Goal: Transaction & Acquisition: Purchase product/service

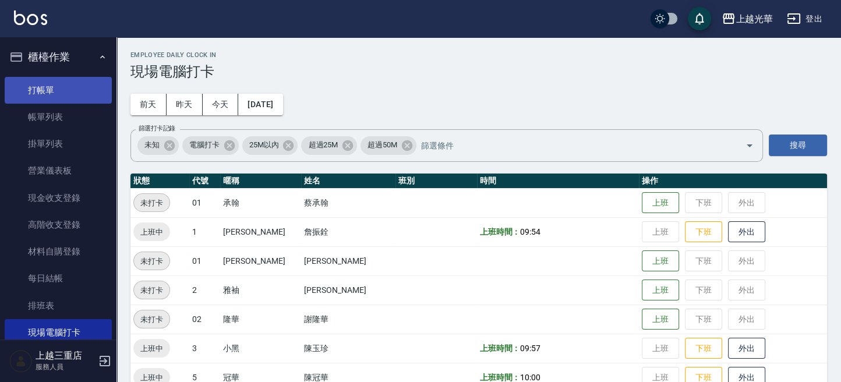
click at [60, 88] on link "打帳單" at bounding box center [58, 90] width 107 height 27
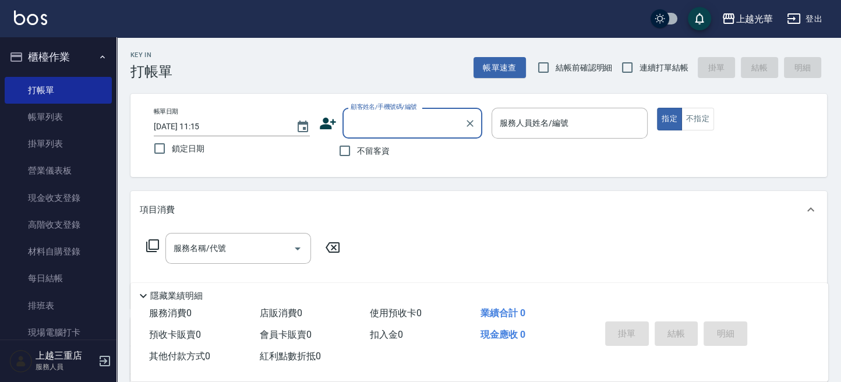
click at [382, 152] on span "不留客資" at bounding box center [373, 151] width 33 height 12
click at [357, 152] on input "不留客資" at bounding box center [344, 151] width 24 height 24
checkbox input "true"
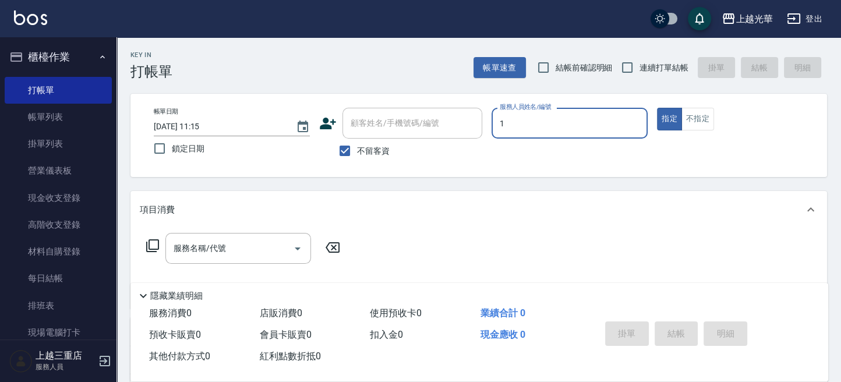
type input "1"
type button "true"
type input "小[PERSON_NAME]-1"
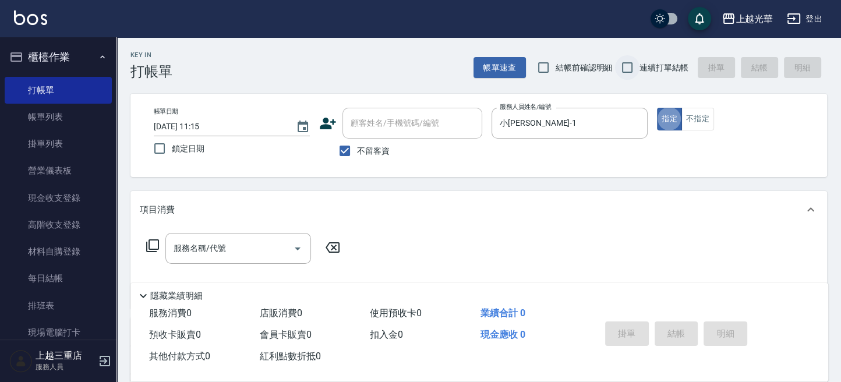
click at [632, 75] on input "連續打單結帳" at bounding box center [627, 67] width 24 height 24
checkbox input "true"
click at [228, 241] on input "服務名稱/代號" at bounding box center [230, 248] width 118 height 20
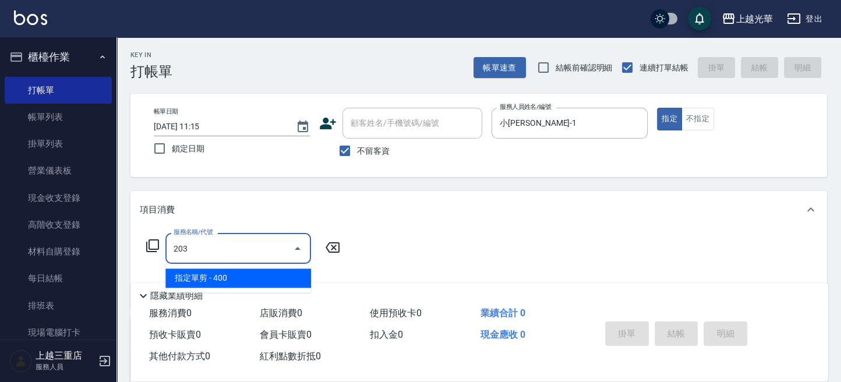
type input "指定單剪(203)"
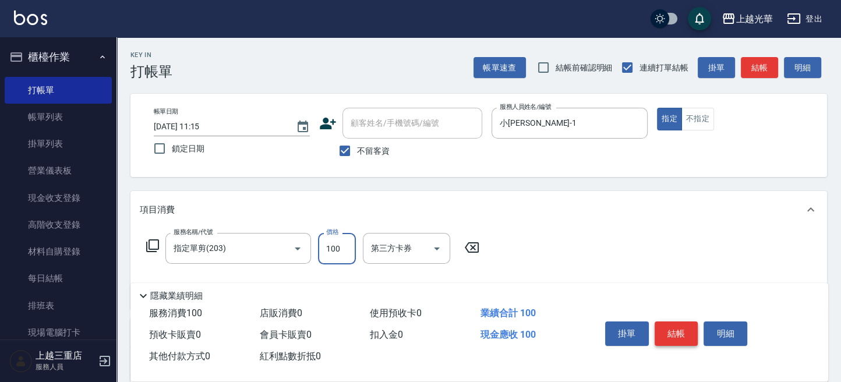
type input "100"
click at [655, 327] on button "結帳" at bounding box center [676, 333] width 44 height 24
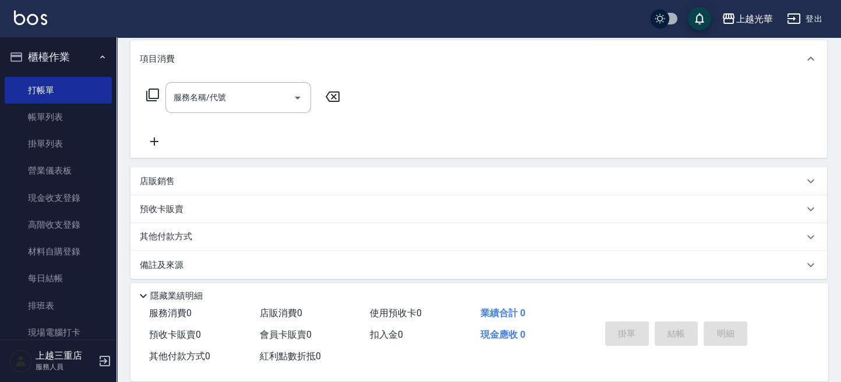
scroll to position [155, 0]
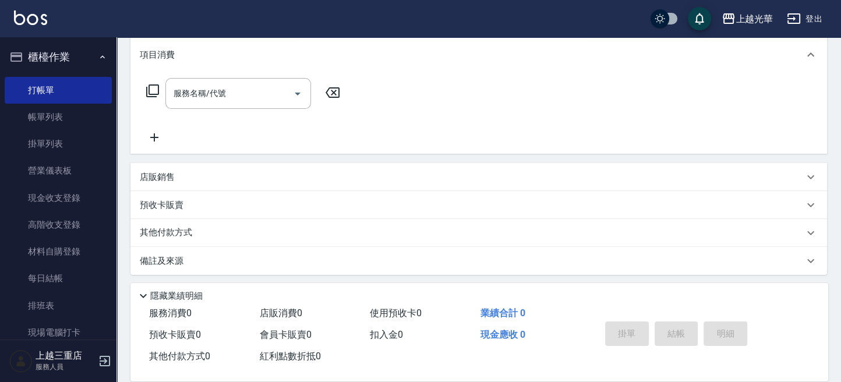
click at [230, 175] on div "店販銷售" at bounding box center [472, 177] width 664 height 12
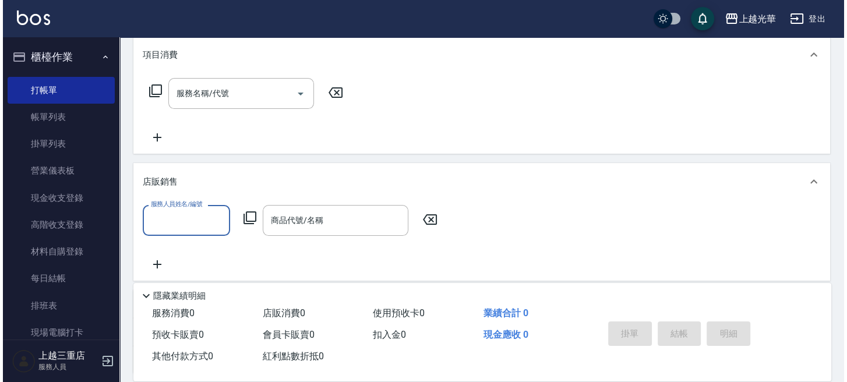
scroll to position [0, 0]
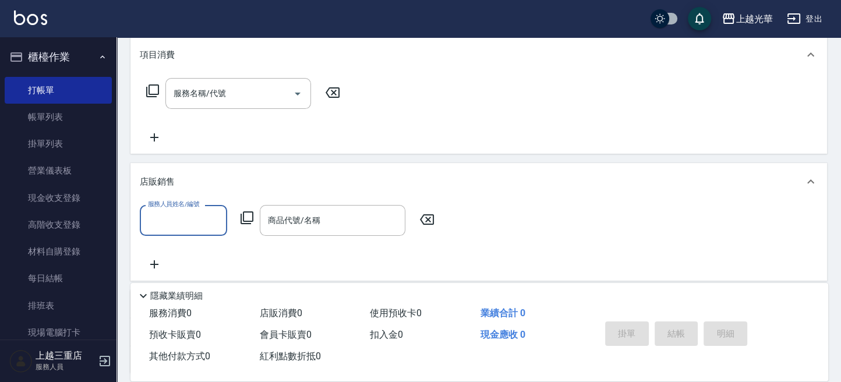
click at [238, 218] on div "服務人員姓名/編號 服務人員姓名/編號 商品代號/名稱 商品代號/名稱" at bounding box center [291, 220] width 302 height 31
click at [246, 218] on icon at bounding box center [247, 218] width 14 height 14
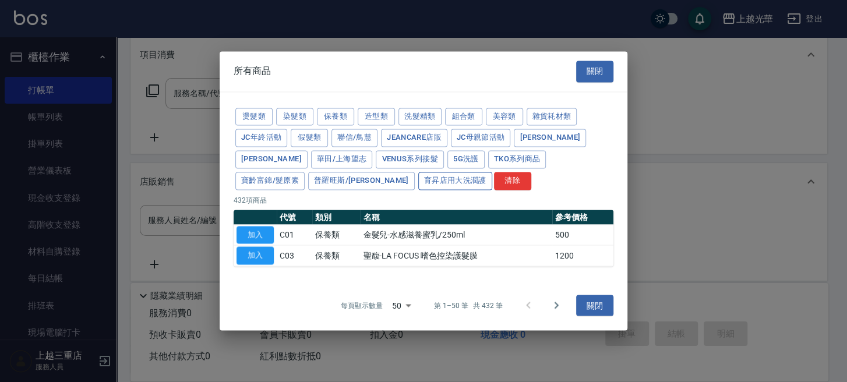
click at [418, 176] on button "育昇店用大洗潤護" at bounding box center [455, 181] width 74 height 18
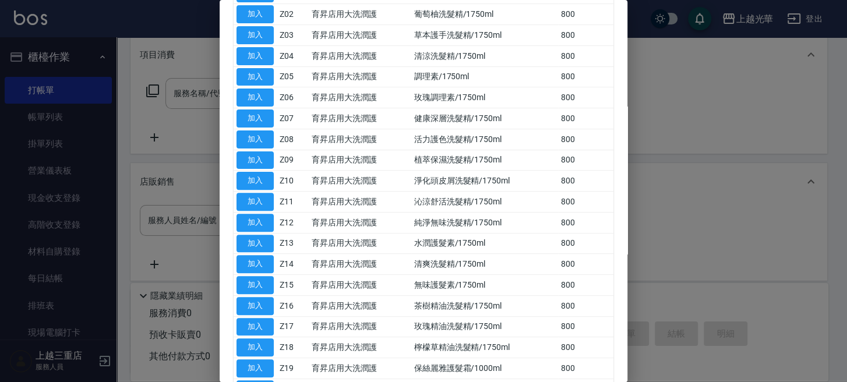
scroll to position [112, 0]
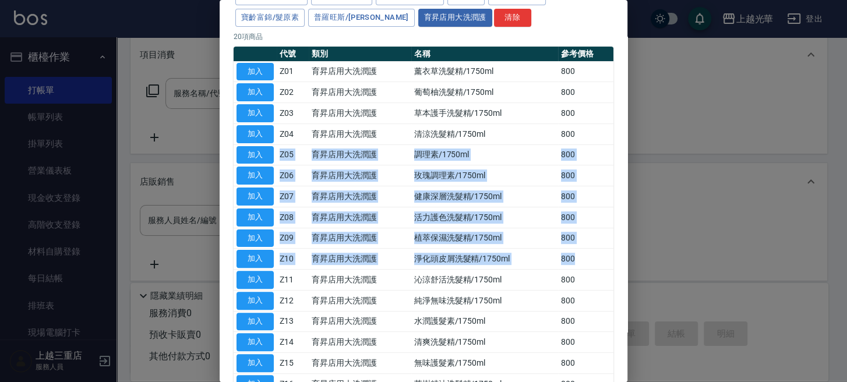
drag, startPoint x: 575, startPoint y: 137, endPoint x: 600, endPoint y: 264, distance: 128.7
click at [587, 264] on tbody "加入 Z01 育昇店用大洗潤護 薰衣草洗髮精/1750ml 800 加入 Z02 育昇店用大洗潤護 葡萄柚洗髮精/1750ml 800 加入 Z03 育昇店用…" at bounding box center [423, 269] width 380 height 416
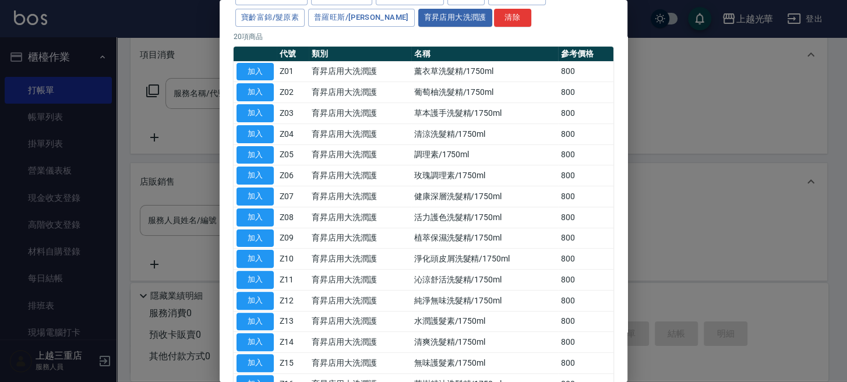
click at [724, 259] on div at bounding box center [423, 191] width 847 height 382
drag, startPoint x: 475, startPoint y: 193, endPoint x: 510, endPoint y: 197, distance: 35.2
click at [510, 197] on td "健康深層洗髮精/1750ml" at bounding box center [484, 196] width 147 height 21
click at [512, 197] on td "健康深層洗髮精/1750ml" at bounding box center [484, 196] width 147 height 21
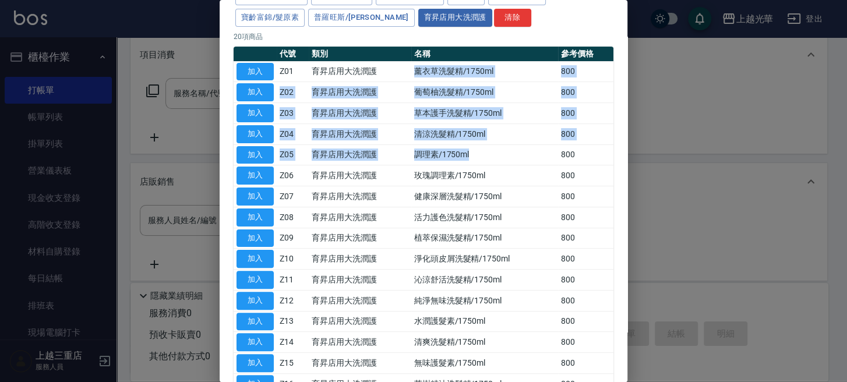
drag, startPoint x: 414, startPoint y: 71, endPoint x: 508, endPoint y: 147, distance: 120.9
click at [508, 147] on tbody "加入 Z01 育昇店用大洗潤護 薰衣草洗髮精/1750ml 800 加入 Z02 育昇店用大洗潤護 葡萄柚洗髮精/1750ml 800 加入 Z03 育昇店用…" at bounding box center [423, 269] width 380 height 416
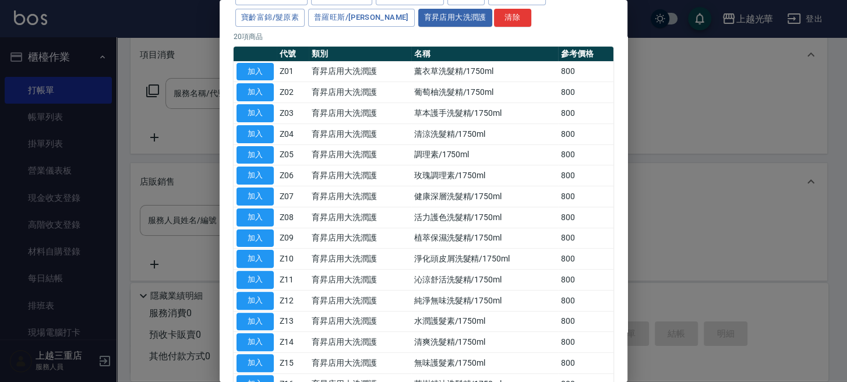
click at [519, 198] on td "健康深層洗髮精/1750ml" at bounding box center [484, 196] width 147 height 21
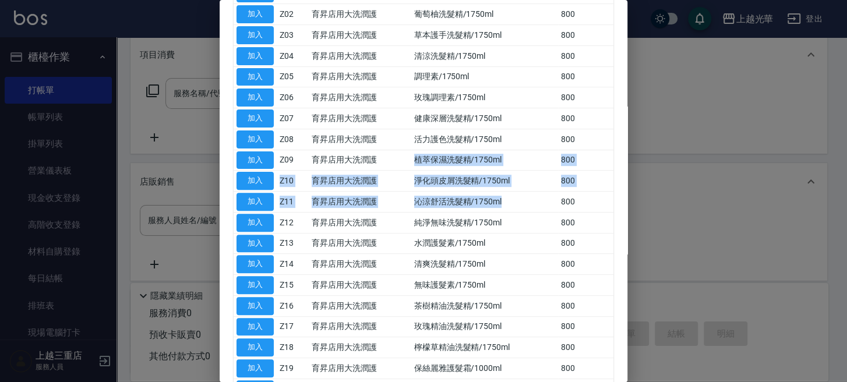
drag, startPoint x: 407, startPoint y: 157, endPoint x: 503, endPoint y: 201, distance: 105.8
click at [503, 201] on tbody "加入 Z01 育昇店用大洗潤護 薰衣草洗髮精/1750ml 800 加入 Z02 育昇店用大洗潤護 葡萄柚洗髮精/1750ml 800 加入 Z03 育昇店用…" at bounding box center [423, 191] width 380 height 416
click at [503, 201] on td "沁涼舒活洗髮精/1750ml" at bounding box center [484, 202] width 147 height 21
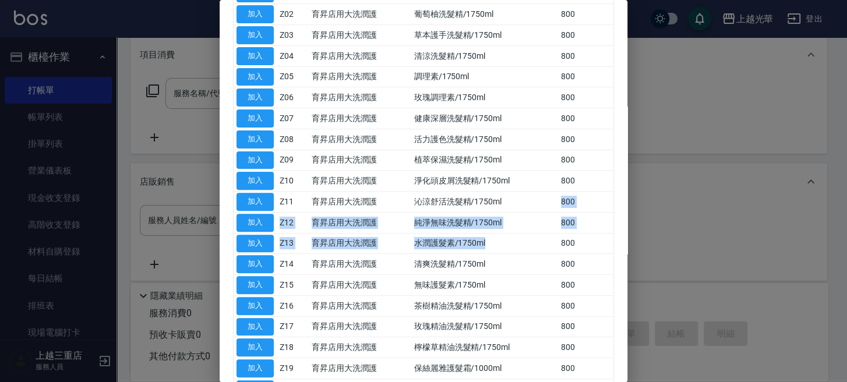
drag, startPoint x: 503, startPoint y: 204, endPoint x: 500, endPoint y: 243, distance: 39.7
click at [500, 243] on tbody "加入 Z01 育昇店用大洗潤護 薰衣草洗髮精/1750ml 800 加入 Z02 育昇店用大洗潤護 葡萄柚洗髮精/1750ml 800 加入 Z03 育昇店用…" at bounding box center [423, 191] width 380 height 416
click at [500, 243] on td "水潤護髮素/1750ml" at bounding box center [484, 243] width 147 height 21
click at [500, 241] on td "水潤護髮素/1750ml" at bounding box center [484, 243] width 147 height 21
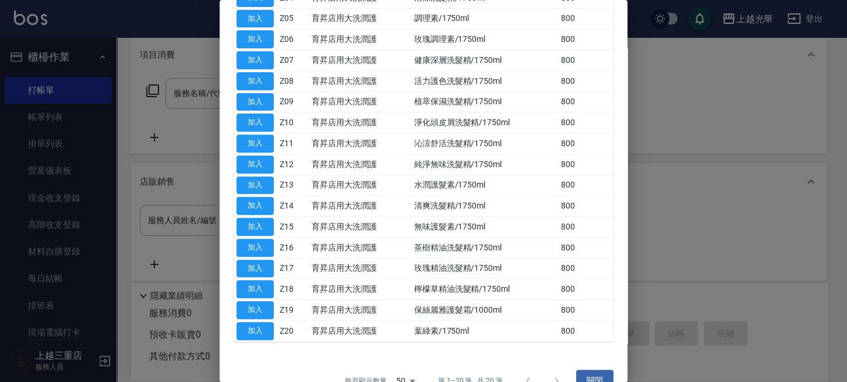
scroll to position [267, 0]
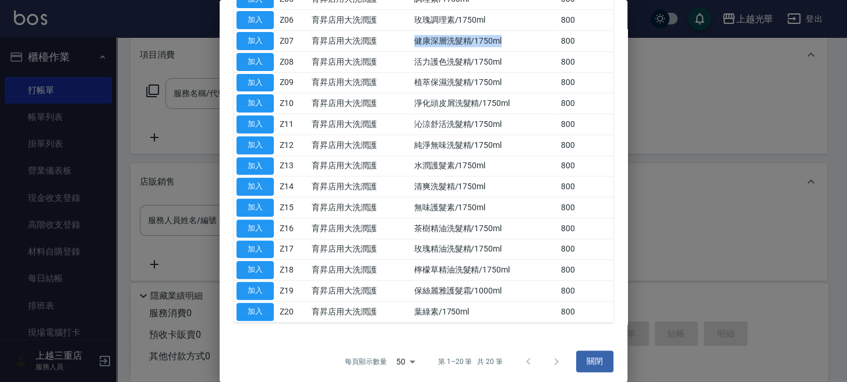
drag, startPoint x: 408, startPoint y: 36, endPoint x: 506, endPoint y: 41, distance: 98.5
click at [506, 41] on td "健康深層洗髮精/1750ml" at bounding box center [484, 41] width 147 height 21
drag, startPoint x: 507, startPoint y: 54, endPoint x: 413, endPoint y: 62, distance: 94.1
click at [413, 62] on td "活力護色洗髮精/1750ml" at bounding box center [484, 61] width 147 height 21
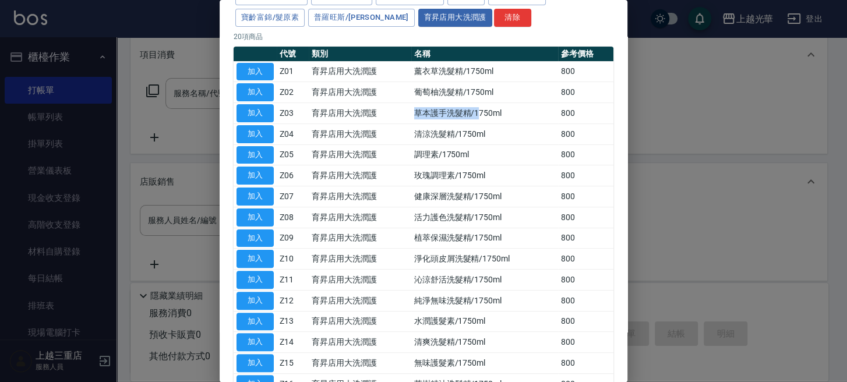
drag, startPoint x: 412, startPoint y: 111, endPoint x: 478, endPoint y: 111, distance: 66.4
click at [478, 111] on td "草本護手洗髮精/1750ml" at bounding box center [484, 113] width 147 height 21
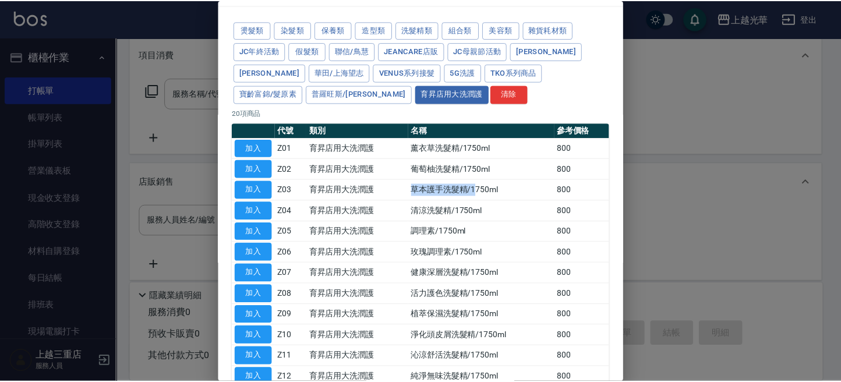
scroll to position [0, 0]
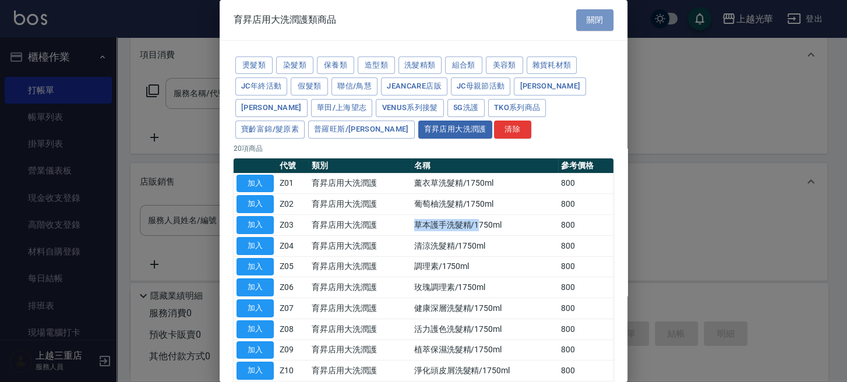
drag, startPoint x: 597, startPoint y: 22, endPoint x: 541, endPoint y: 90, distance: 88.0
click at [595, 22] on button "關閉" at bounding box center [594, 20] width 37 height 22
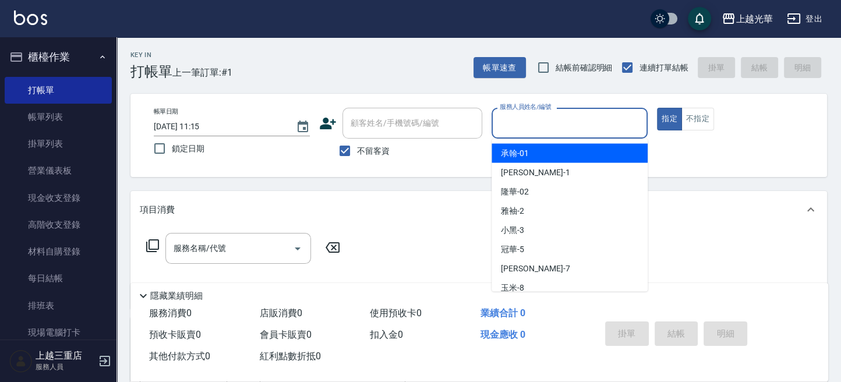
drag, startPoint x: 562, startPoint y: 125, endPoint x: 553, endPoint y: 133, distance: 11.6
click at [553, 131] on input "服務人員姓名/編號" at bounding box center [570, 123] width 146 height 20
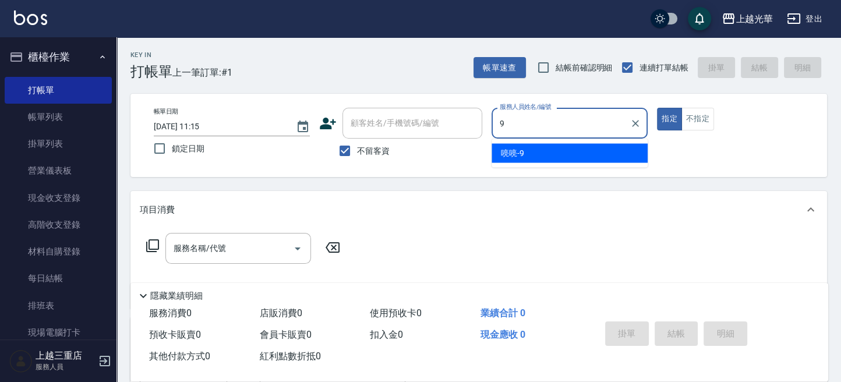
type input "喨喨-9"
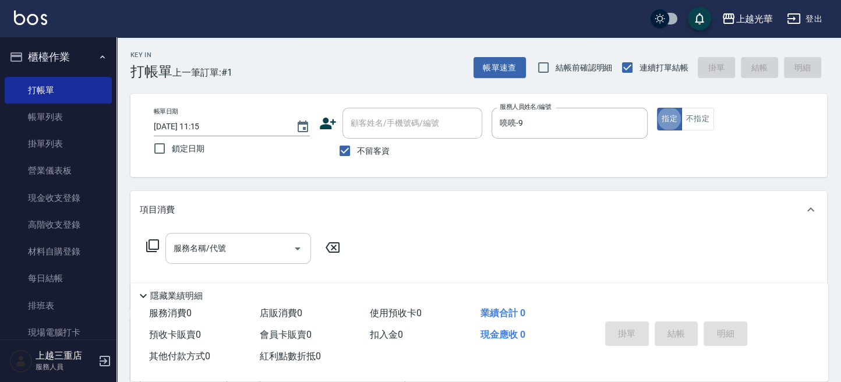
drag, startPoint x: 225, startPoint y: 254, endPoint x: 0, endPoint y: 94, distance: 276.1
click at [192, 263] on div "服務名稱/代號" at bounding box center [238, 248] width 146 height 31
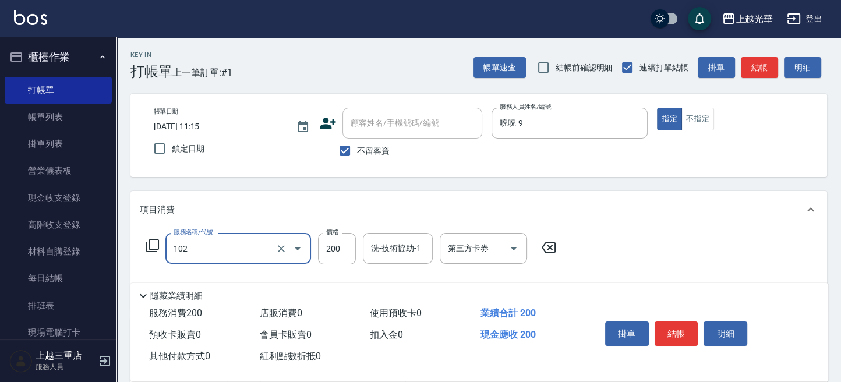
type input "指定洗髮(102)"
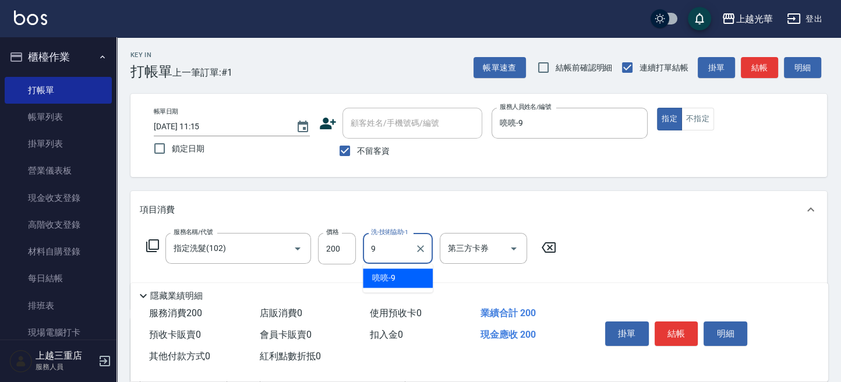
type input "喨喨-9"
click at [681, 317] on div "掛單 結帳 明細" at bounding box center [676, 335] width 152 height 37
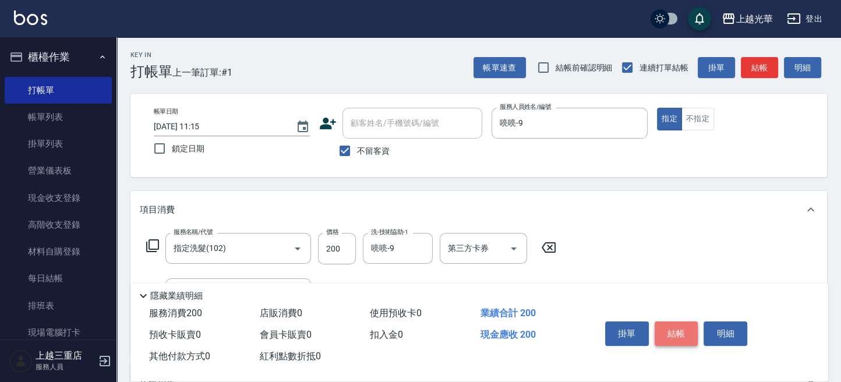
click at [680, 321] on button "結帳" at bounding box center [676, 333] width 44 height 24
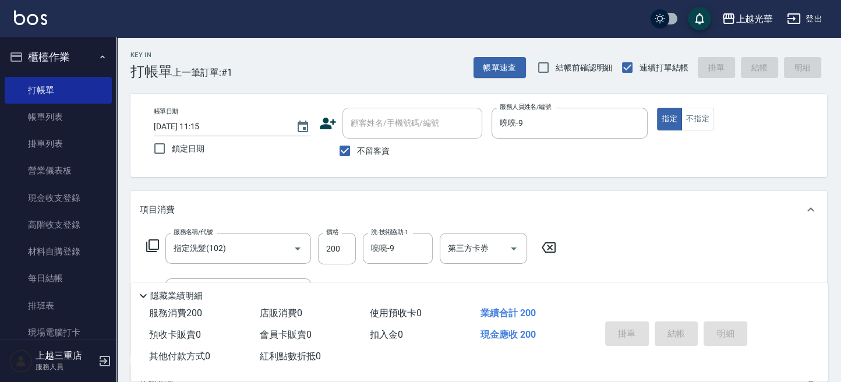
type input "[DATE] 11:32"
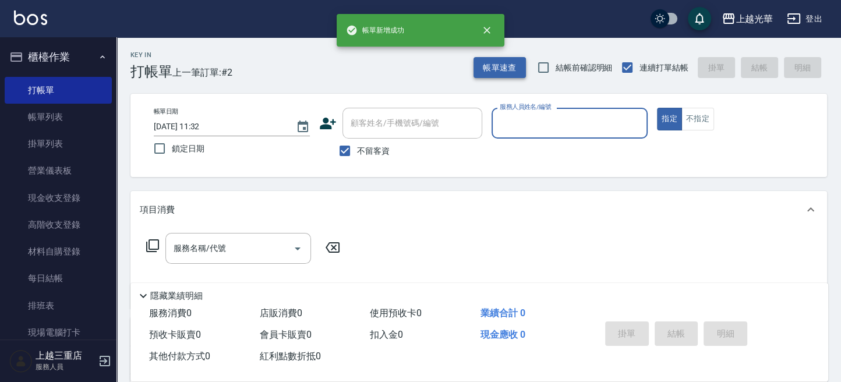
click at [488, 68] on button "帳單速查" at bounding box center [499, 68] width 52 height 22
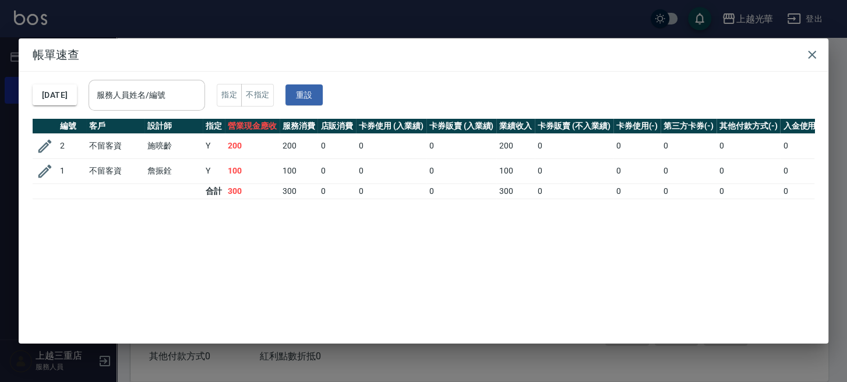
drag, startPoint x: 185, startPoint y: 79, endPoint x: 184, endPoint y: 94, distance: 15.2
click at [184, 84] on div "服務人員姓名/編號" at bounding box center [147, 95] width 116 height 31
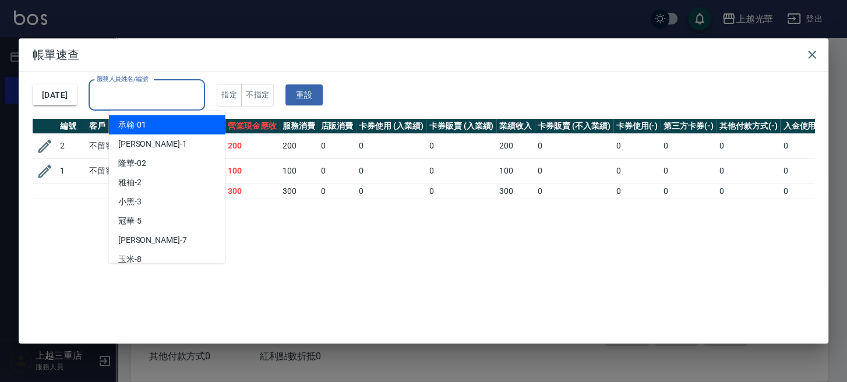
click at [481, 63] on h2 "帳單速查" at bounding box center [423, 54] width 809 height 33
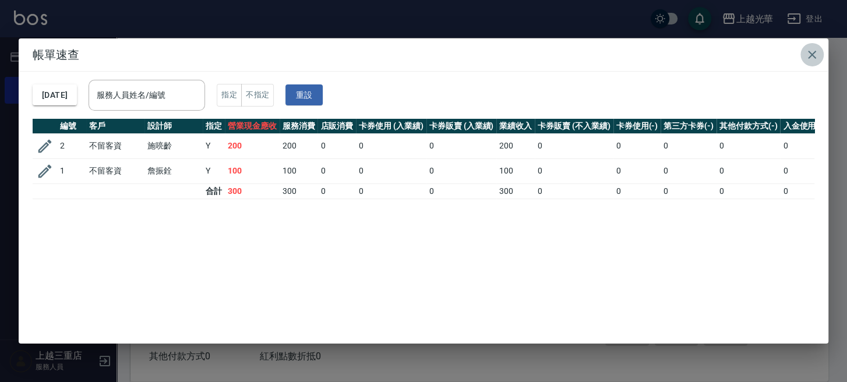
click at [811, 55] on icon "button" at bounding box center [812, 55] width 8 height 8
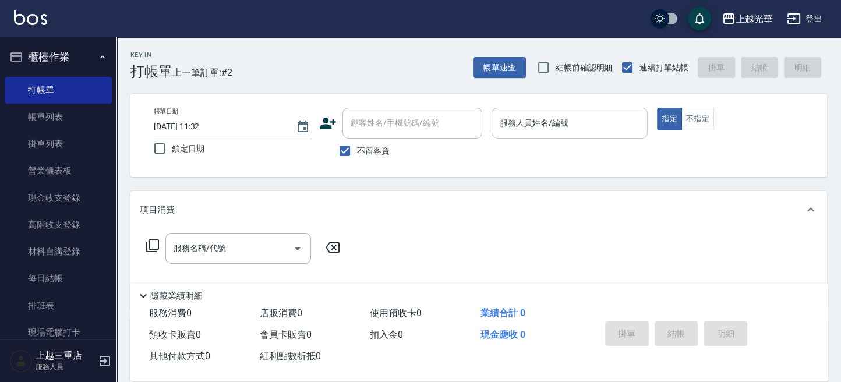
click at [532, 118] on input "服務人員姓名/編號" at bounding box center [570, 123] width 146 height 20
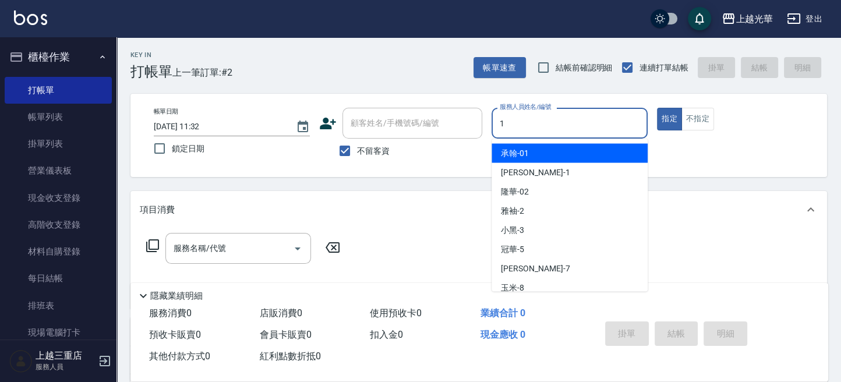
type input "小[PERSON_NAME]-1"
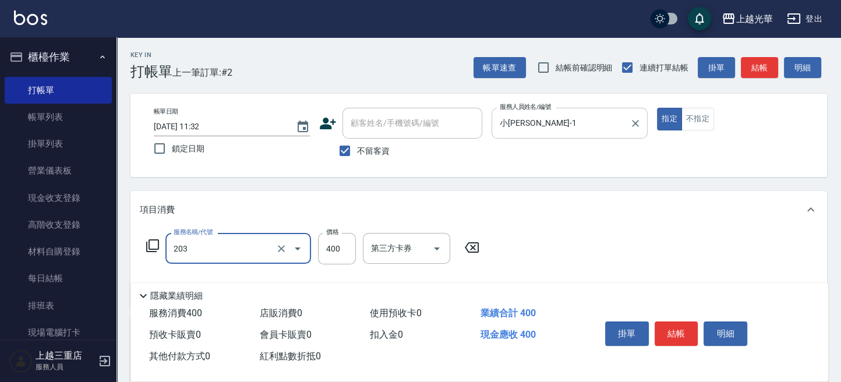
type input "指定單剪(203)"
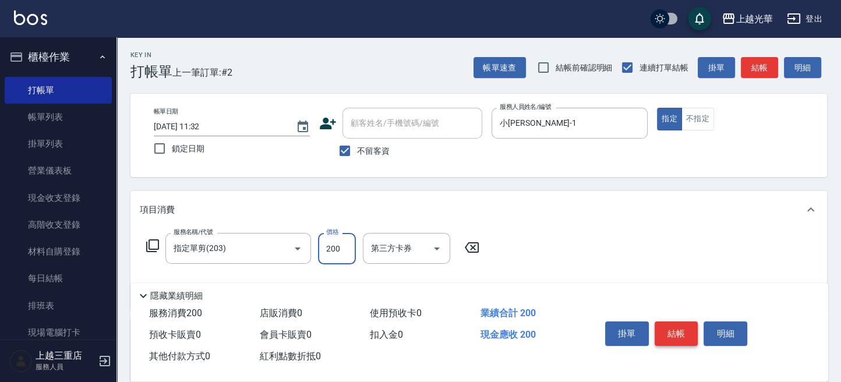
type input "200"
click at [663, 338] on button "結帳" at bounding box center [676, 333] width 44 height 24
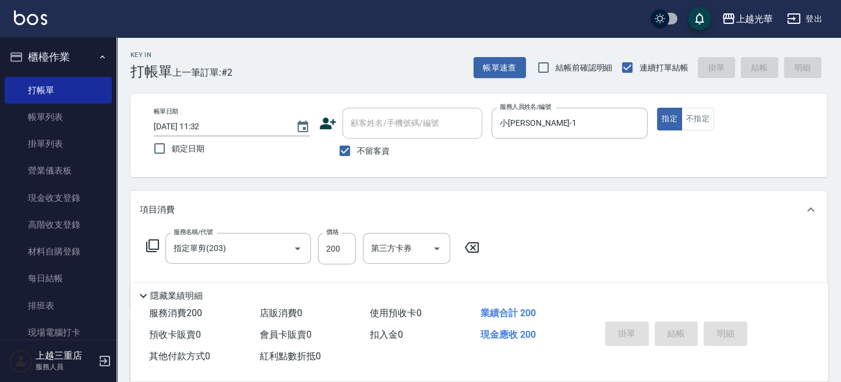
type input "[DATE] 11:34"
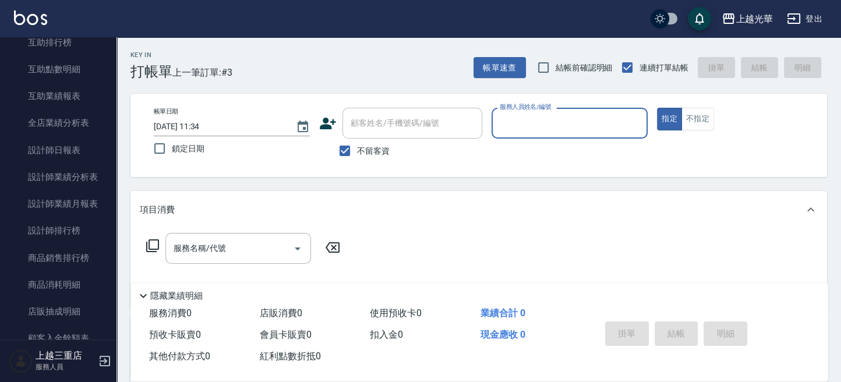
scroll to position [543, 0]
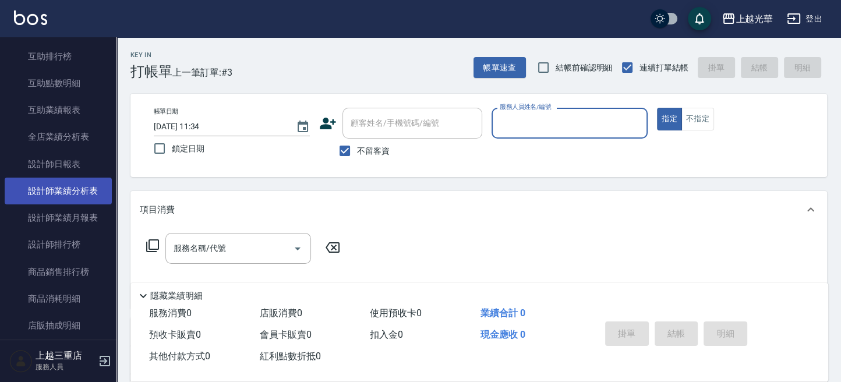
click at [84, 194] on link "設計師業績分析表" at bounding box center [58, 191] width 107 height 27
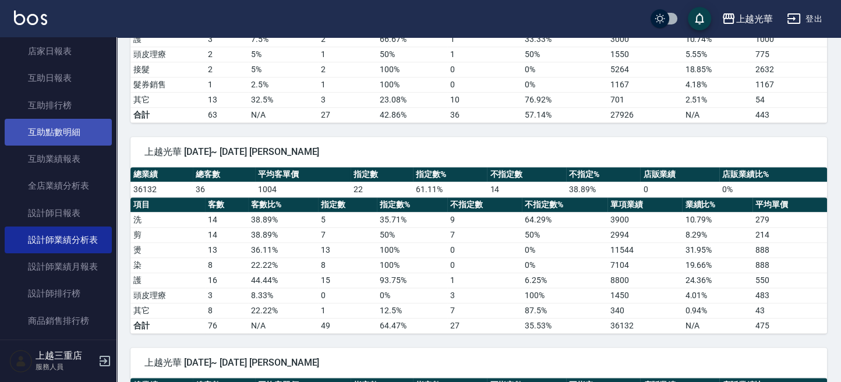
scroll to position [466, 0]
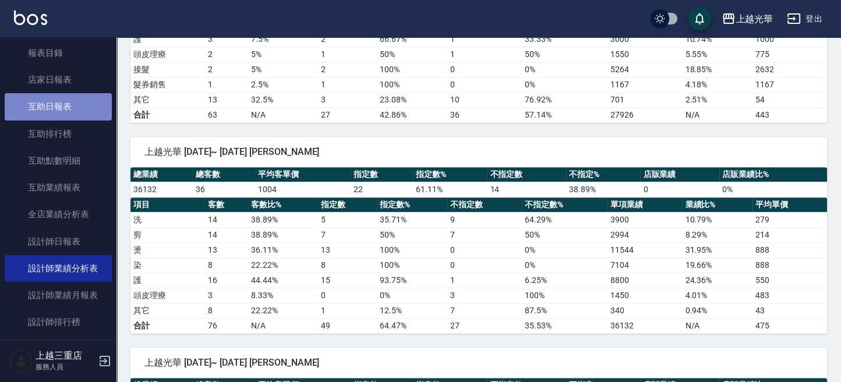
click at [84, 118] on link "互助日報表" at bounding box center [58, 106] width 107 height 27
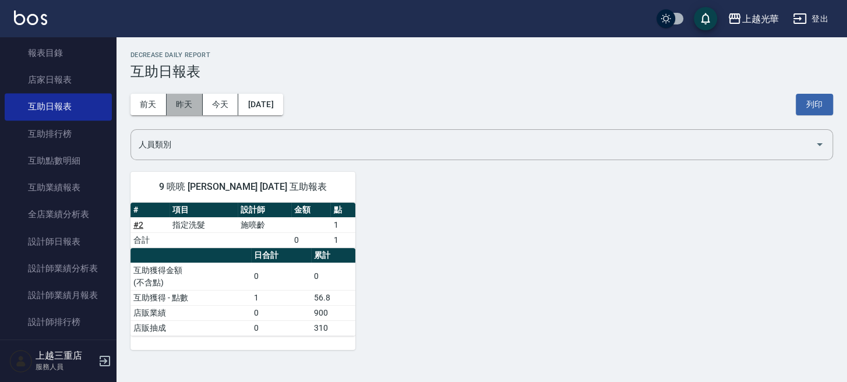
click at [190, 101] on button "昨天" at bounding box center [185, 105] width 36 height 22
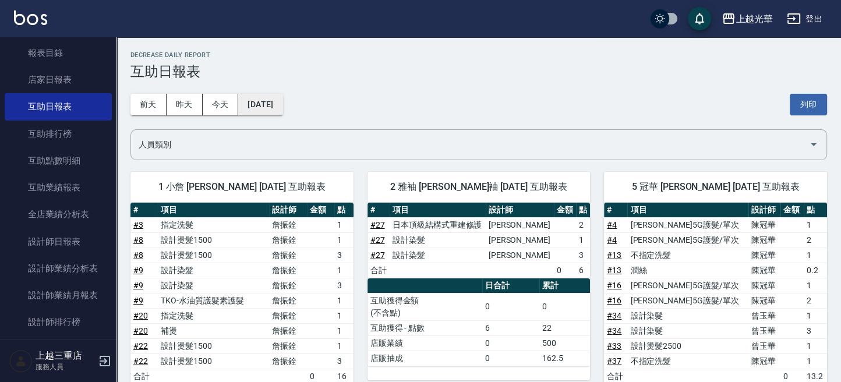
click at [256, 100] on button "[DATE]" at bounding box center [260, 105] width 44 height 22
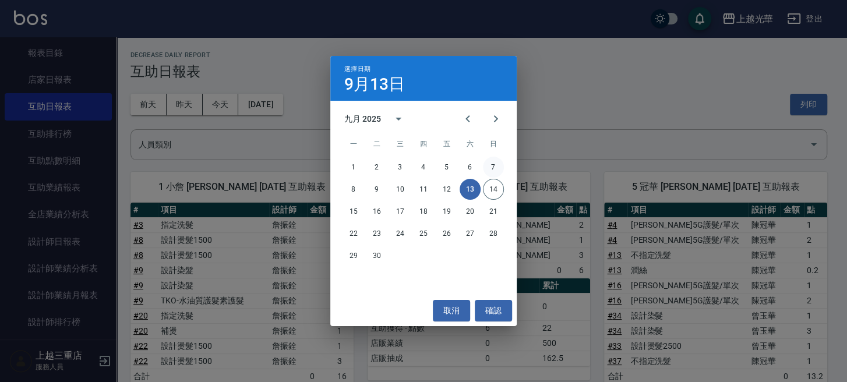
click at [490, 169] on button "7" at bounding box center [493, 167] width 21 height 21
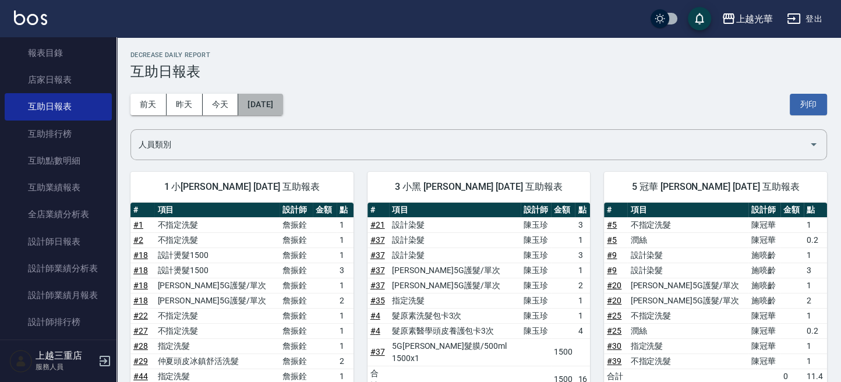
click at [282, 98] on button "[DATE]" at bounding box center [260, 105] width 44 height 22
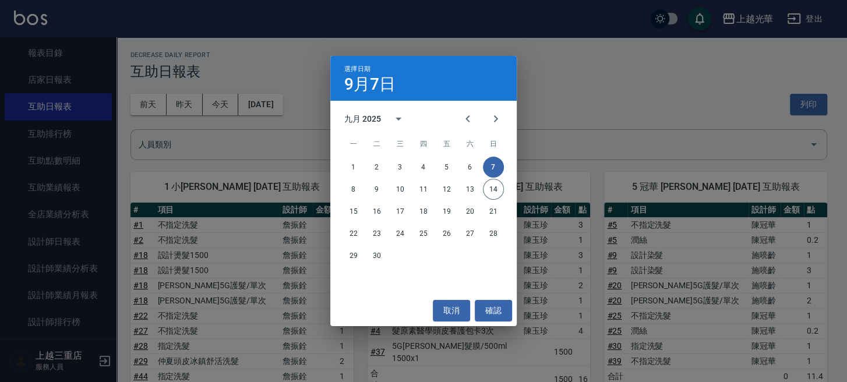
click at [458, 162] on div "1 2 3 4 5 6 7" at bounding box center [423, 167] width 186 height 21
click at [463, 162] on button "6" at bounding box center [469, 167] width 21 height 21
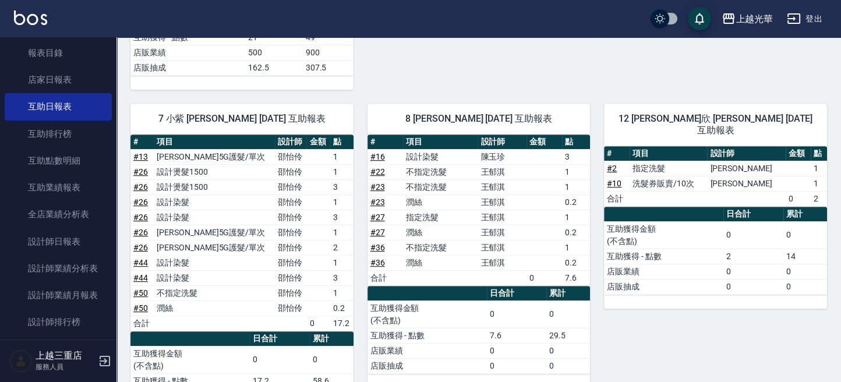
scroll to position [328, 0]
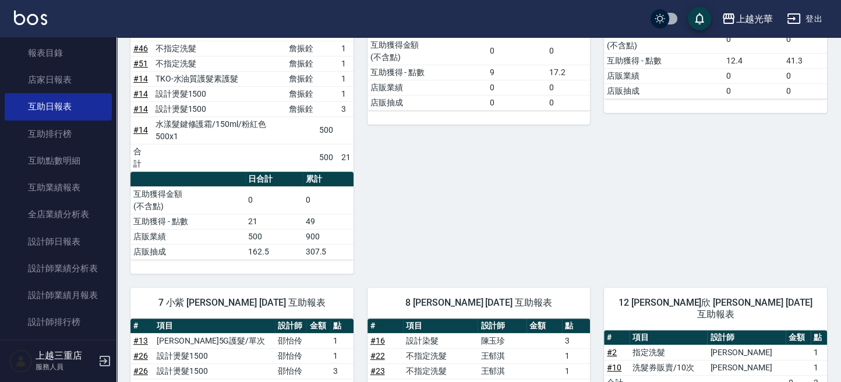
click at [40, 12] on img at bounding box center [30, 17] width 33 height 15
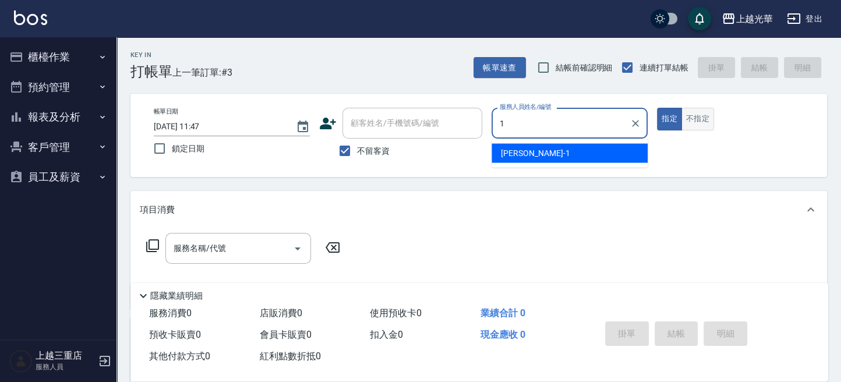
type input "1"
type button "true"
type input "小[PERSON_NAME]-1"
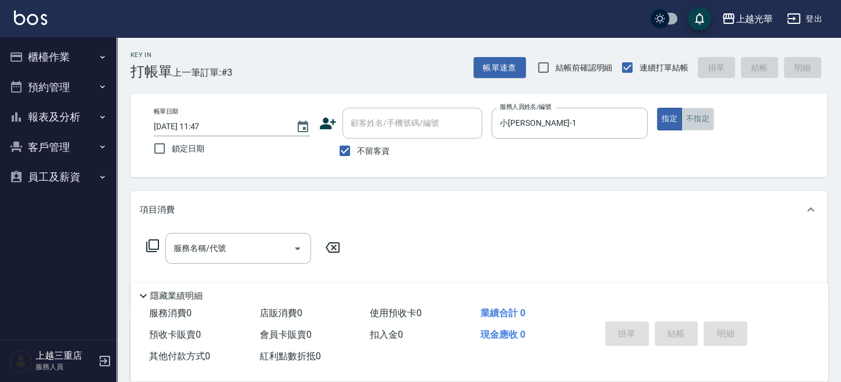
drag, startPoint x: 708, startPoint y: 125, endPoint x: 448, endPoint y: 173, distance: 264.2
click at [701, 125] on button "不指定" at bounding box center [697, 119] width 33 height 23
click at [213, 258] on input "服務名稱/代號" at bounding box center [230, 248] width 118 height 20
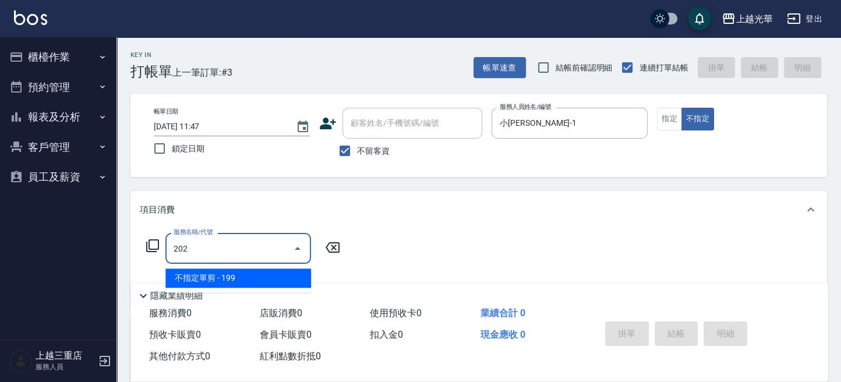
type input "不指定單剪(202)"
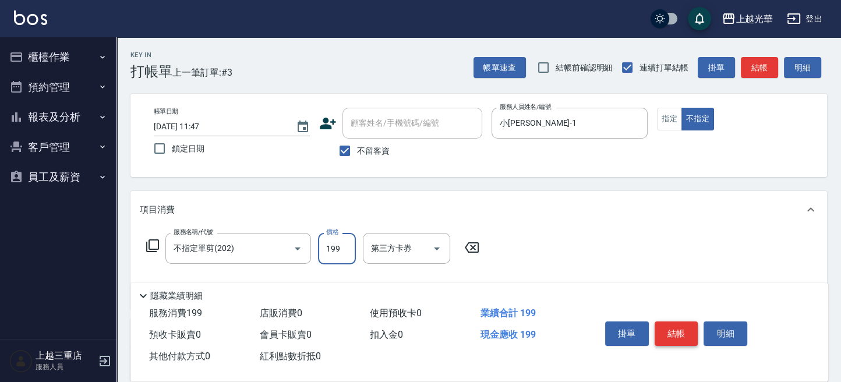
click at [682, 335] on button "結帳" at bounding box center [676, 333] width 44 height 24
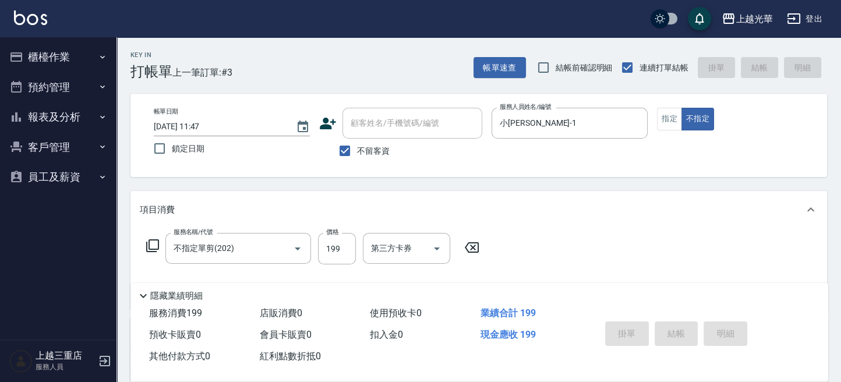
type input "[DATE] 11:53"
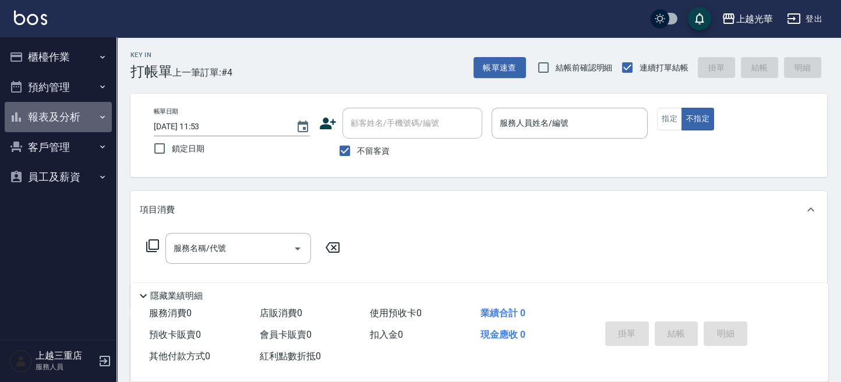
click at [46, 114] on button "報表及分析" at bounding box center [58, 117] width 107 height 30
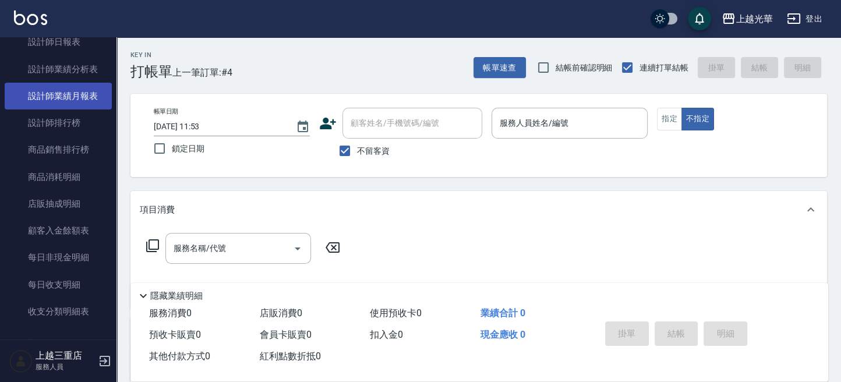
scroll to position [205, 0]
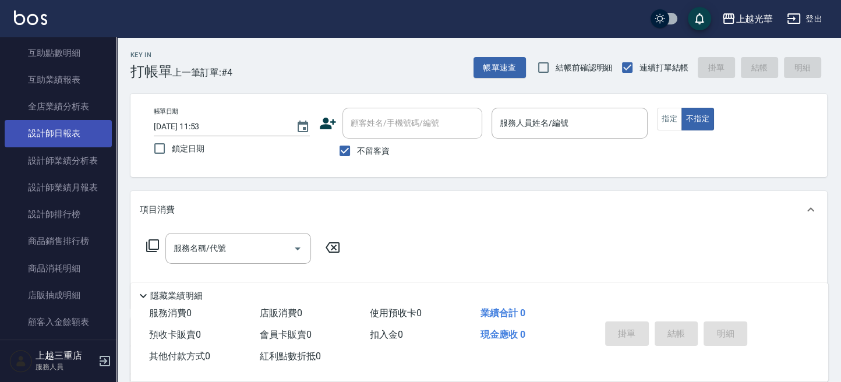
click at [73, 141] on link "設計師日報表" at bounding box center [58, 133] width 107 height 27
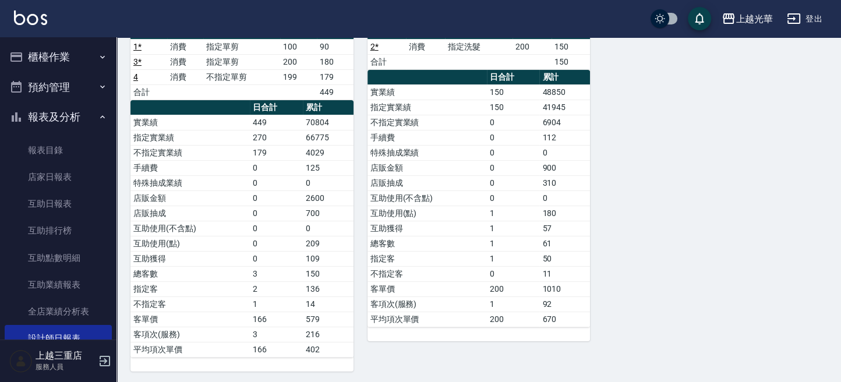
click at [44, 65] on button "櫃檯作業" at bounding box center [58, 57] width 107 height 30
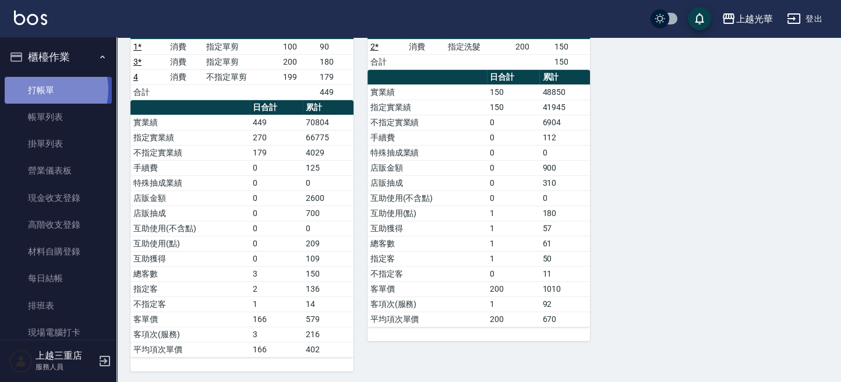
click at [43, 89] on link "打帳單" at bounding box center [58, 90] width 107 height 27
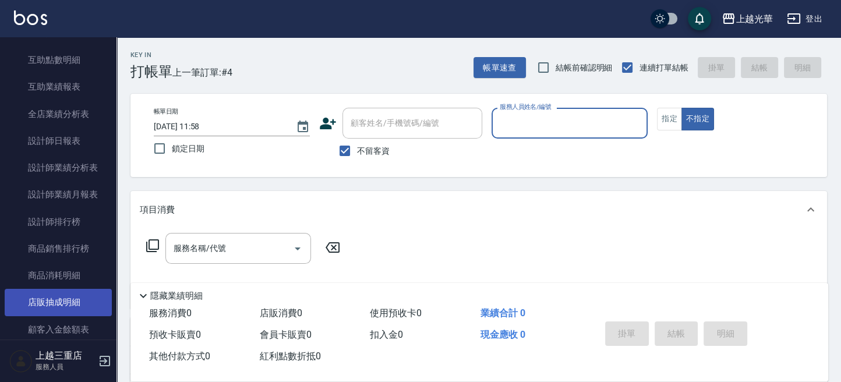
scroll to position [388, 0]
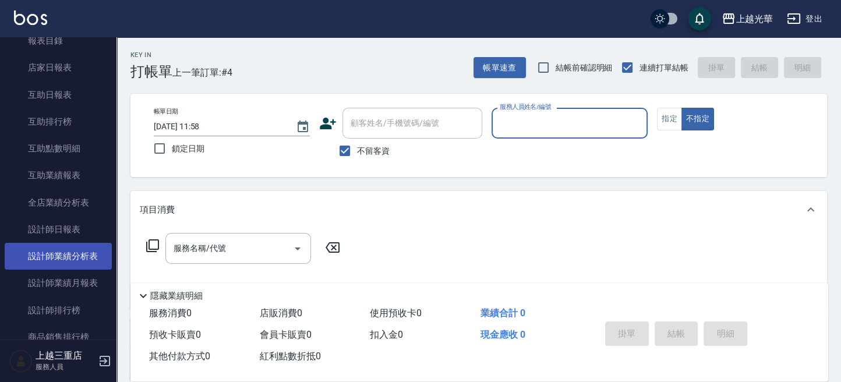
click at [91, 253] on link "設計師業績分析表" at bounding box center [58, 256] width 107 height 27
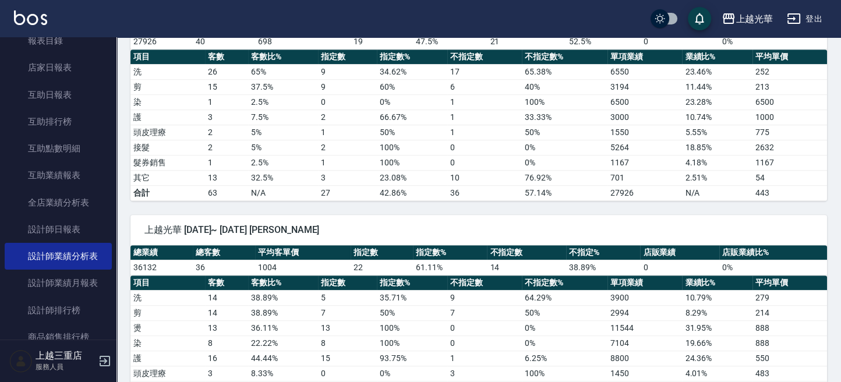
scroll to position [932, 0]
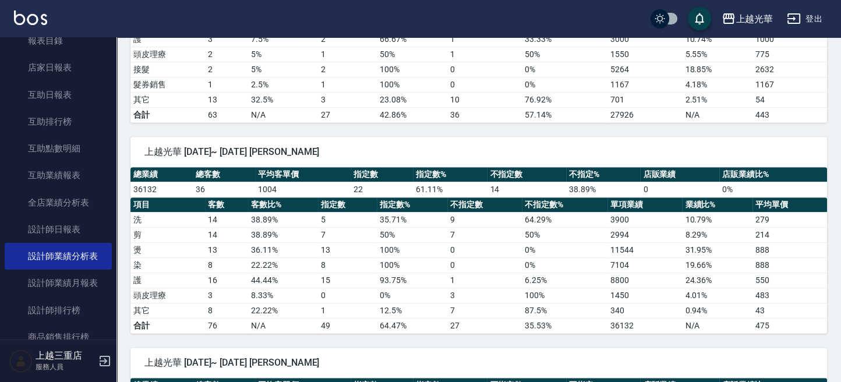
click at [38, 20] on img at bounding box center [30, 17] width 33 height 15
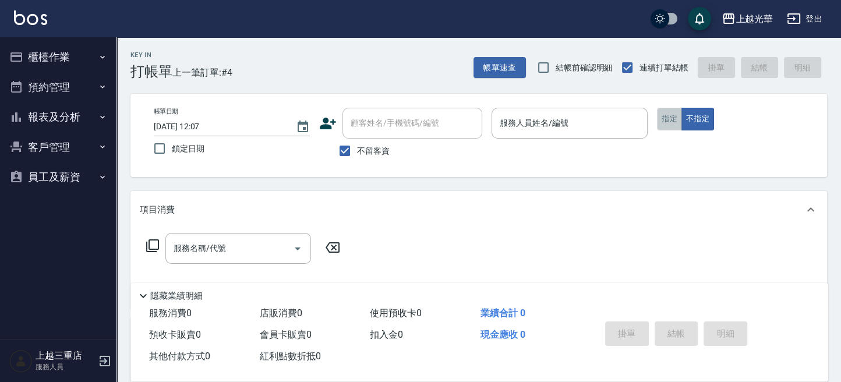
click at [671, 123] on button "指定" at bounding box center [669, 119] width 25 height 23
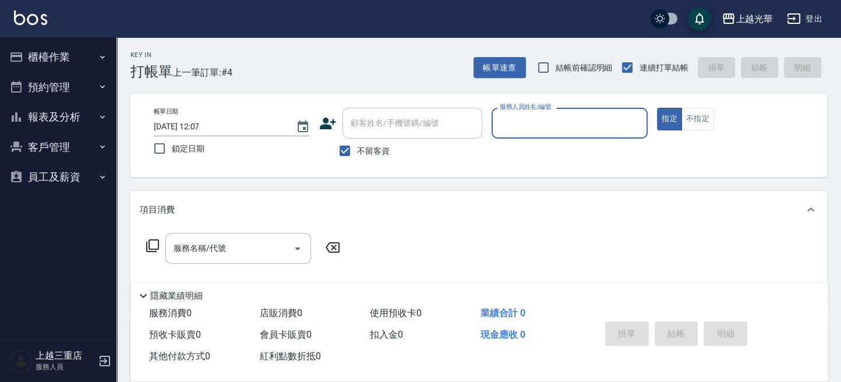
drag, startPoint x: 334, startPoint y: 151, endPoint x: 358, endPoint y: 147, distance: 23.6
click at [335, 151] on input "不留客資" at bounding box center [344, 151] width 24 height 24
checkbox input "false"
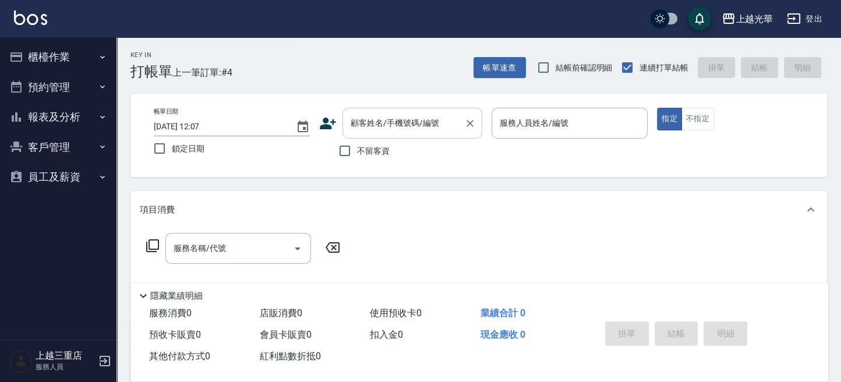
click at [383, 137] on div "顧客姓名/手機號碼/編號" at bounding box center [412, 123] width 140 height 31
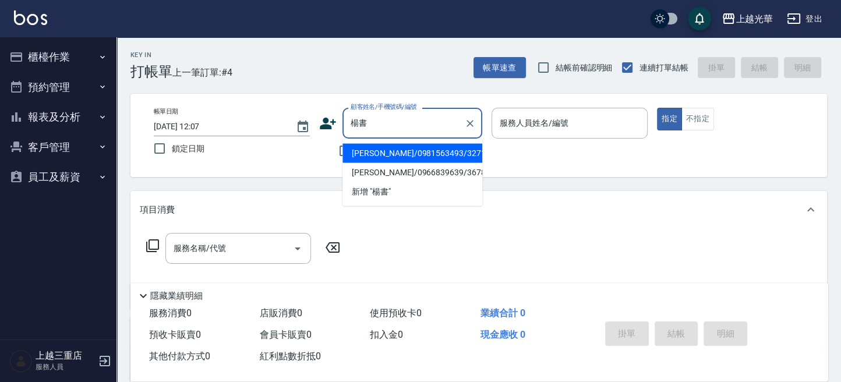
click at [395, 155] on li "[PERSON_NAME]/0981563493/3271" at bounding box center [412, 152] width 140 height 19
type input "[PERSON_NAME]/0981563493/3271"
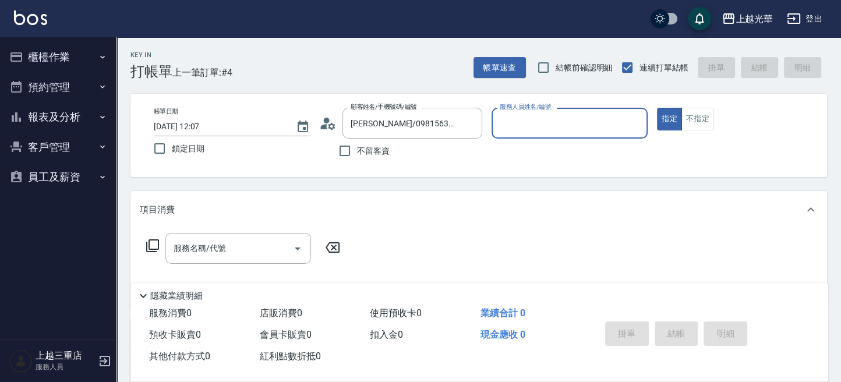
type input "雅袖-2"
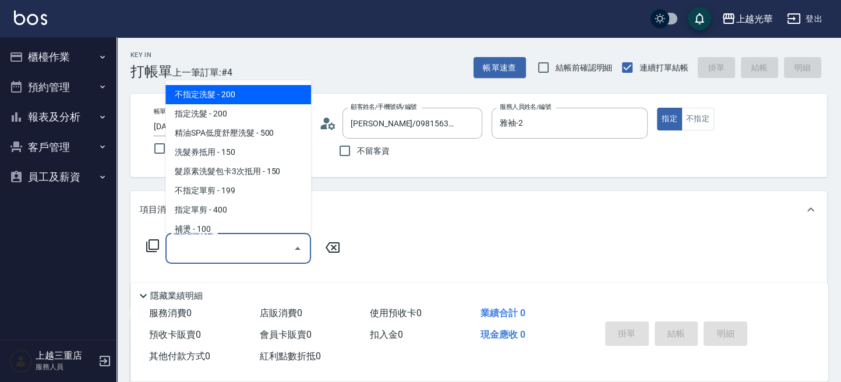
click at [215, 249] on input "服務名稱/代號" at bounding box center [230, 248] width 118 height 20
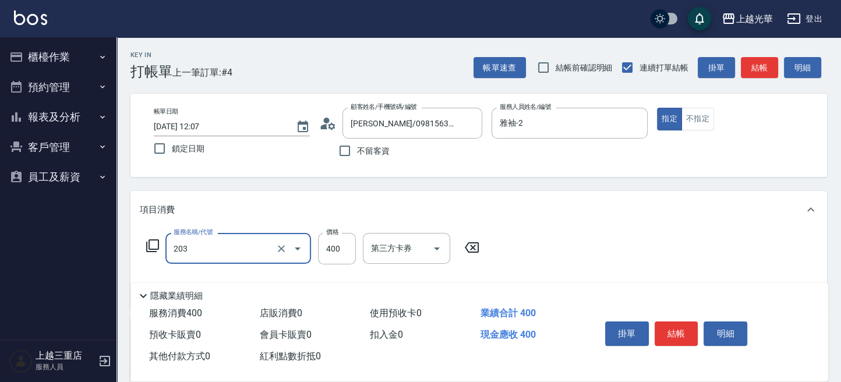
type input "指定單剪(203)"
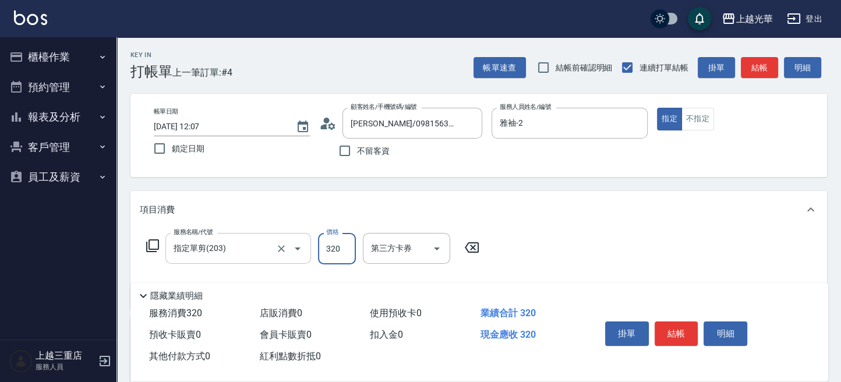
type input "320"
click at [664, 327] on button "結帳" at bounding box center [676, 333] width 44 height 24
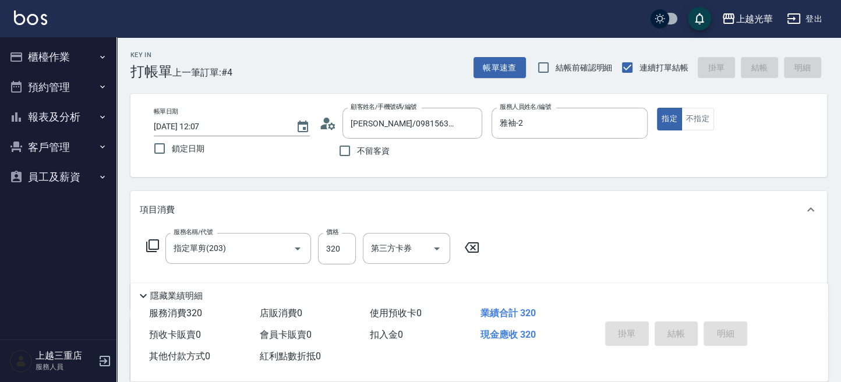
type input "[DATE] 12:08"
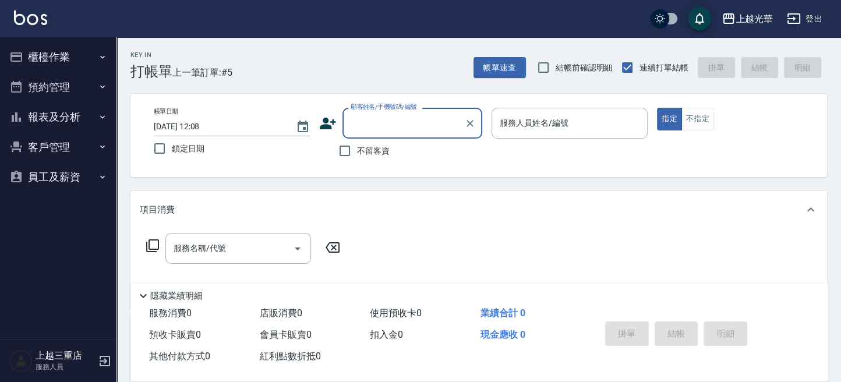
click at [68, 150] on button "客戶管理" at bounding box center [58, 147] width 107 height 30
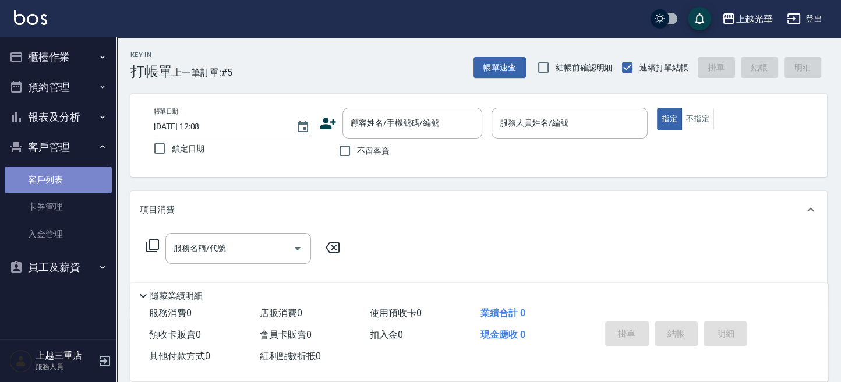
click at [66, 176] on link "客戶列表" at bounding box center [58, 180] width 107 height 27
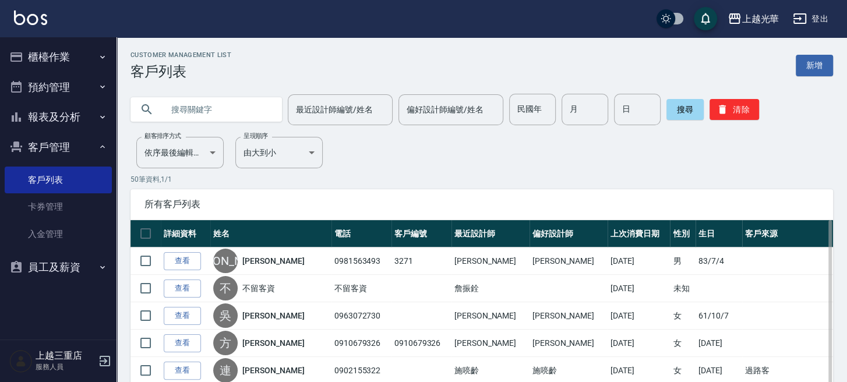
drag, startPoint x: 176, startPoint y: 112, endPoint x: 525, endPoint y: 221, distance: 365.2
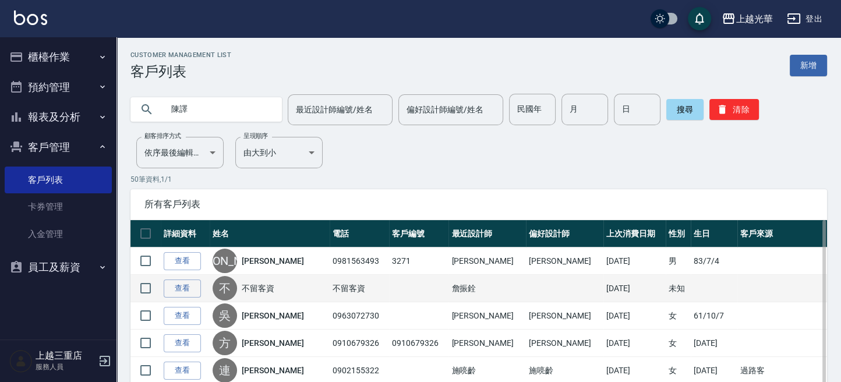
type input "陳譯"
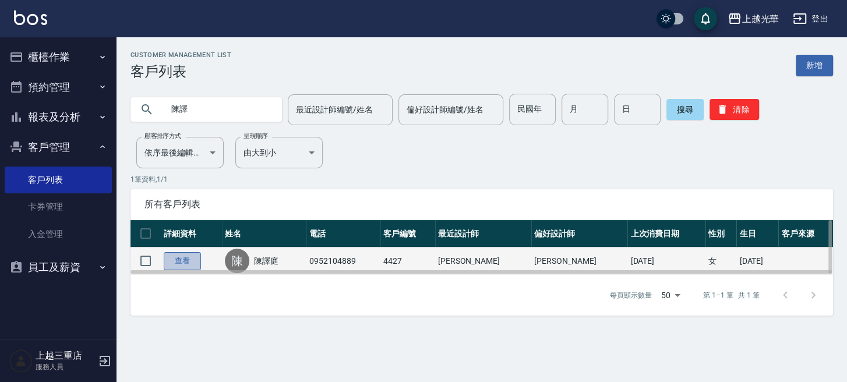
click at [182, 261] on link "查看" at bounding box center [182, 261] width 37 height 18
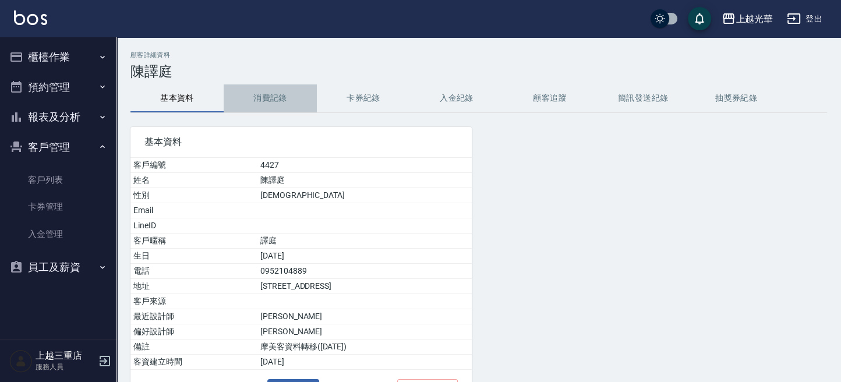
click at [270, 100] on button "消費記錄" at bounding box center [270, 98] width 93 height 28
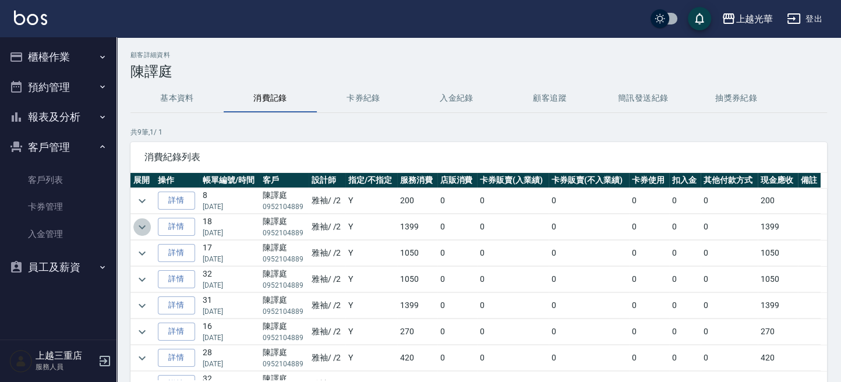
click at [140, 223] on icon "expand row" at bounding box center [142, 227] width 14 height 14
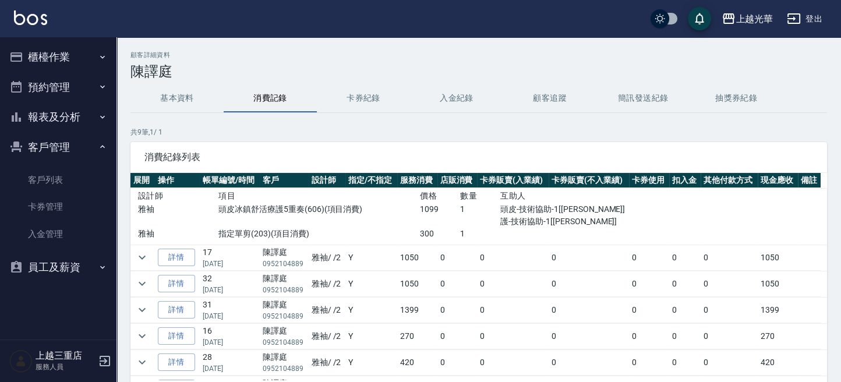
scroll to position [77, 0]
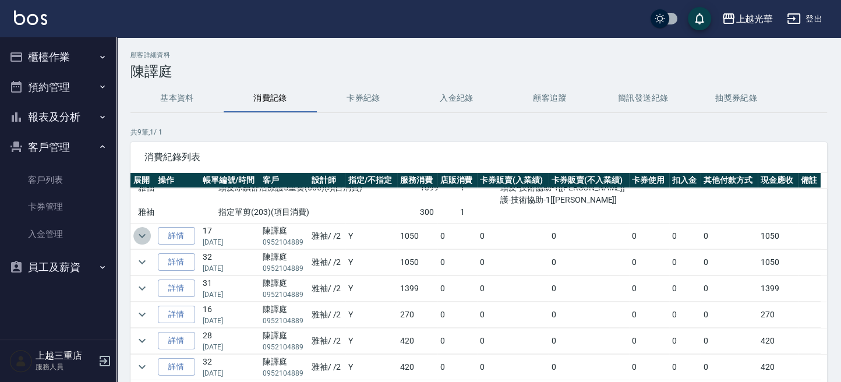
click at [139, 234] on icon "expand row" at bounding box center [142, 236] width 14 height 14
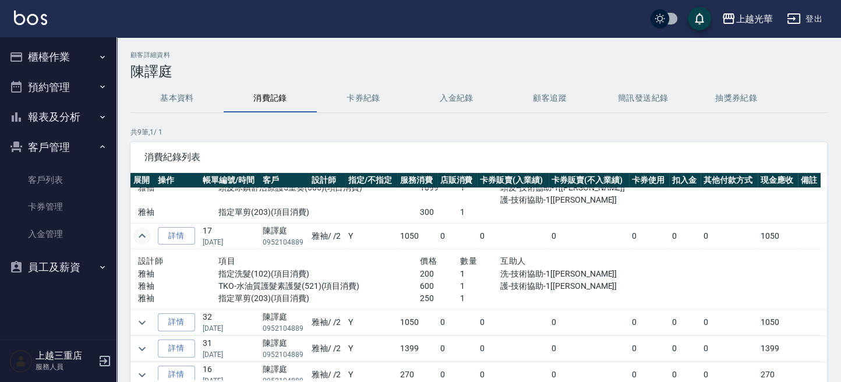
click at [91, 61] on button "櫃檯作業" at bounding box center [58, 57] width 107 height 30
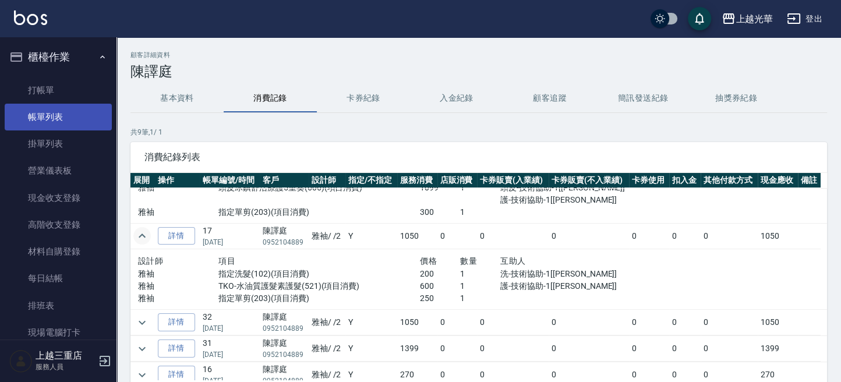
click at [67, 111] on link "帳單列表" at bounding box center [58, 117] width 107 height 27
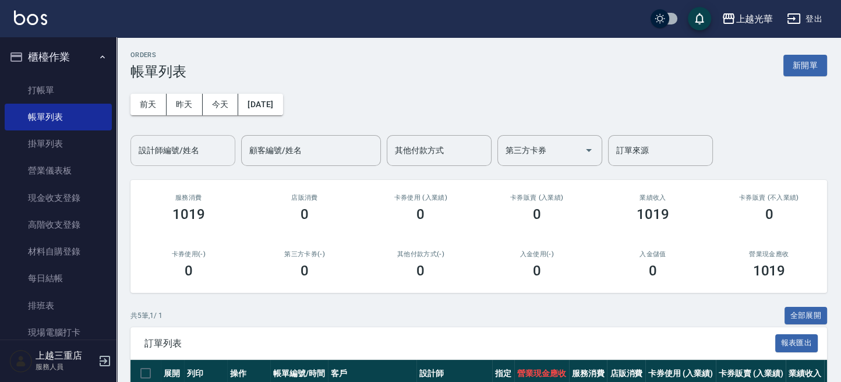
click at [193, 157] on input "設計師編號/姓名" at bounding box center [183, 150] width 94 height 20
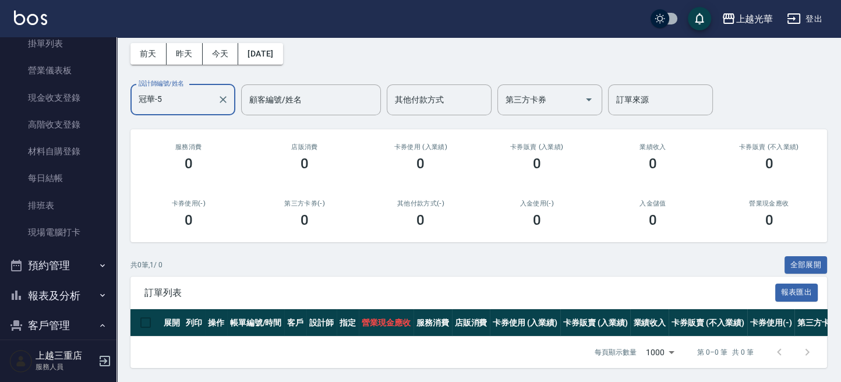
scroll to position [235, 0]
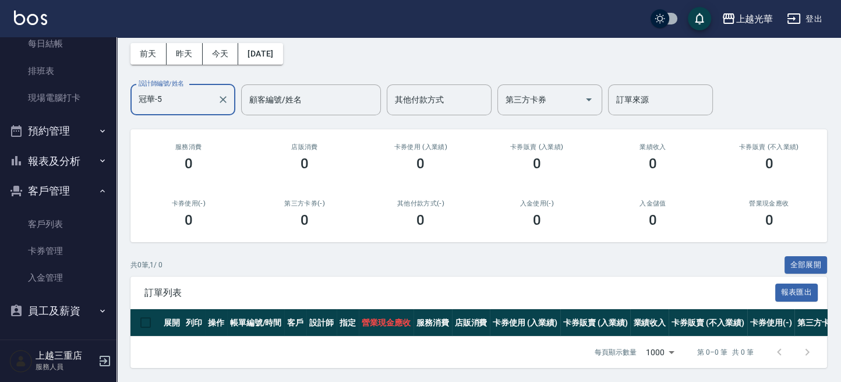
type input "冠華-5"
click at [82, 146] on button "報表及分析" at bounding box center [58, 161] width 107 height 30
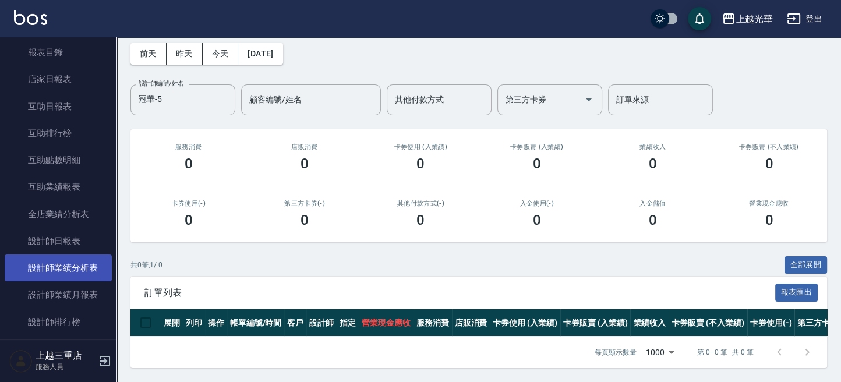
scroll to position [468, 0]
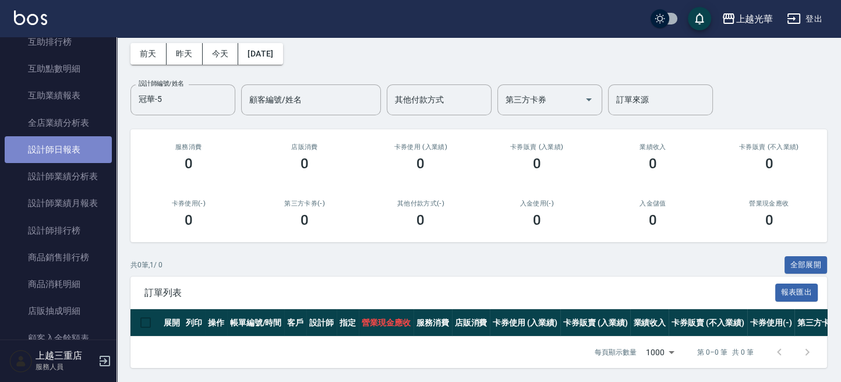
click at [76, 148] on link "設計師日報表" at bounding box center [58, 149] width 107 height 27
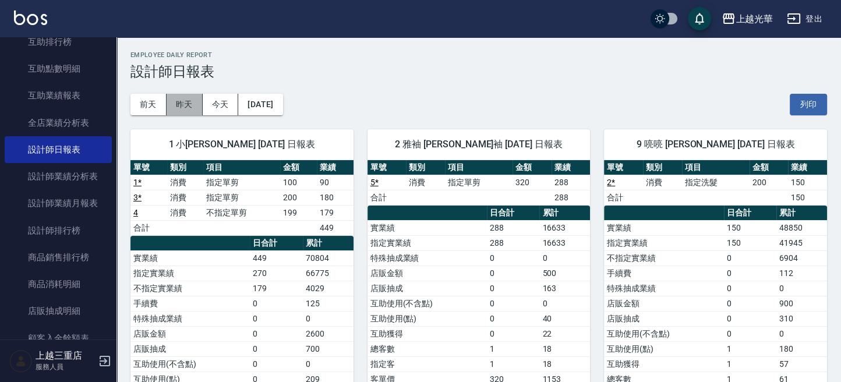
click at [189, 101] on button "昨天" at bounding box center [185, 105] width 36 height 22
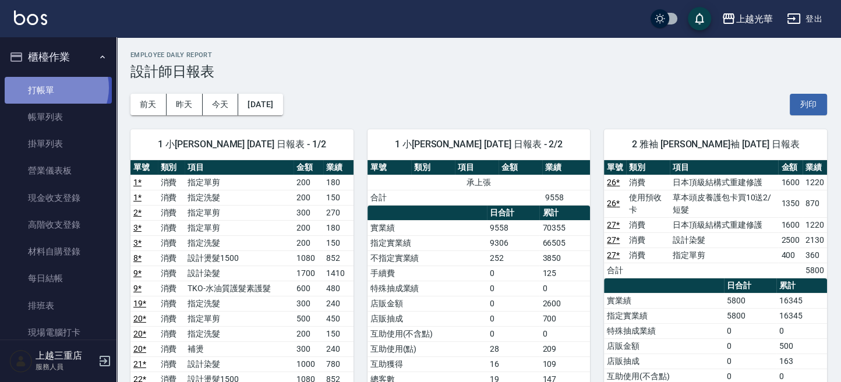
click at [54, 87] on link "打帳單" at bounding box center [58, 90] width 107 height 27
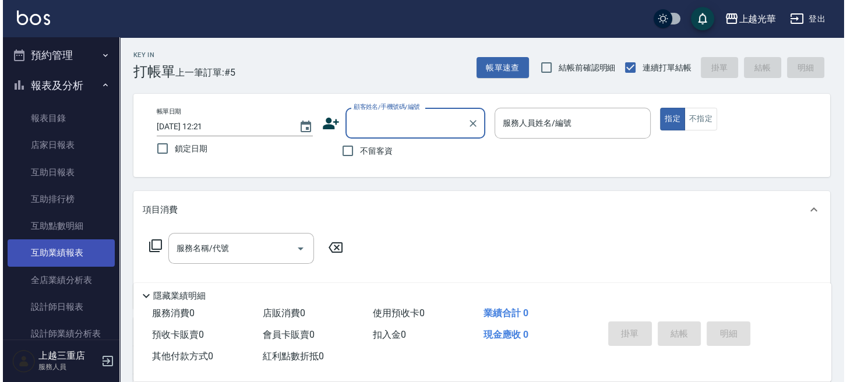
scroll to position [388, 0]
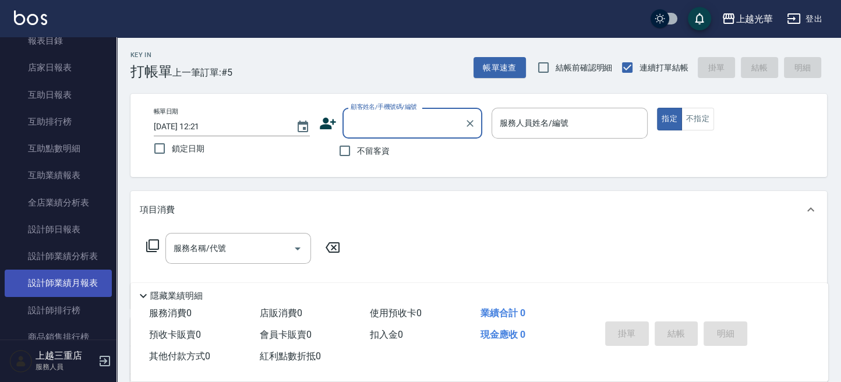
click at [83, 288] on link "設計師業績月報表" at bounding box center [58, 283] width 107 height 27
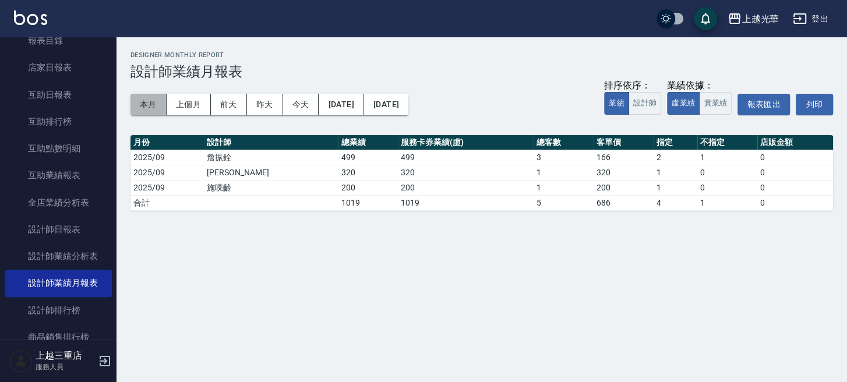
click at [149, 106] on button "本月" at bounding box center [148, 105] width 36 height 22
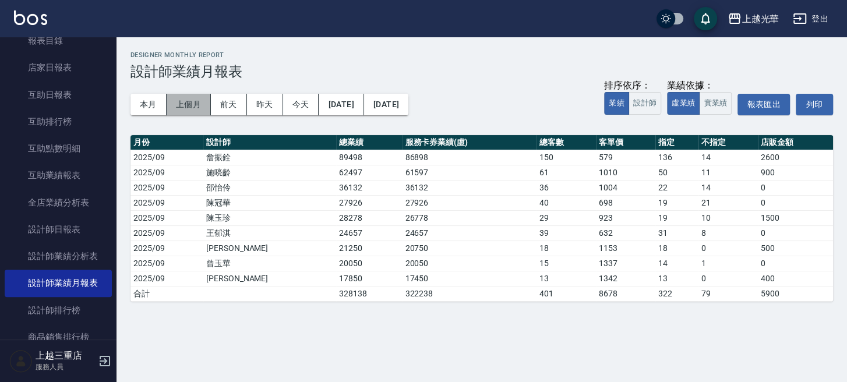
click at [193, 98] on button "上個月" at bounding box center [189, 105] width 44 height 22
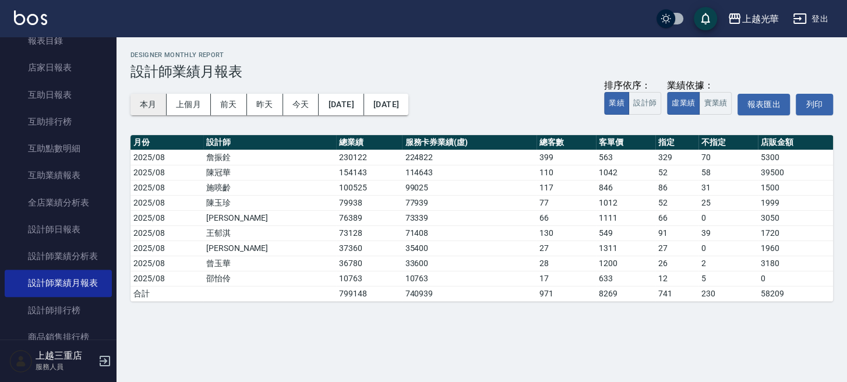
click at [152, 101] on button "本月" at bounding box center [148, 105] width 36 height 22
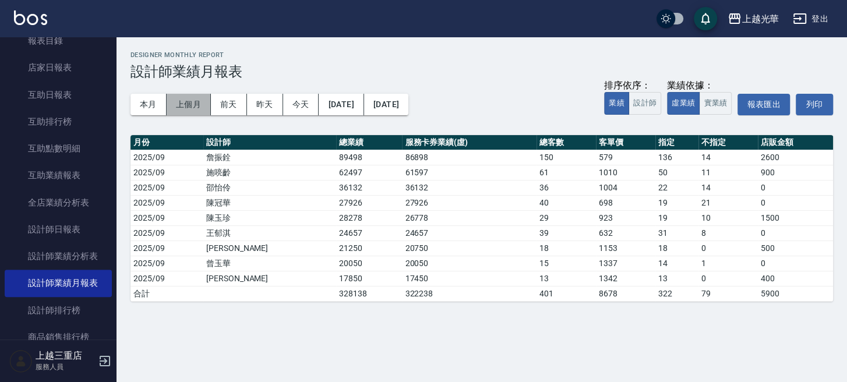
click at [185, 109] on button "上個月" at bounding box center [189, 105] width 44 height 22
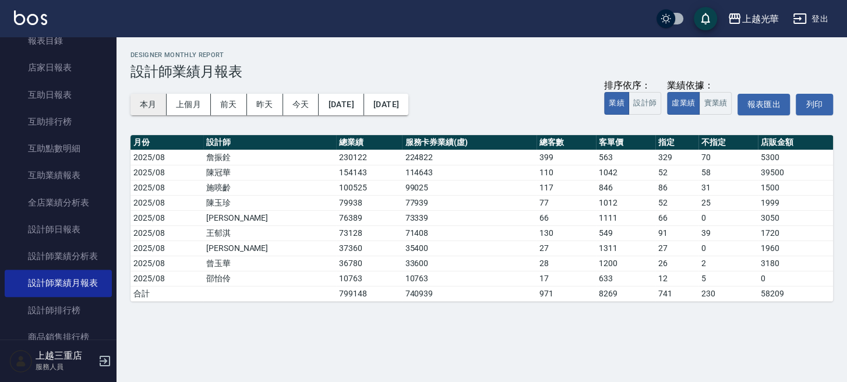
click at [144, 103] on button "本月" at bounding box center [148, 105] width 36 height 22
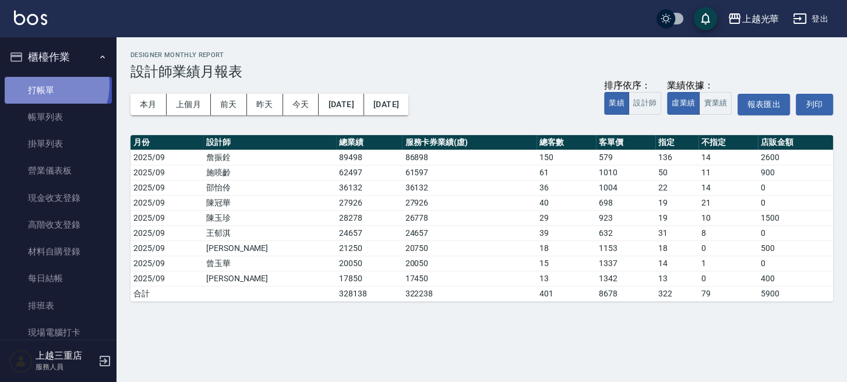
click at [49, 84] on link "打帳單" at bounding box center [58, 90] width 107 height 27
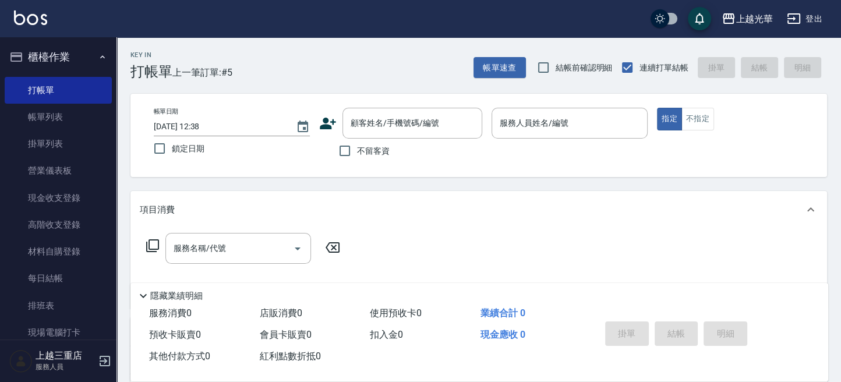
click at [384, 155] on span "不留客資" at bounding box center [373, 151] width 33 height 12
click at [357, 155] on input "不留客資" at bounding box center [344, 151] width 24 height 24
checkbox input "true"
click at [657, 108] on button "指定" at bounding box center [669, 119] width 25 height 23
type button "true"
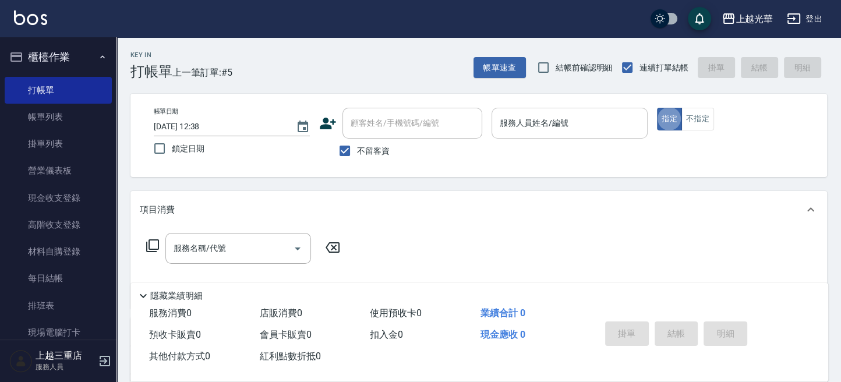
click at [625, 133] on input "服務人員姓名/編號" at bounding box center [570, 123] width 146 height 20
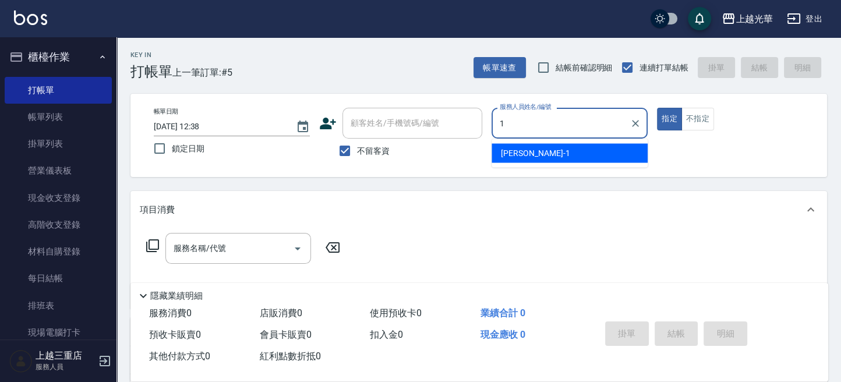
type input "小[PERSON_NAME]-1"
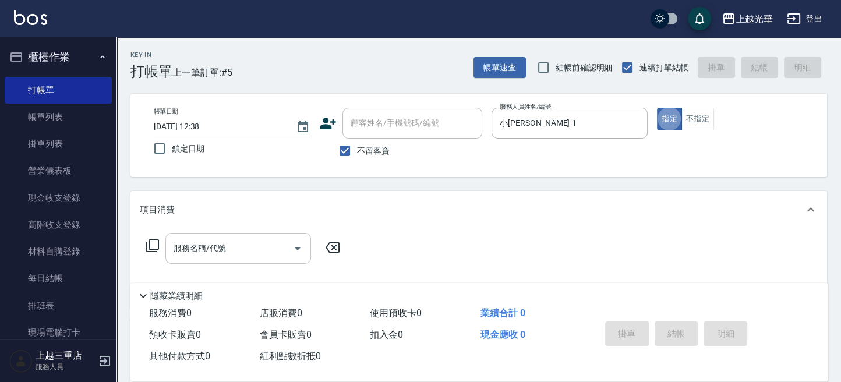
click at [208, 235] on div "服務名稱/代號" at bounding box center [238, 248] width 146 height 31
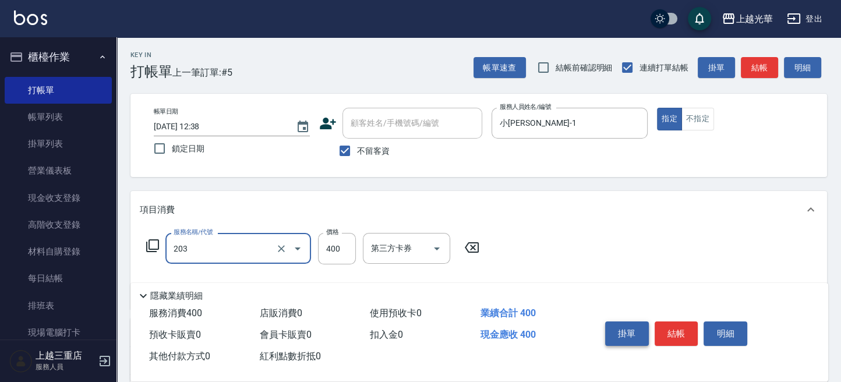
type input "指定單剪(203)"
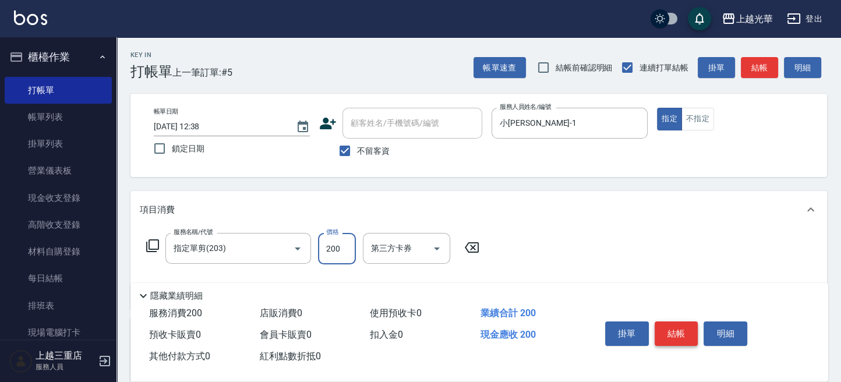
type input "200"
click at [670, 336] on button "結帳" at bounding box center [676, 333] width 44 height 24
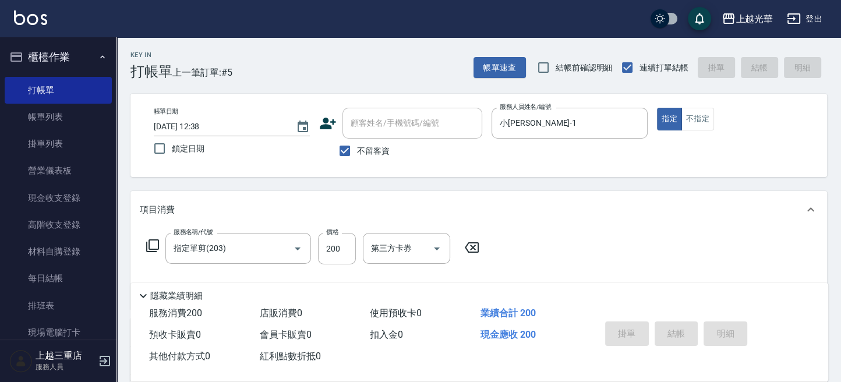
type input "[DATE] 12:39"
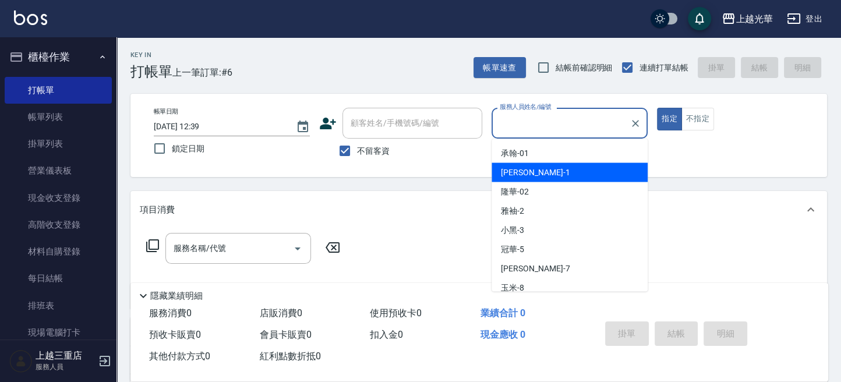
click at [596, 170] on div "小詹 -1" at bounding box center [569, 171] width 156 height 19
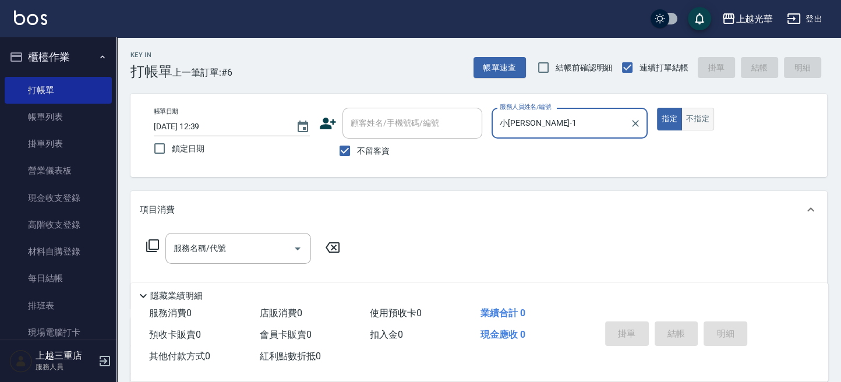
type input "小[PERSON_NAME]-1"
click at [687, 118] on button "不指定" at bounding box center [697, 119] width 33 height 23
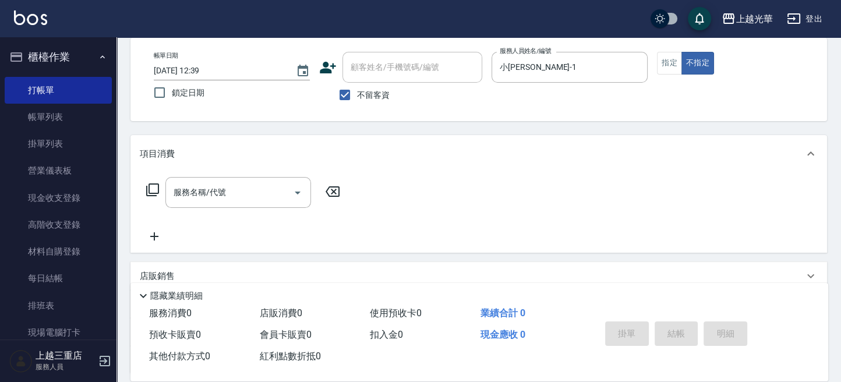
scroll to position [77, 0]
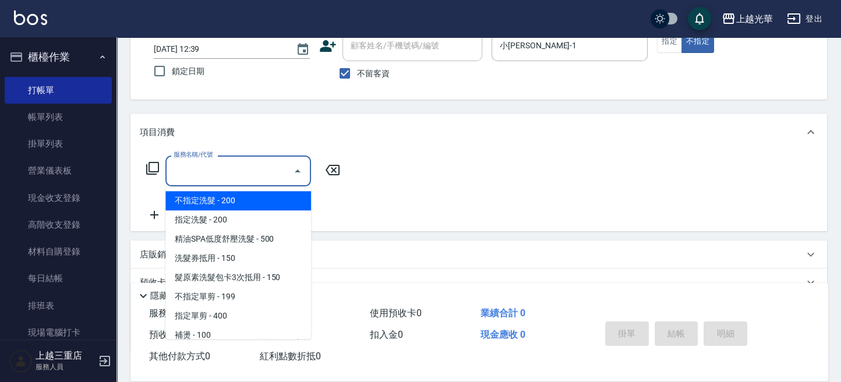
click at [262, 173] on input "服務名稱/代號" at bounding box center [230, 171] width 118 height 20
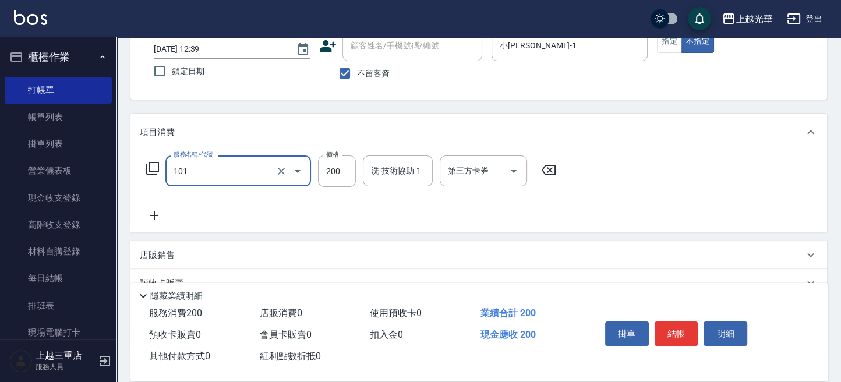
type input "不指定洗髮(101)"
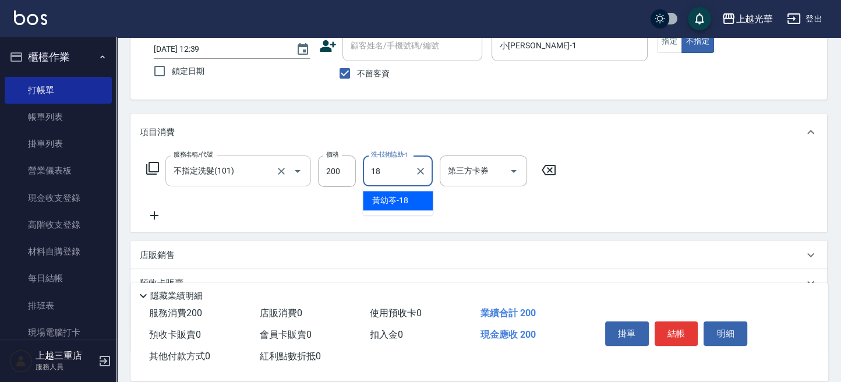
type input "[PERSON_NAME]-18"
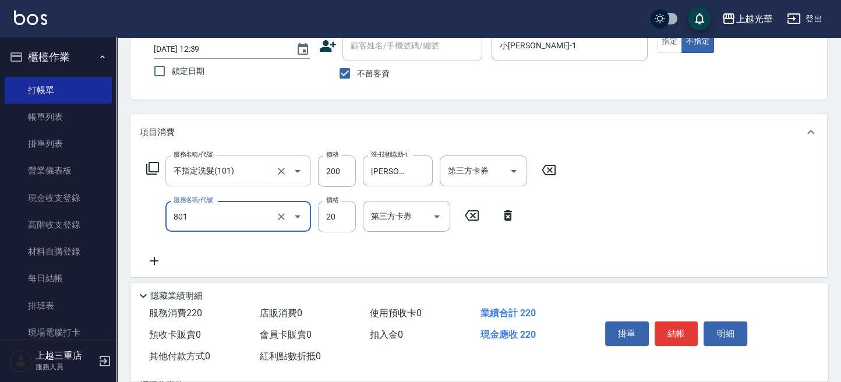
type input "潤絲(801)"
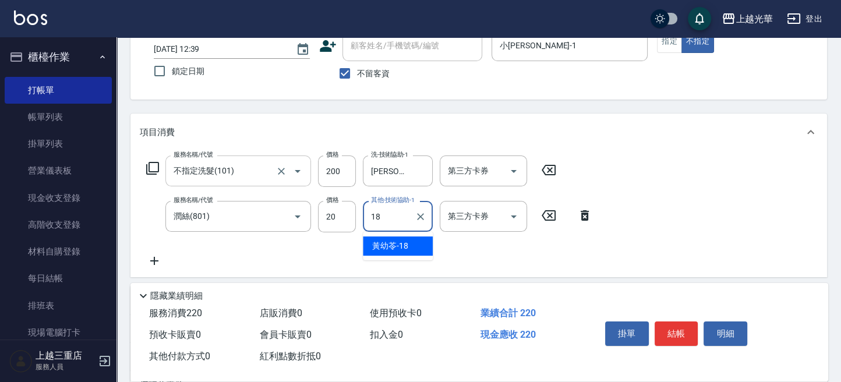
type input "[PERSON_NAME]-18"
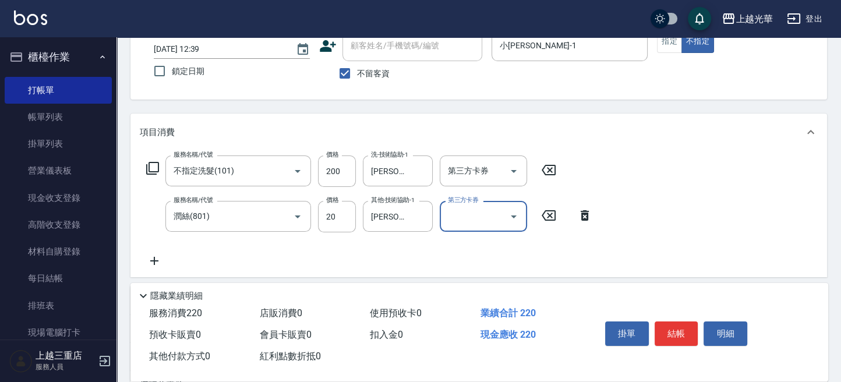
click at [673, 325] on button "結帳" at bounding box center [676, 333] width 44 height 24
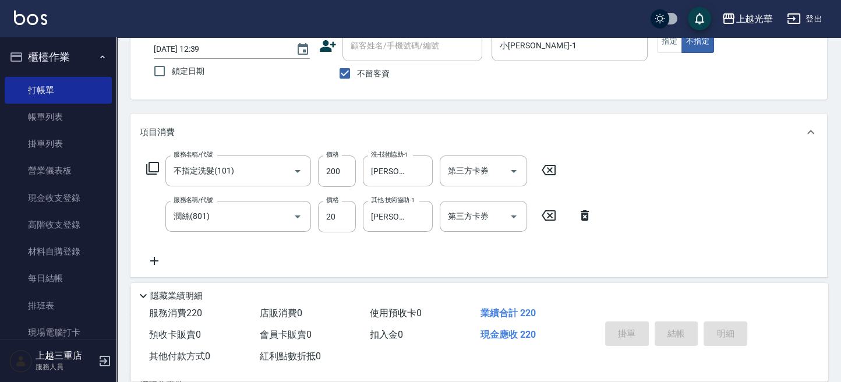
type input "[DATE] 12:49"
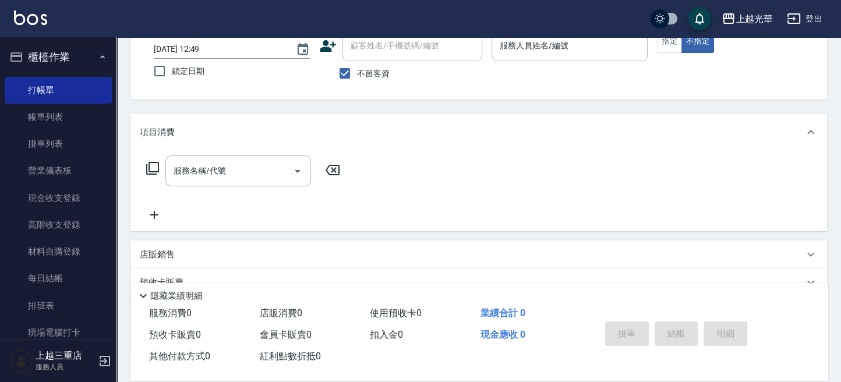
click at [158, 168] on icon at bounding box center [152, 168] width 13 height 13
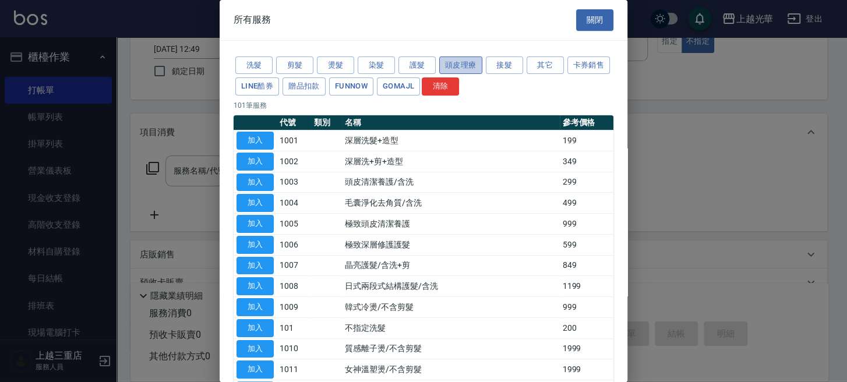
click at [461, 66] on button "頭皮理療" at bounding box center [460, 65] width 43 height 18
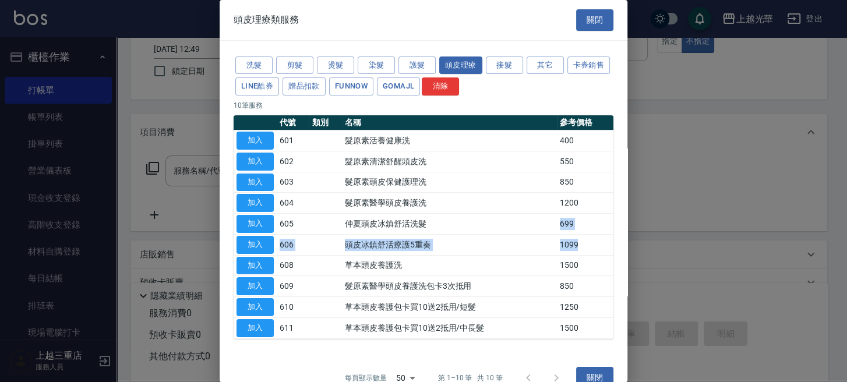
drag, startPoint x: 575, startPoint y: 238, endPoint x: 533, endPoint y: 230, distance: 42.6
click at [533, 230] on tbody "加入 601 髮原素活養健康洗 400 加入 602 髮原素清潔舒醒頭皮洗 550 加入 603 髮原素頭皮保健護理洗 850 加入 604 髮原素醫學頭皮養…" at bounding box center [423, 234] width 380 height 208
click at [595, 250] on td "1099" at bounding box center [585, 244] width 56 height 21
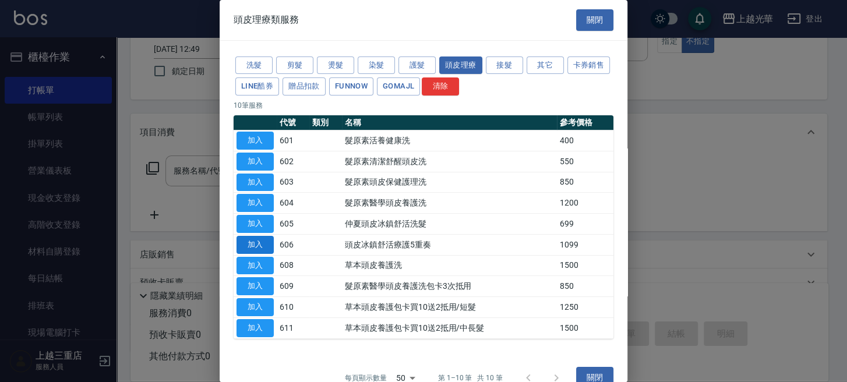
click at [249, 239] on button "加入" at bounding box center [254, 245] width 37 height 18
type input "頭皮冰鎮舒活療護5重奏(606)"
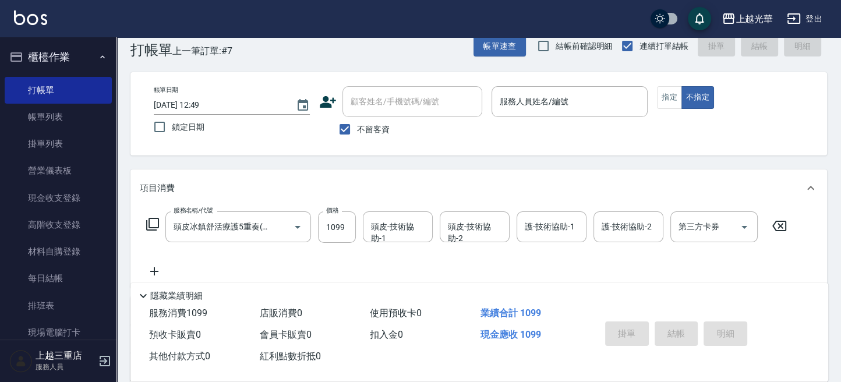
scroll to position [0, 0]
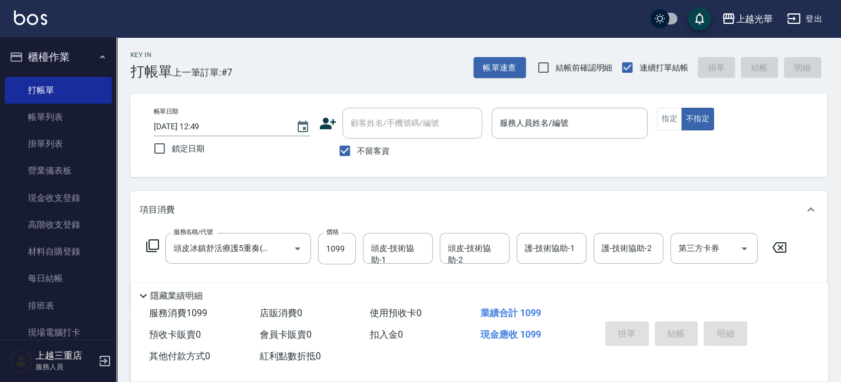
click at [365, 154] on span "不留客資" at bounding box center [373, 151] width 33 height 12
click at [357, 154] on input "不留客資" at bounding box center [344, 151] width 24 height 24
checkbox input "false"
click at [396, 127] on input "顧客姓名/手機號碼/編號" at bounding box center [404, 123] width 112 height 20
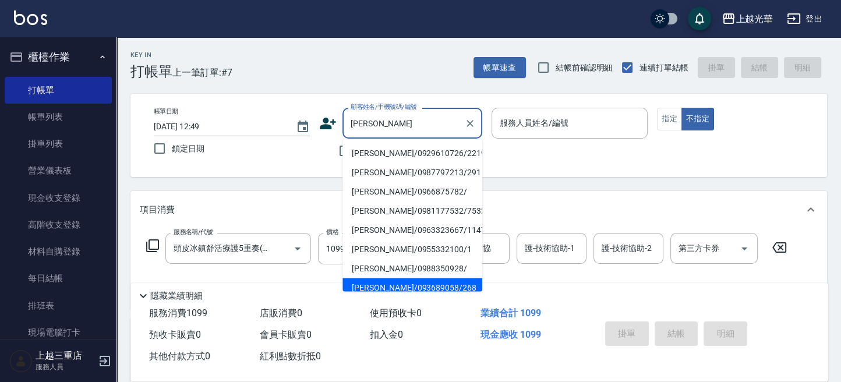
click at [423, 284] on li "[PERSON_NAME]/093689058/268" at bounding box center [412, 287] width 140 height 19
type input "[PERSON_NAME]/093689058/268"
type input "玉米-8"
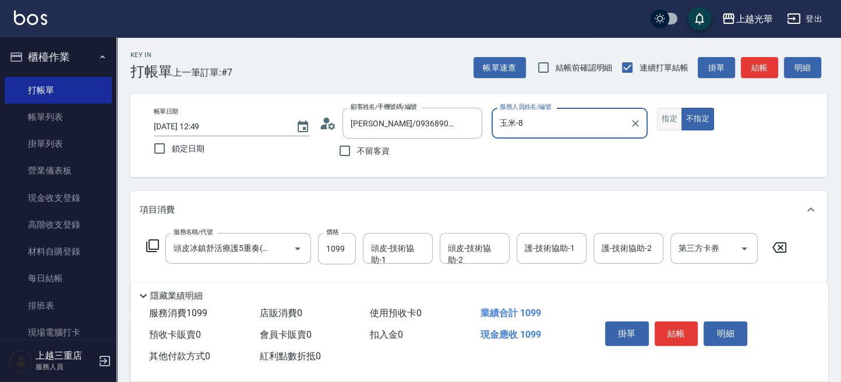
click at [672, 118] on button "指定" at bounding box center [669, 119] width 25 height 23
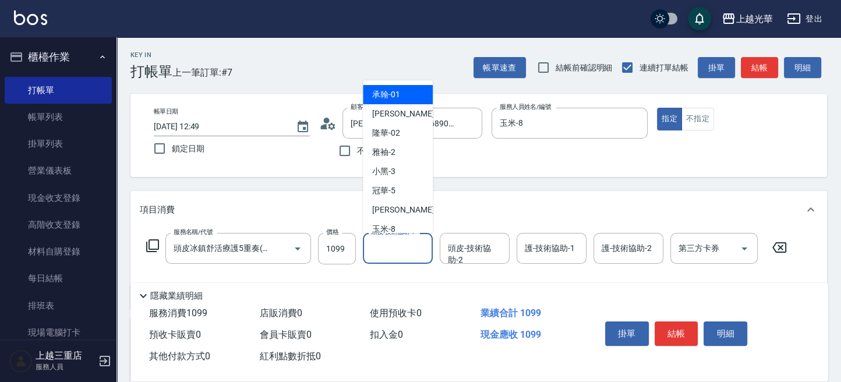
click at [395, 247] on input "頭皮-技術協助-1" at bounding box center [397, 248] width 59 height 20
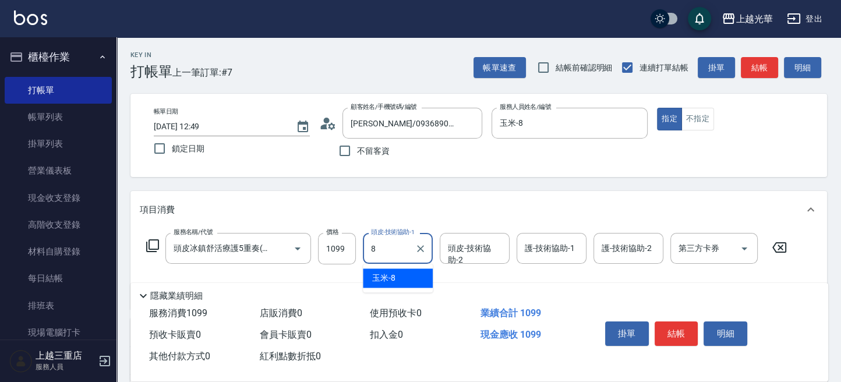
type input "玉米-8"
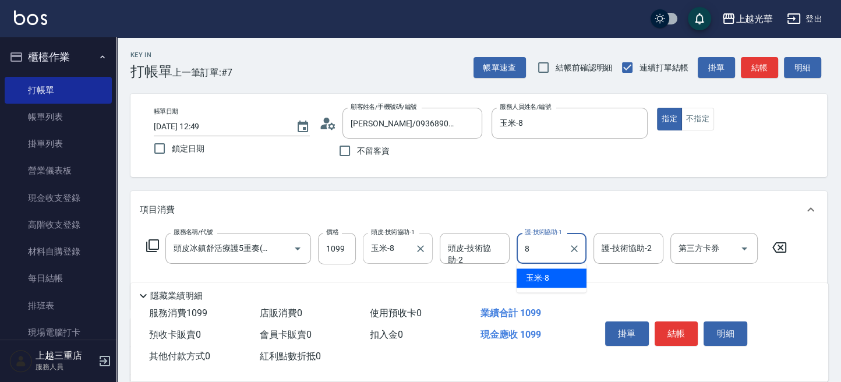
type input "玉米-8"
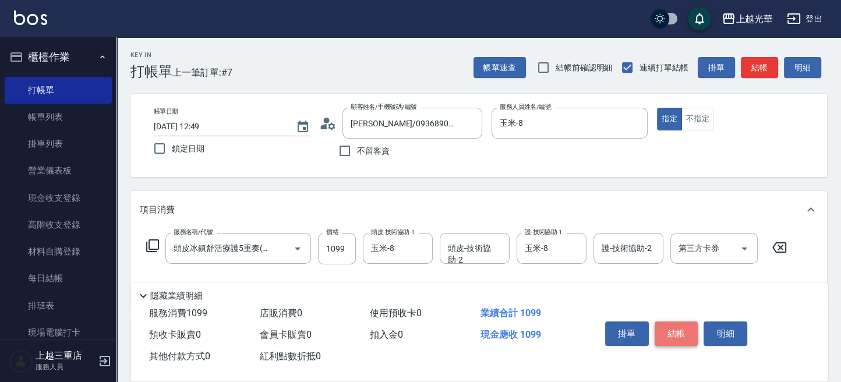
click at [682, 323] on button "結帳" at bounding box center [676, 333] width 44 height 24
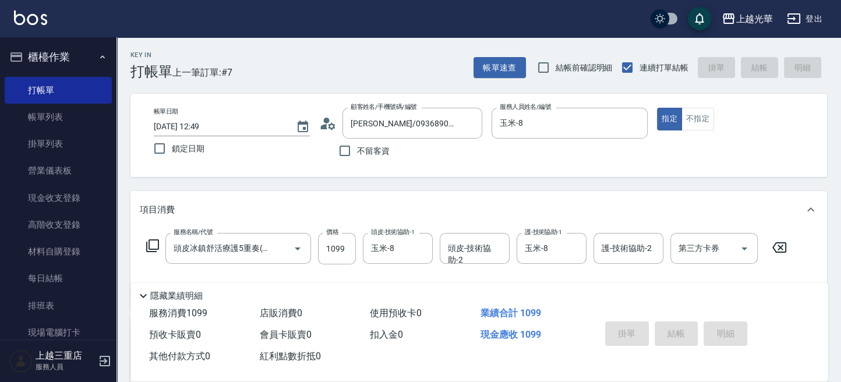
type input "[DATE] 13:06"
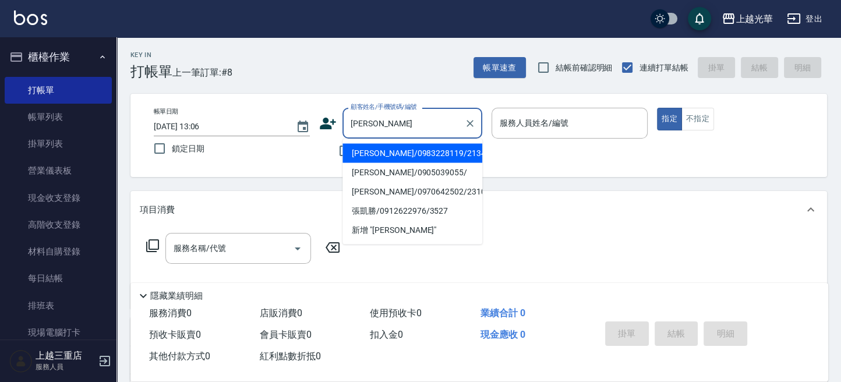
click at [428, 149] on li "[PERSON_NAME]/0983228119/2134" at bounding box center [412, 152] width 140 height 19
type input "[PERSON_NAME]/0983228119/2134"
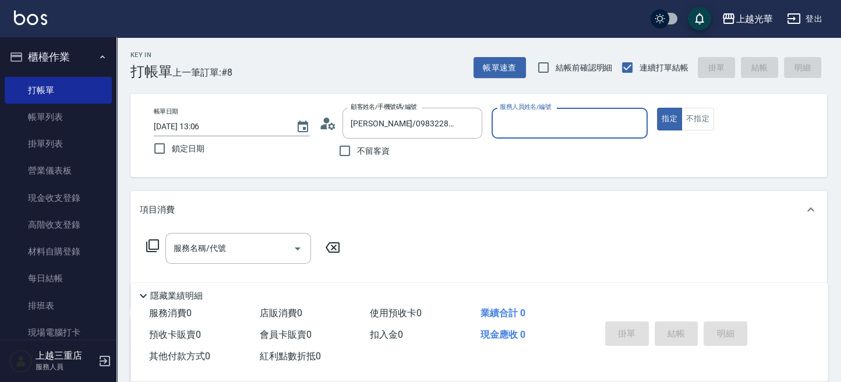
type input "小黑-3"
click at [233, 253] on input "服務名稱/代號" at bounding box center [230, 248] width 118 height 20
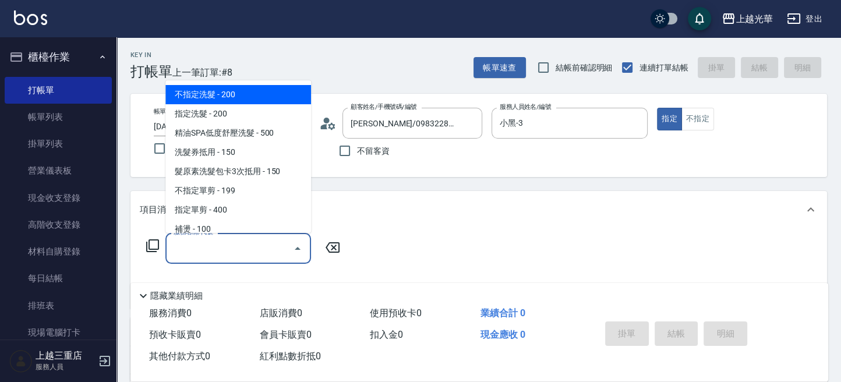
type input "3"
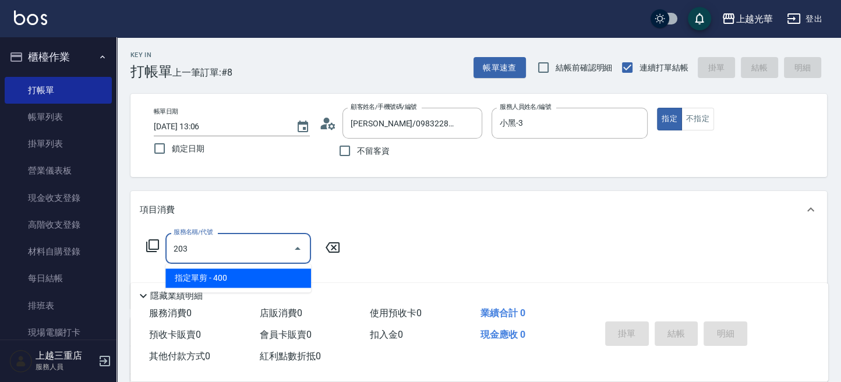
type input "指定單剪(203)"
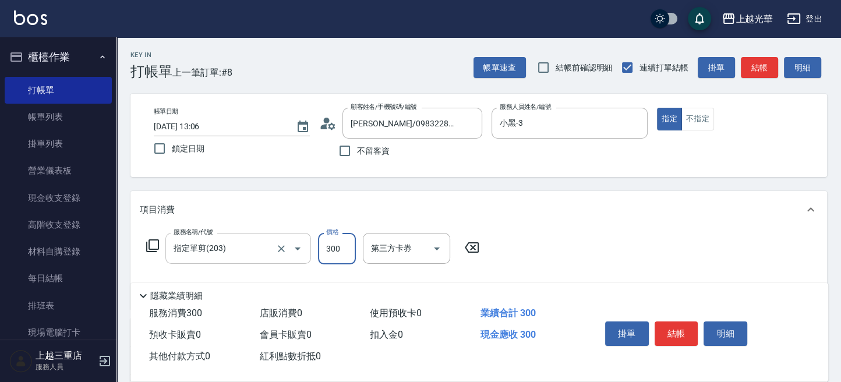
type input "300"
click at [687, 324] on button "結帳" at bounding box center [676, 333] width 44 height 24
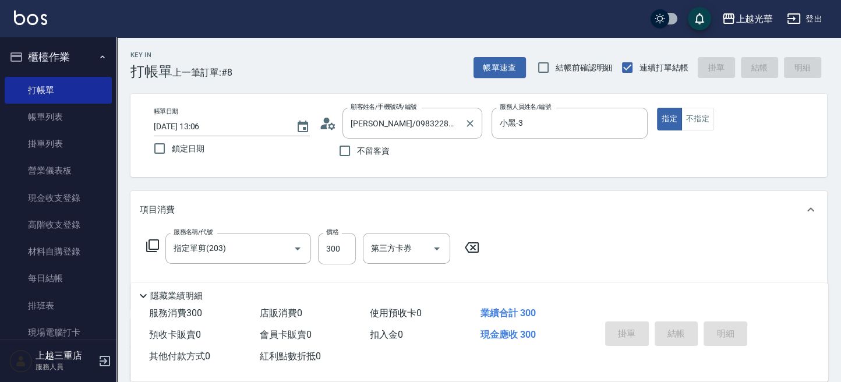
type input "[DATE] 13:13"
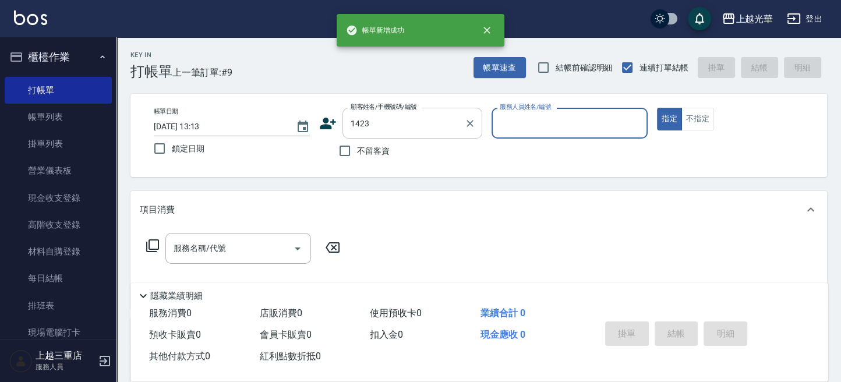
type input "[PERSON_NAME]/0926924121/1423"
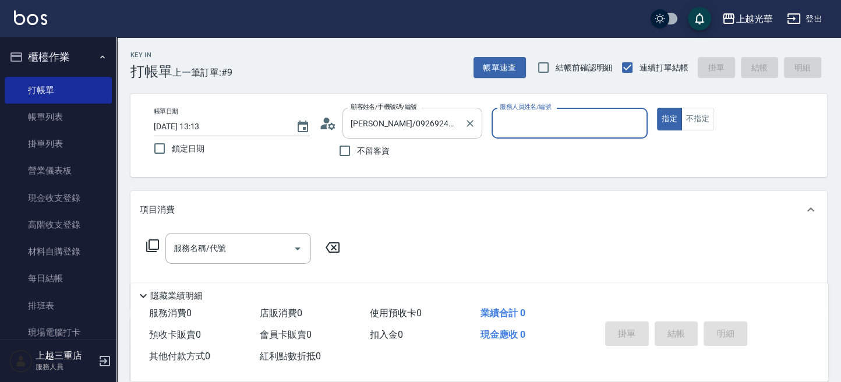
type input "小黑-3"
click at [636, 126] on icon "Clear" at bounding box center [635, 124] width 12 height 12
click at [478, 126] on div "[PERSON_NAME]/0926924121/1423 顧客姓名/手機號碼/編號" at bounding box center [412, 123] width 140 height 31
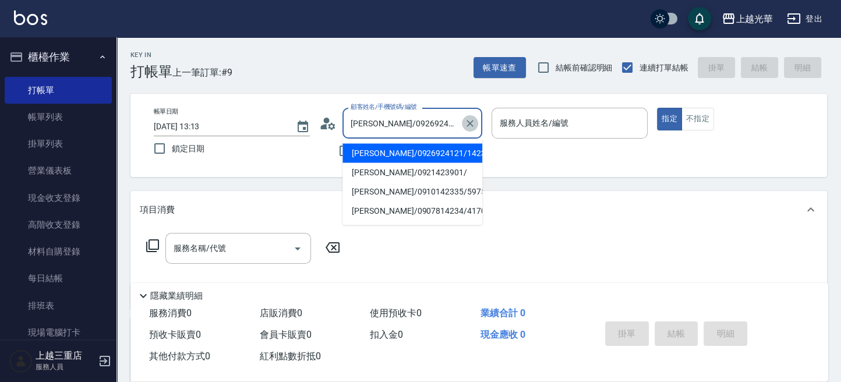
click at [473, 125] on icon "Clear" at bounding box center [470, 124] width 12 height 12
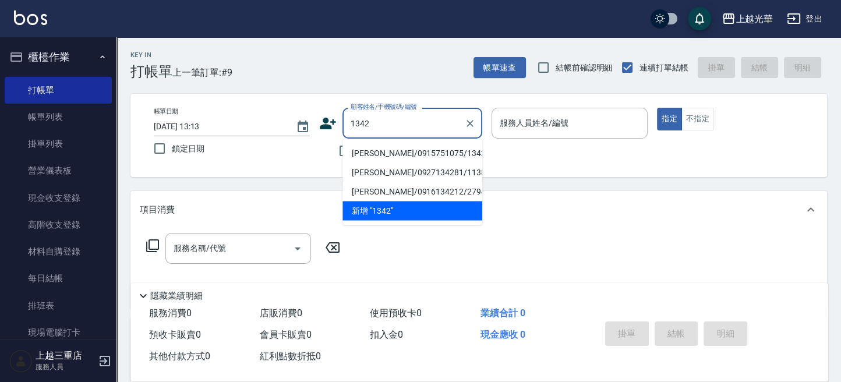
click at [371, 146] on li "[PERSON_NAME]/0915751075/1342" at bounding box center [412, 152] width 140 height 19
type input "[PERSON_NAME]/0915751075/1342"
type input "小黑-3"
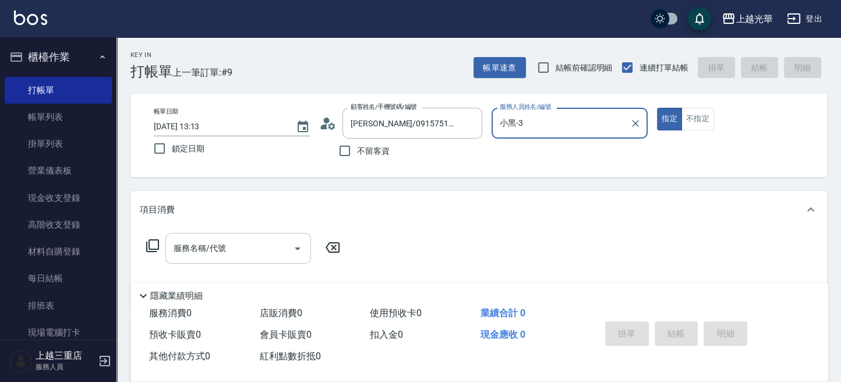
click at [245, 253] on input "服務名稱/代號" at bounding box center [230, 248] width 118 height 20
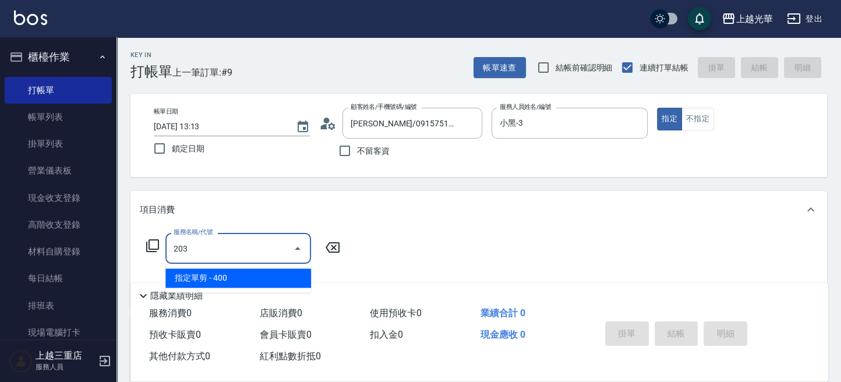
type input "指定單剪(203)"
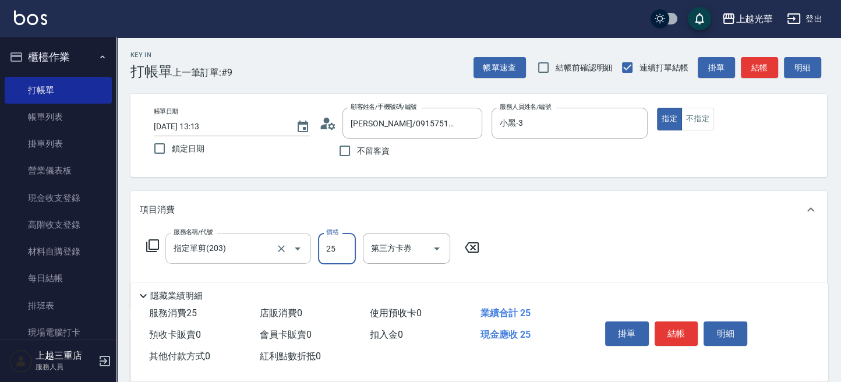
type input "250"
click at [675, 328] on button "結帳" at bounding box center [676, 333] width 44 height 24
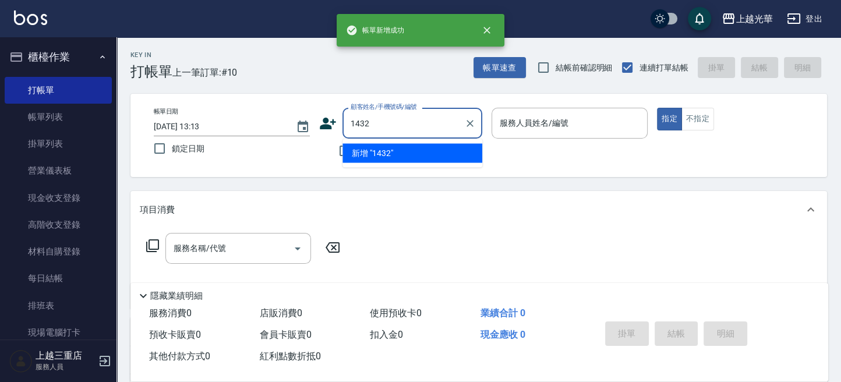
click at [657, 108] on button "指定" at bounding box center [669, 119] width 25 height 23
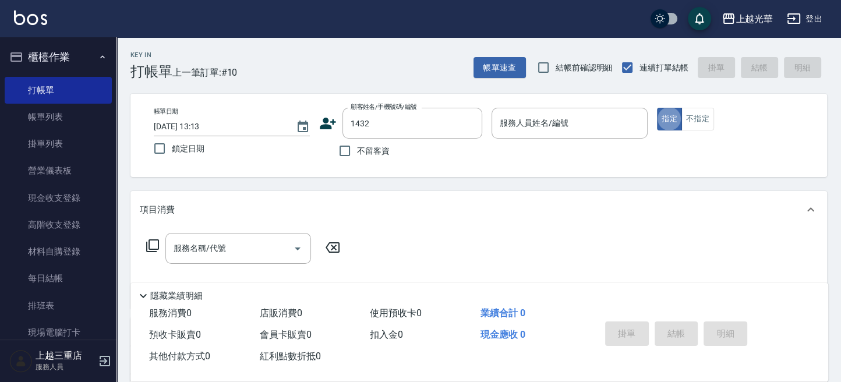
type input "[PERSON_NAME]/0970989656/1432"
type input "小[PERSON_NAME]-1"
click at [639, 120] on icon "Clear" at bounding box center [635, 124] width 12 height 12
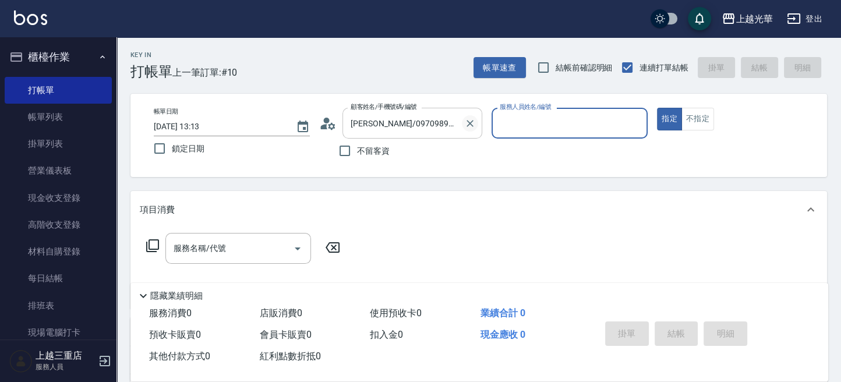
click at [472, 125] on icon "Clear" at bounding box center [470, 124] width 12 height 12
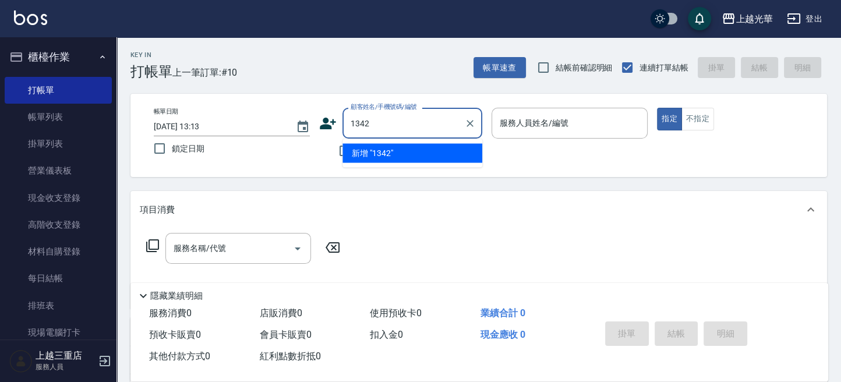
click at [657, 108] on button "指定" at bounding box center [669, 119] width 25 height 23
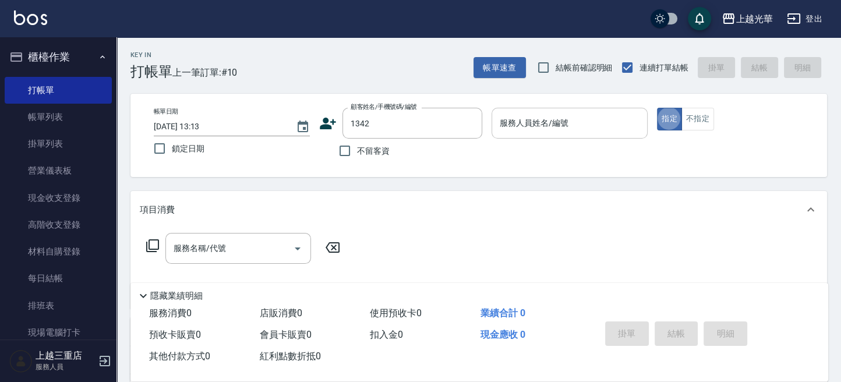
type input "[PERSON_NAME]/0915751075/1342"
type input "小黑-3"
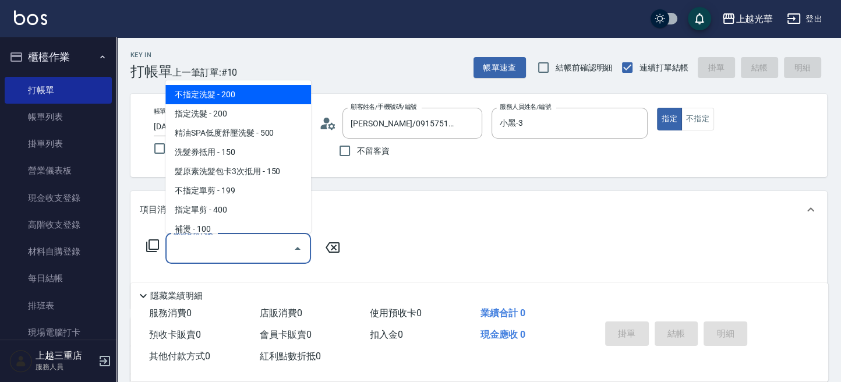
click at [238, 247] on input "服務名稱/代號" at bounding box center [230, 248] width 118 height 20
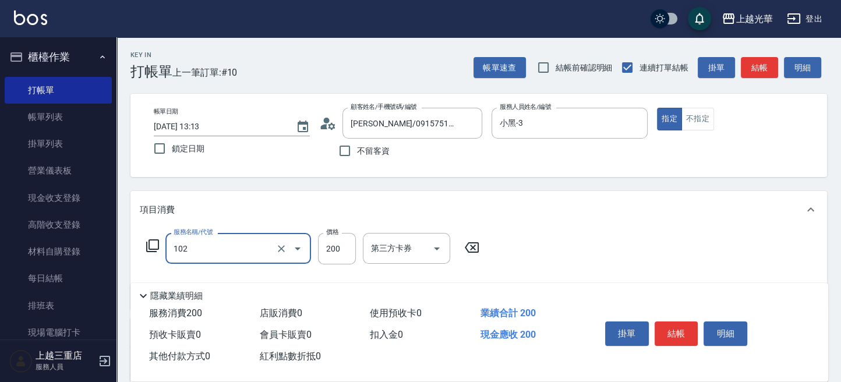
type input "指定洗髮(102)"
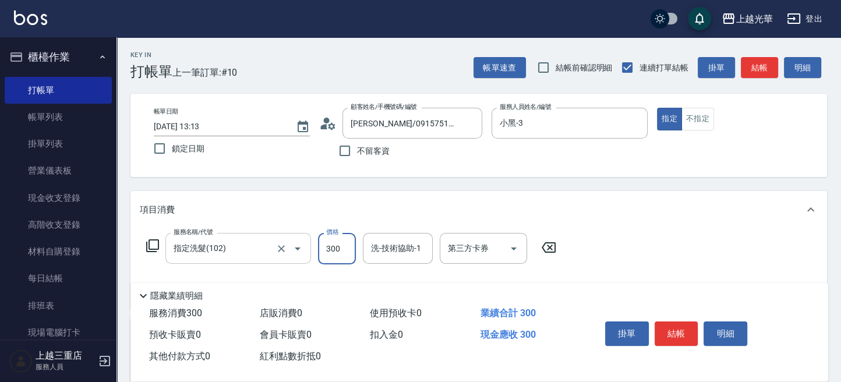
type input "300"
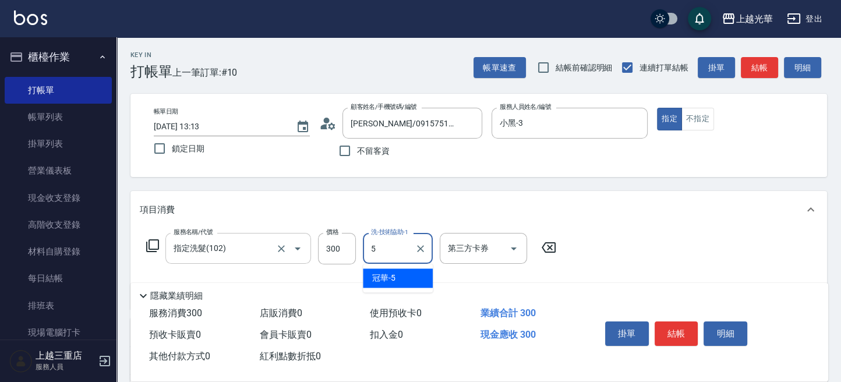
type input "冠華-5"
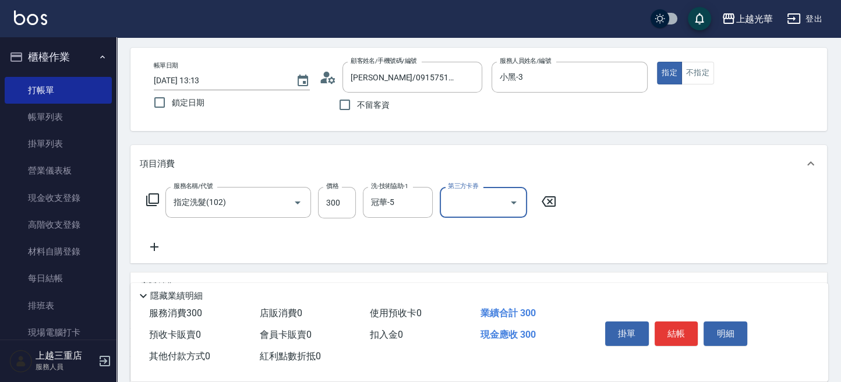
scroll to position [77, 0]
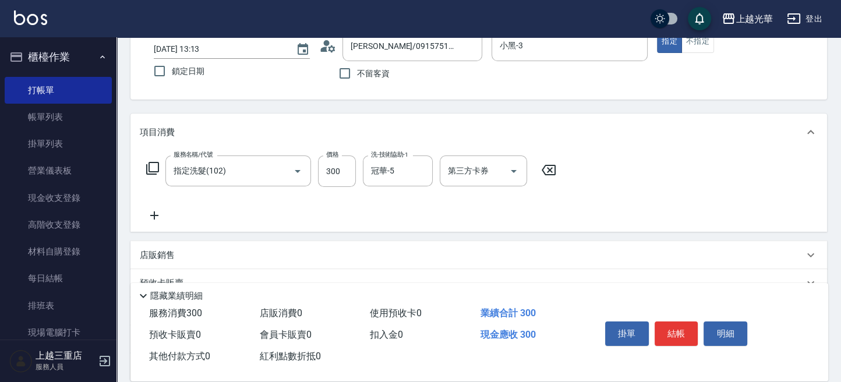
click at [157, 212] on icon at bounding box center [154, 215] width 29 height 14
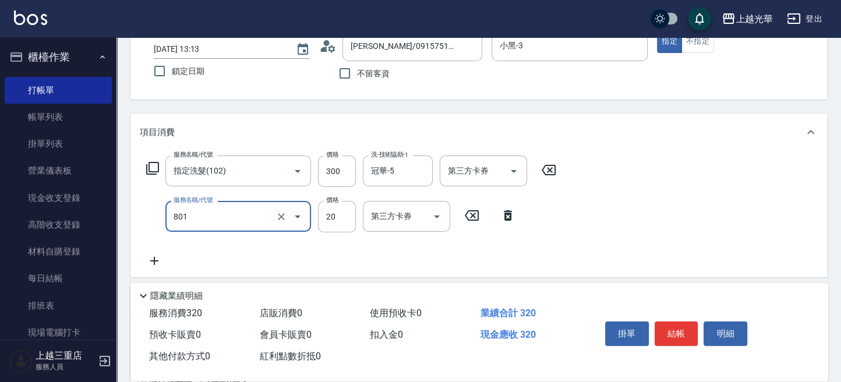
type input "潤絲(801)"
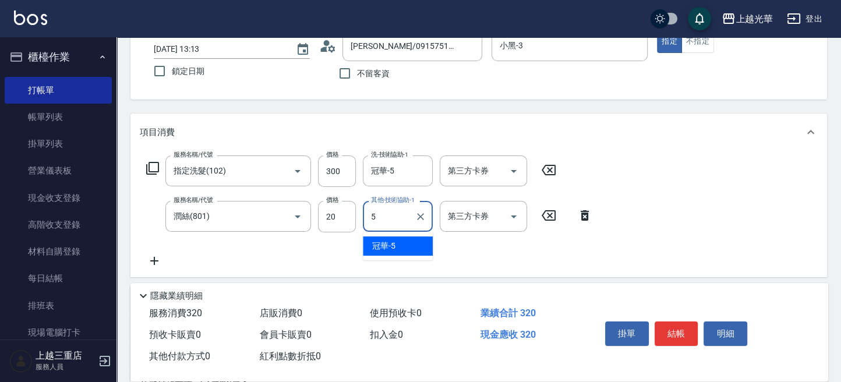
type input "冠華-5"
click at [151, 260] on icon at bounding box center [154, 261] width 8 height 8
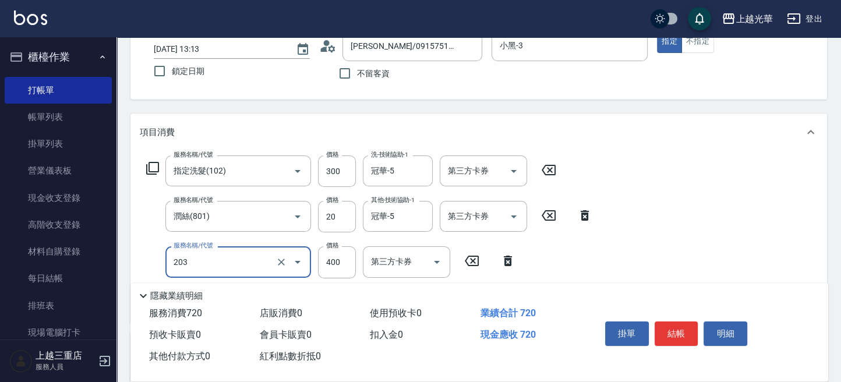
type input "指定單剪(203)"
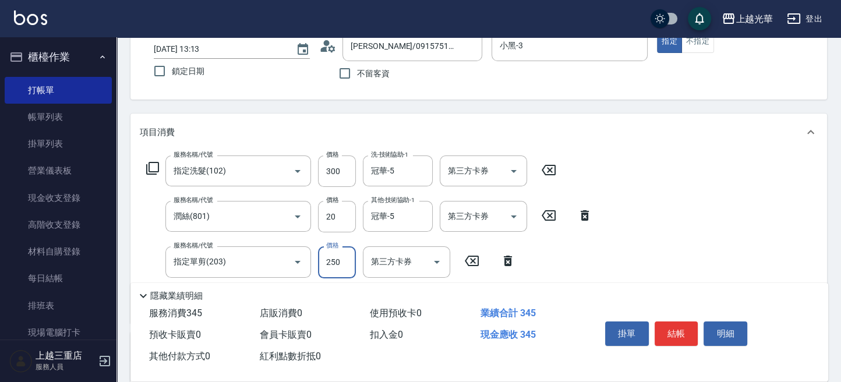
type input "250"
click at [679, 332] on button "結帳" at bounding box center [676, 333] width 44 height 24
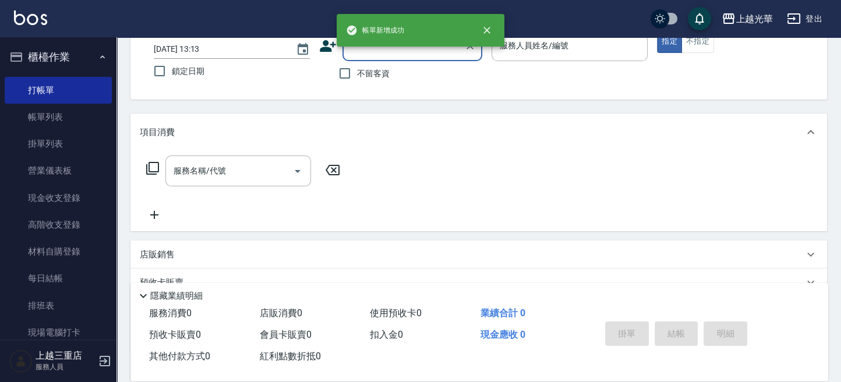
scroll to position [0, 0]
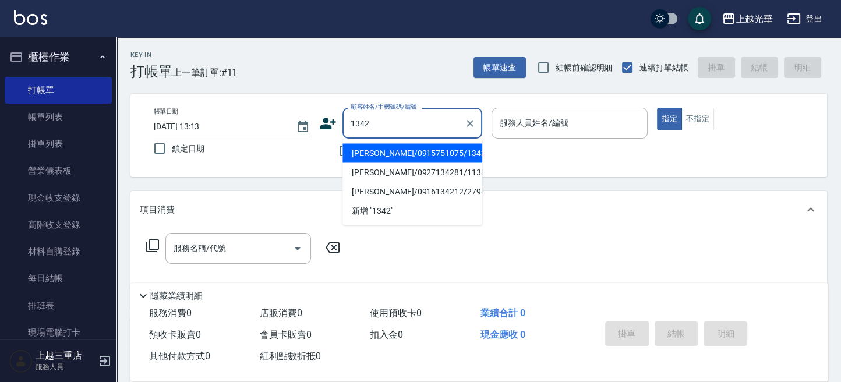
type input "[PERSON_NAME]/0915751075/1342"
click at [657, 108] on button "指定" at bounding box center [669, 119] width 25 height 23
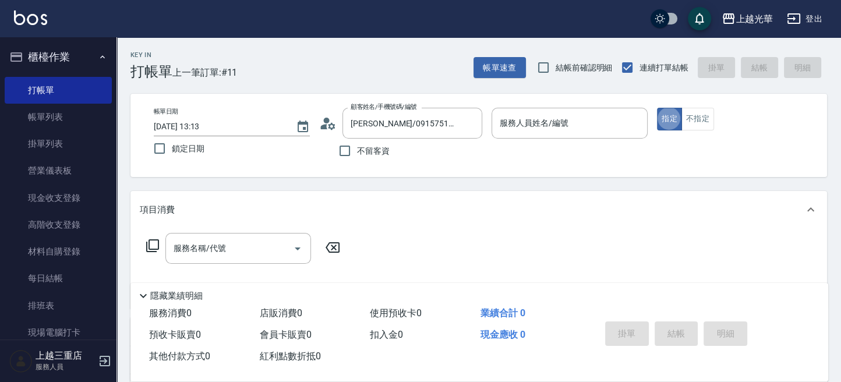
type input "小黑-3"
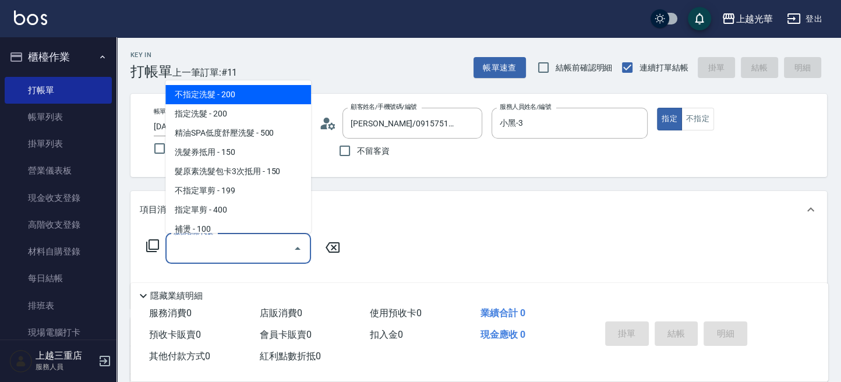
click at [231, 242] on input "服務名稱/代號" at bounding box center [230, 248] width 118 height 20
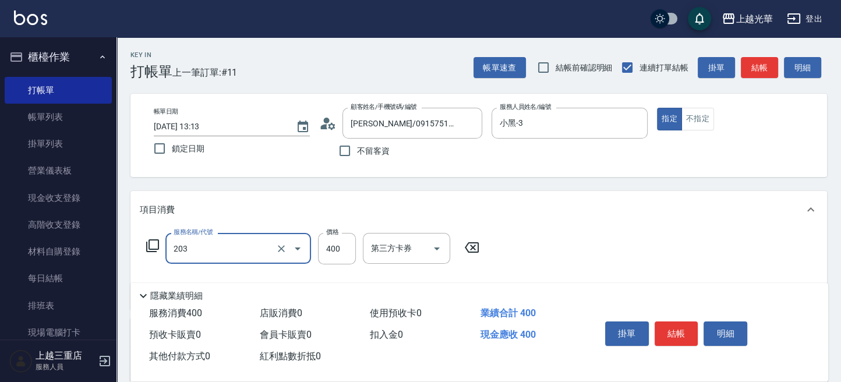
type input "指定單剪(203)"
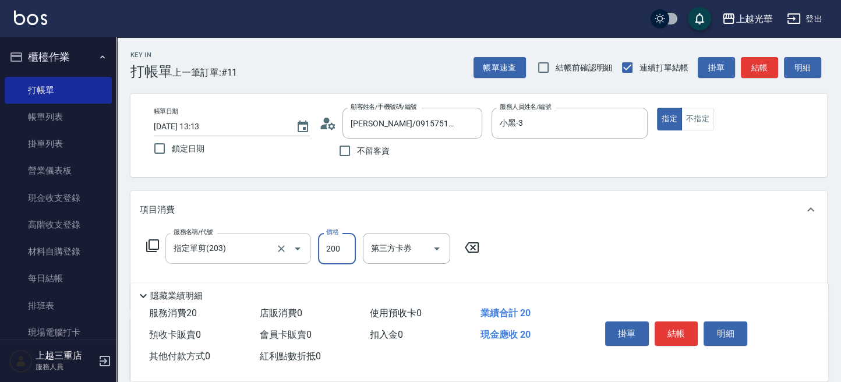
type input "200"
click at [689, 323] on button "結帳" at bounding box center [676, 333] width 44 height 24
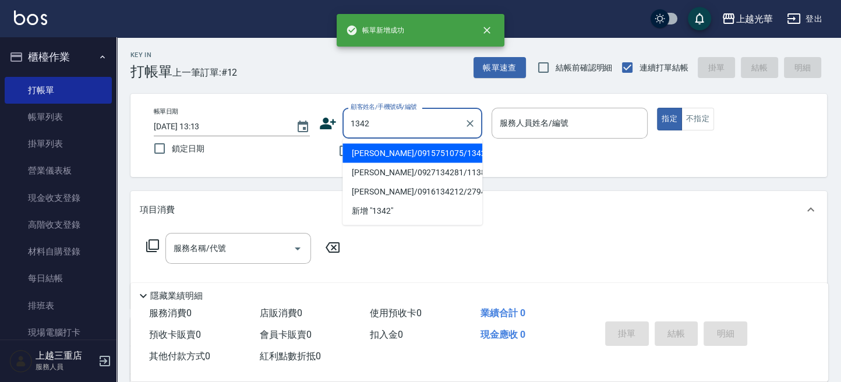
type input "[PERSON_NAME]/0915751075/1342"
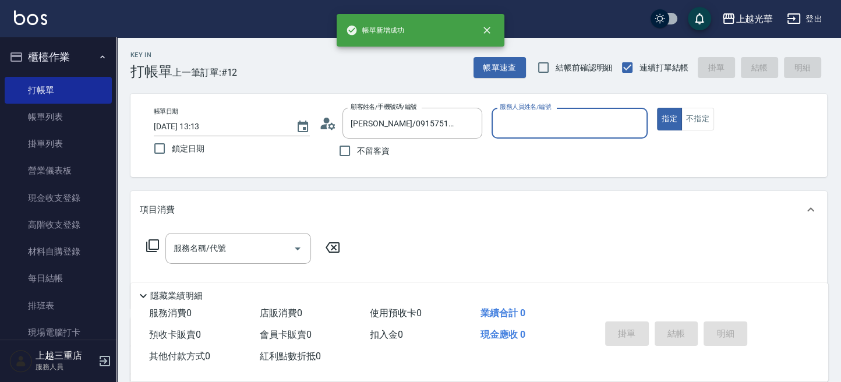
type input "小黑-3"
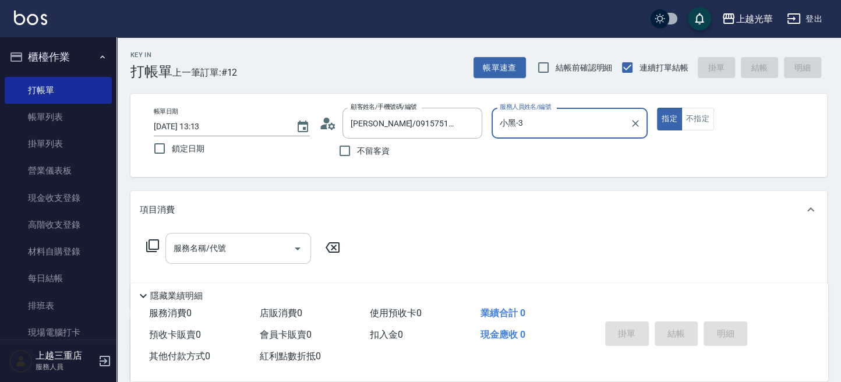
click at [263, 238] on input "服務名稱/代號" at bounding box center [230, 248] width 118 height 20
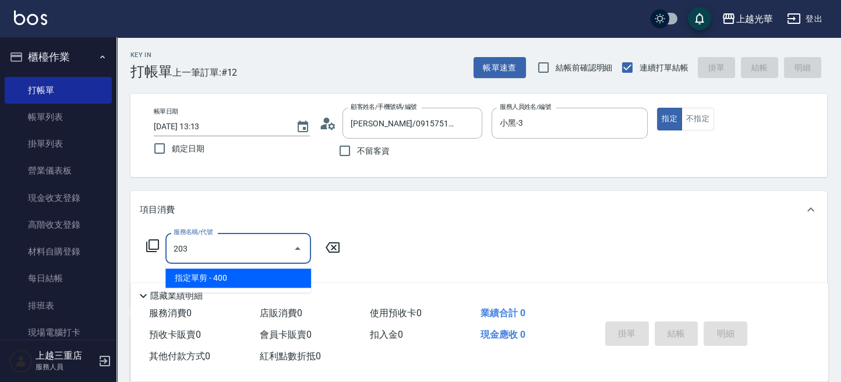
type input "指定單剪(203)"
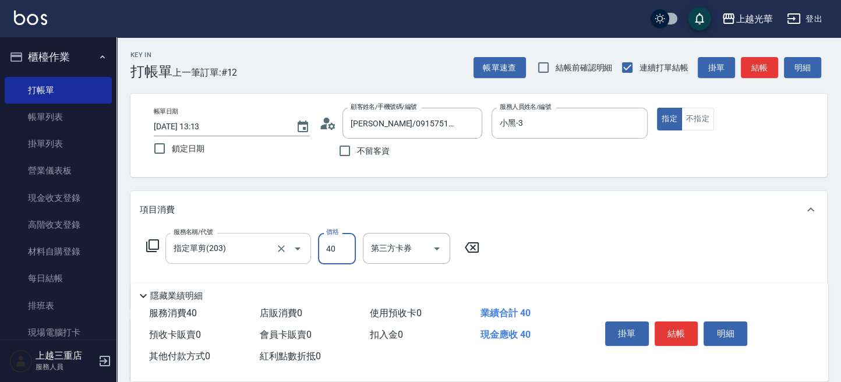
type input "400"
click at [691, 333] on button "結帳" at bounding box center [676, 333] width 44 height 24
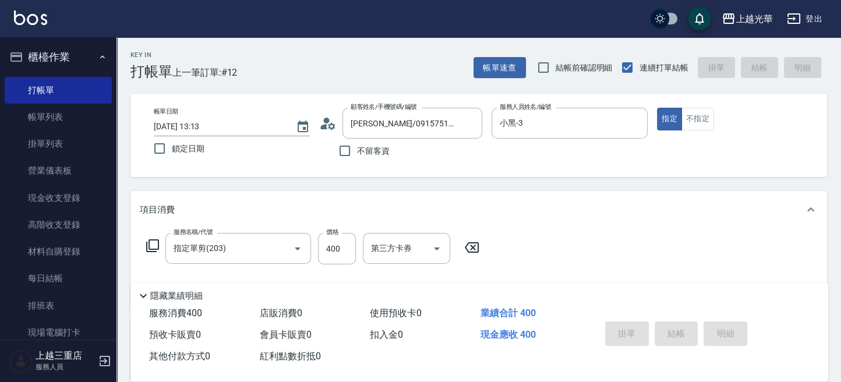
type input "[DATE] 13:14"
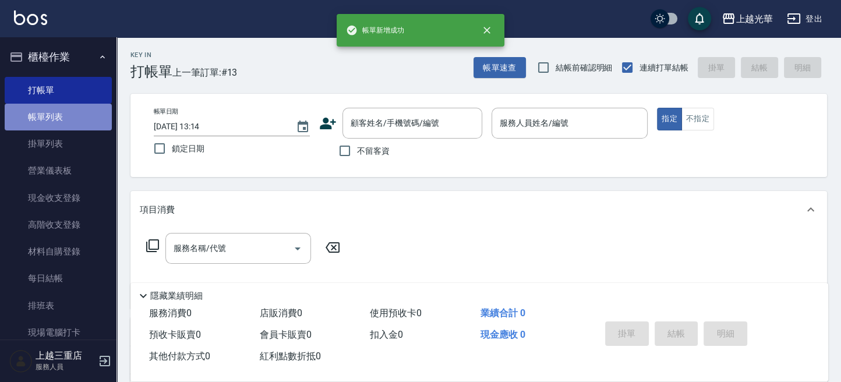
click at [69, 111] on link "帳單列表" at bounding box center [58, 117] width 107 height 27
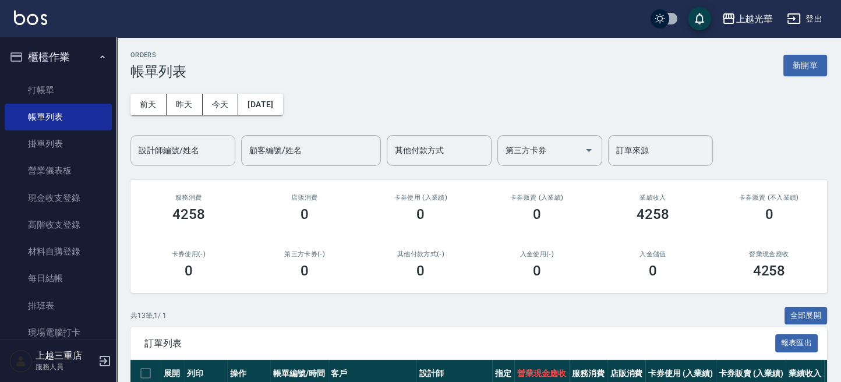
click at [193, 140] on input "設計師編號/姓名" at bounding box center [183, 150] width 94 height 20
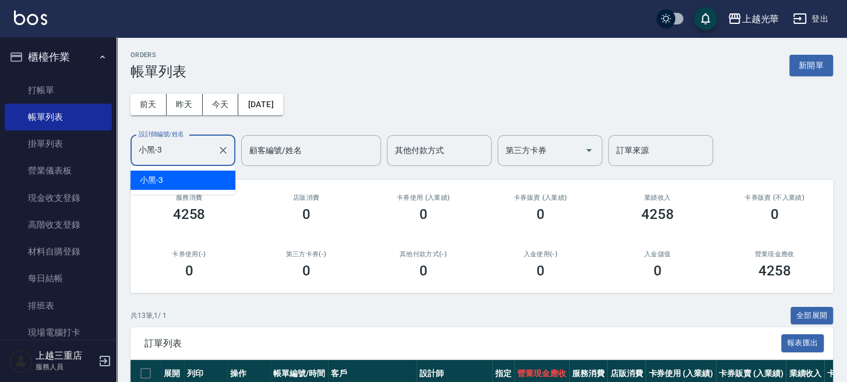
type input "小黑-3"
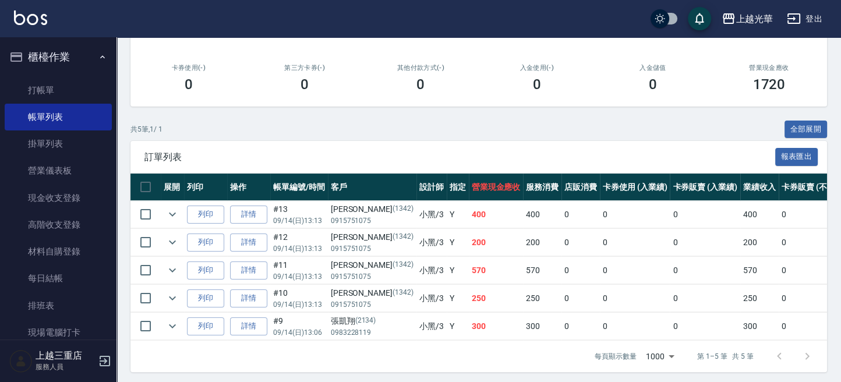
scroll to position [200, 0]
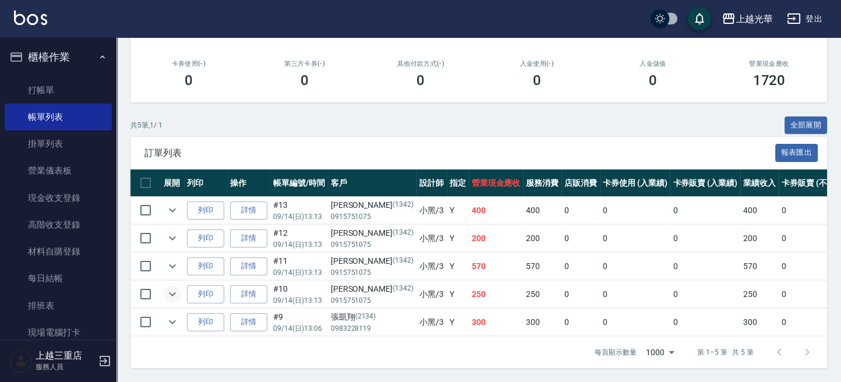
click at [174, 287] on icon "expand row" at bounding box center [172, 294] width 14 height 14
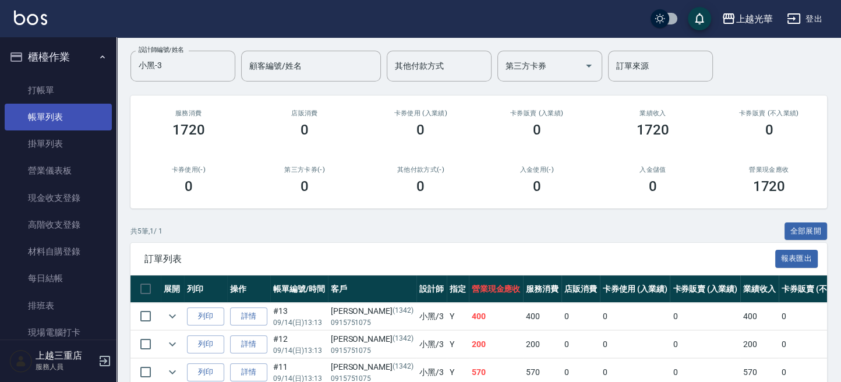
scroll to position [0, 0]
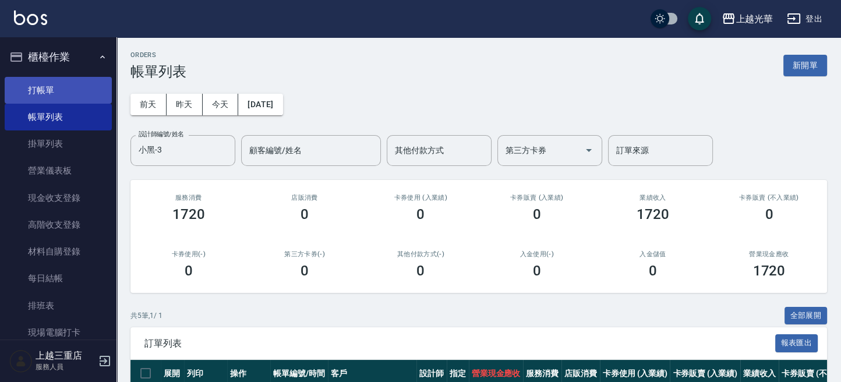
click at [57, 94] on link "打帳單" at bounding box center [58, 90] width 107 height 27
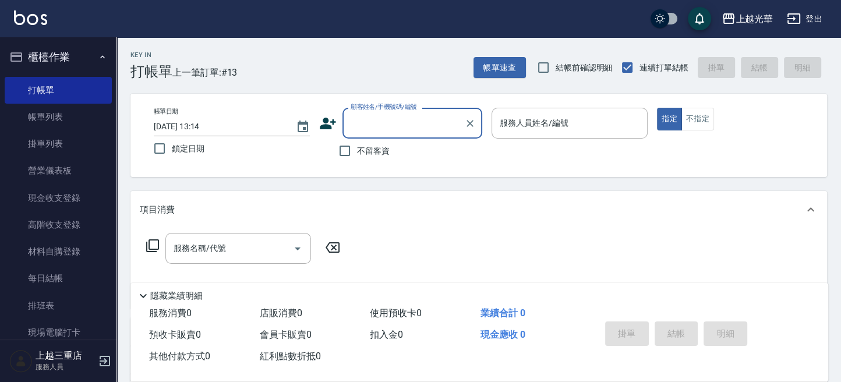
click at [405, 153] on div "不留客資" at bounding box center [400, 151] width 163 height 24
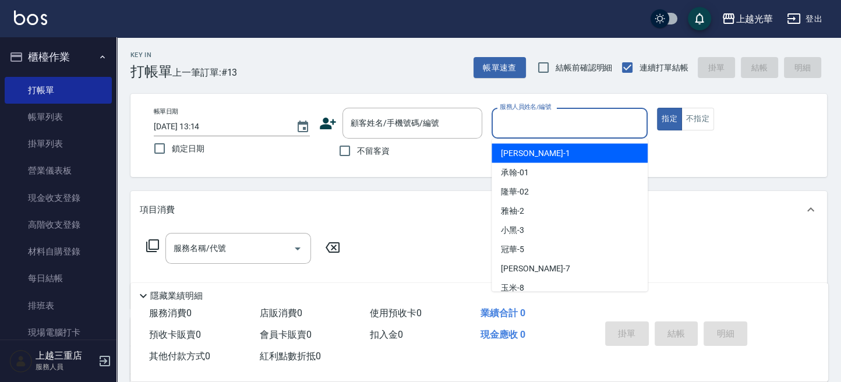
drag, startPoint x: 537, startPoint y: 129, endPoint x: 416, endPoint y: 151, distance: 122.7
click at [536, 129] on input "服務人員姓名/編號" at bounding box center [570, 123] width 146 height 20
click at [349, 153] on input "不留客資" at bounding box center [344, 151] width 24 height 24
checkbox input "true"
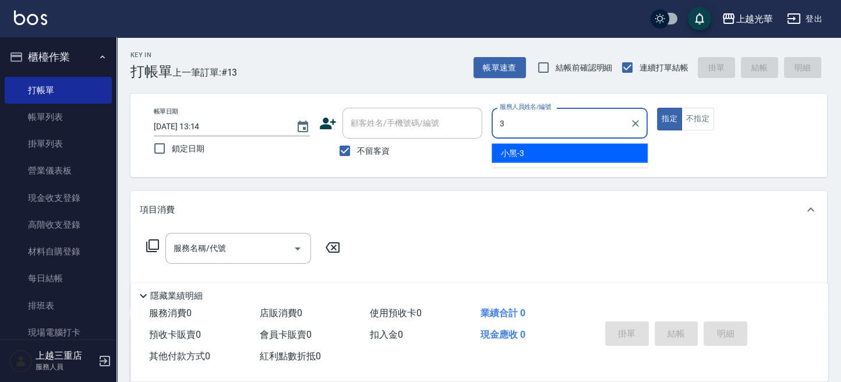
type input "小黑-3"
type button "true"
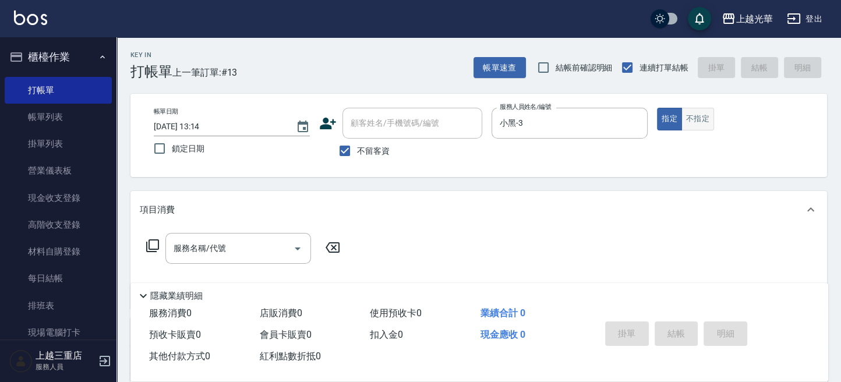
drag, startPoint x: 693, startPoint y: 112, endPoint x: 681, endPoint y: 118, distance: 13.5
click at [691, 114] on button "不指定" at bounding box center [697, 119] width 33 height 23
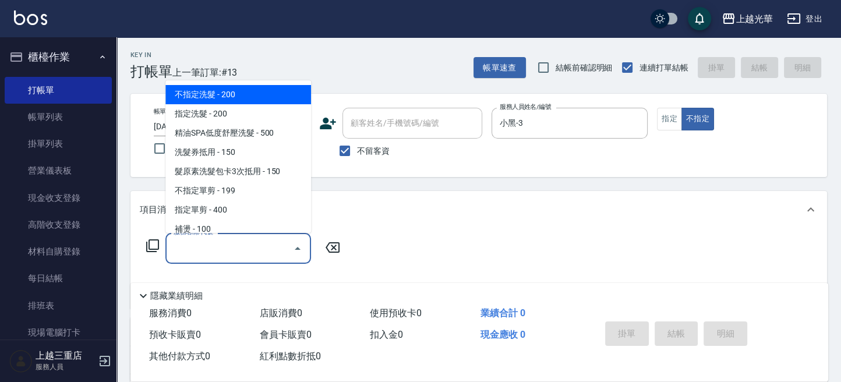
click at [190, 254] on input "服務名稱/代號" at bounding box center [230, 248] width 118 height 20
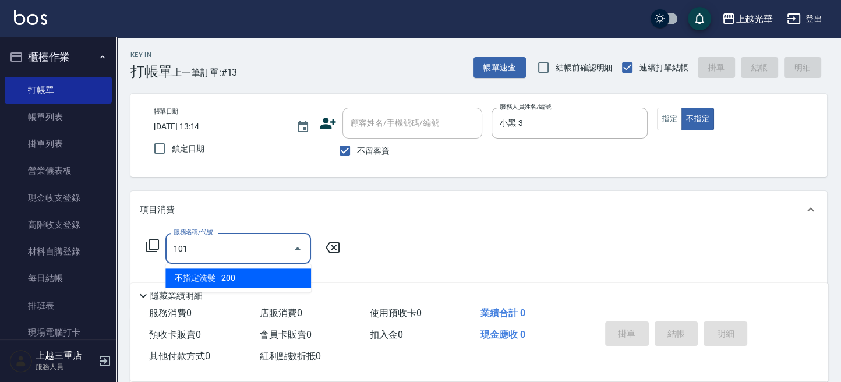
type input "不指定洗髮(101)"
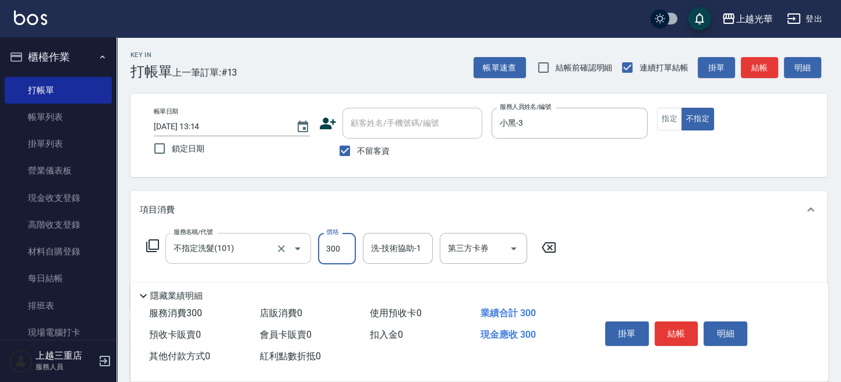
type input "300"
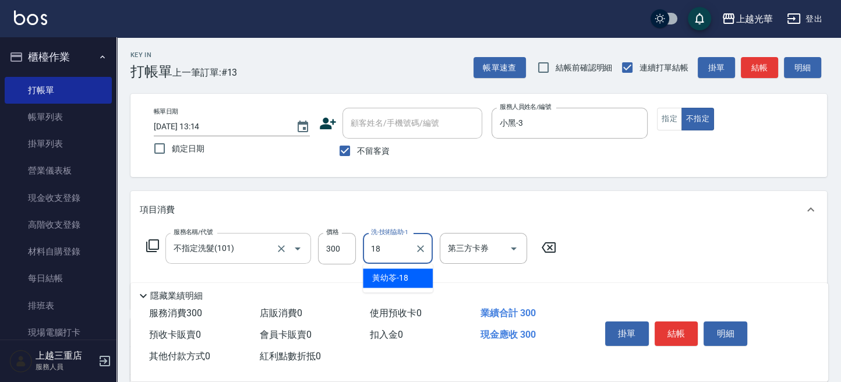
type input "[PERSON_NAME]-18"
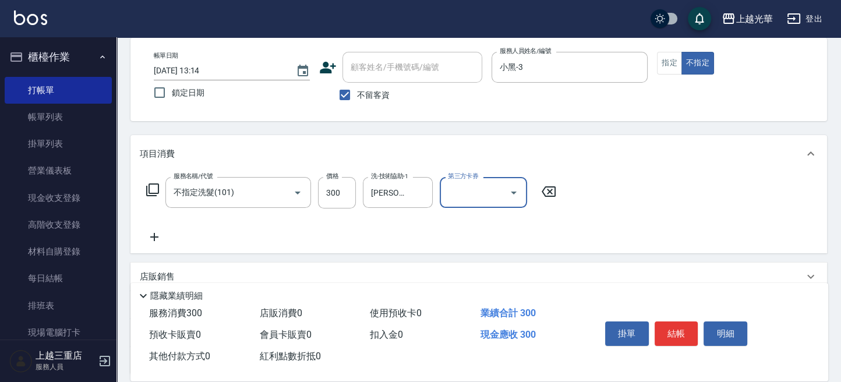
scroll to position [77, 0]
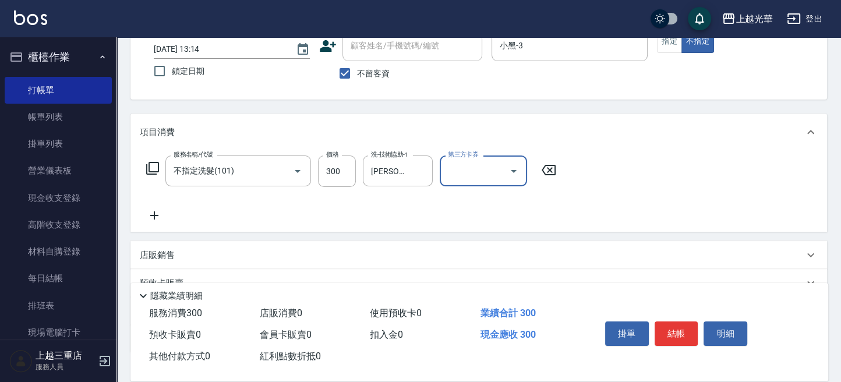
click at [163, 219] on icon at bounding box center [154, 215] width 29 height 14
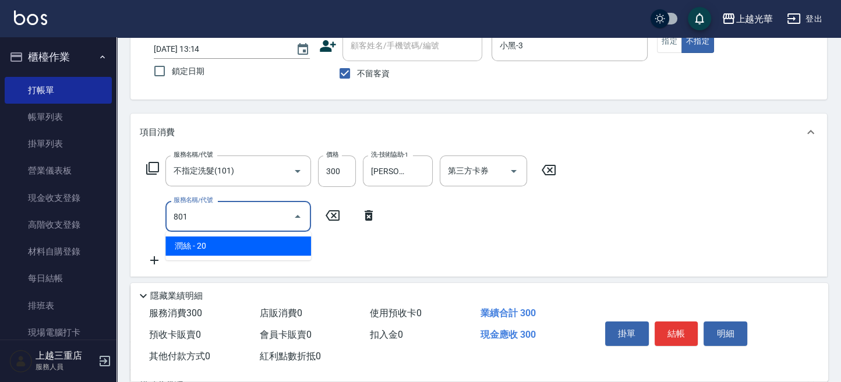
type input "潤絲(801)"
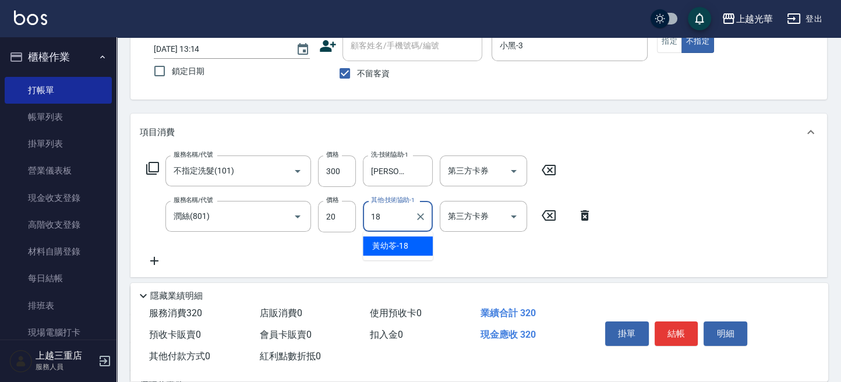
type input "[PERSON_NAME]-18"
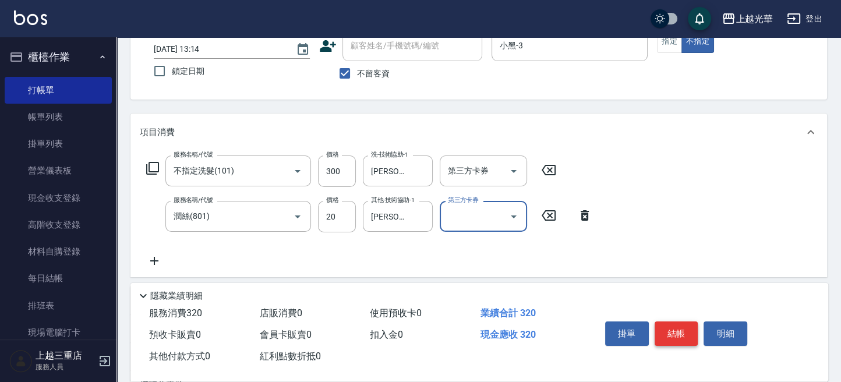
click at [657, 323] on button "結帳" at bounding box center [676, 333] width 44 height 24
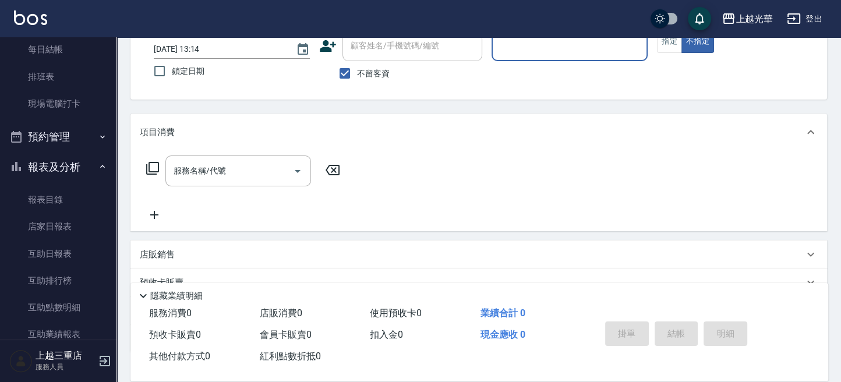
scroll to position [233, 0]
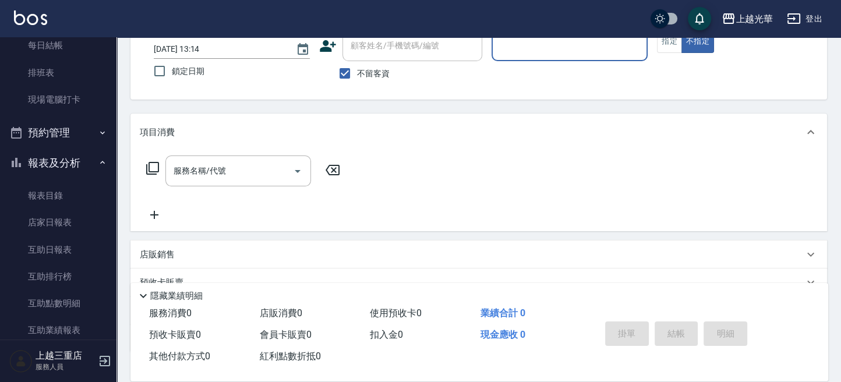
click at [820, 26] on button "登出" at bounding box center [804, 19] width 45 height 22
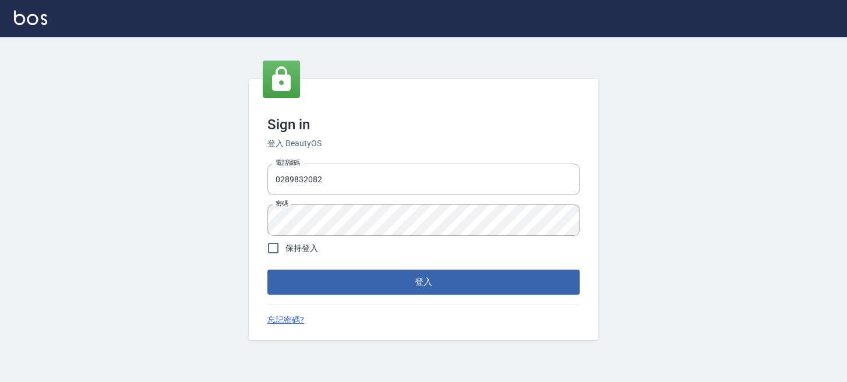
drag, startPoint x: -3, startPoint y: 204, endPoint x: 0, endPoint y: 173, distance: 31.1
click at [0, 176] on html "Sign in 登入 BeautyOS 電話號碼 0289832082 電話號碼 密碼 密碼 保持登入 登入 忘記密碼?" at bounding box center [423, 191] width 847 height 382
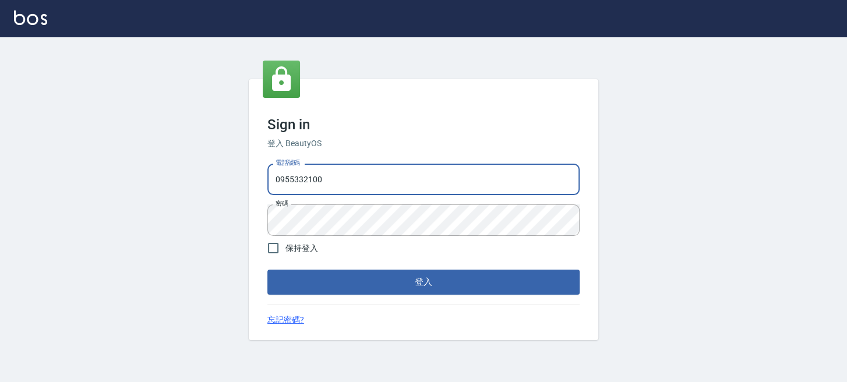
type input "0955332100"
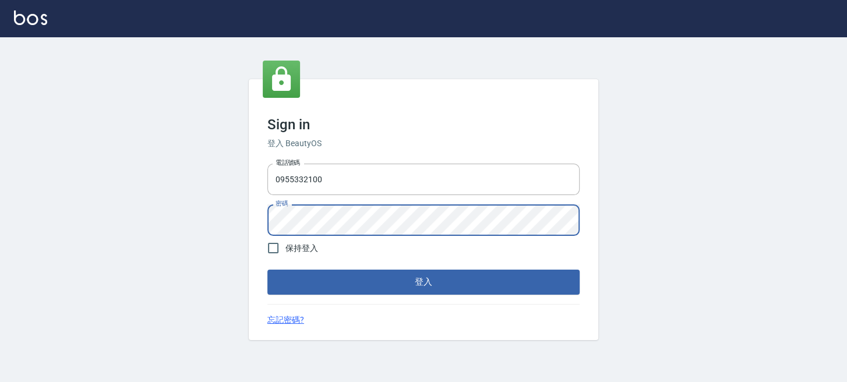
click at [267, 270] on button "登入" at bounding box center [423, 282] width 312 height 24
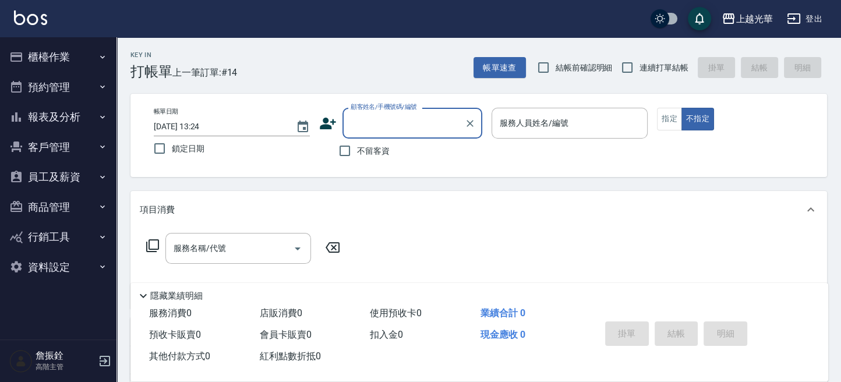
click at [44, 121] on button "報表及分析" at bounding box center [58, 117] width 107 height 30
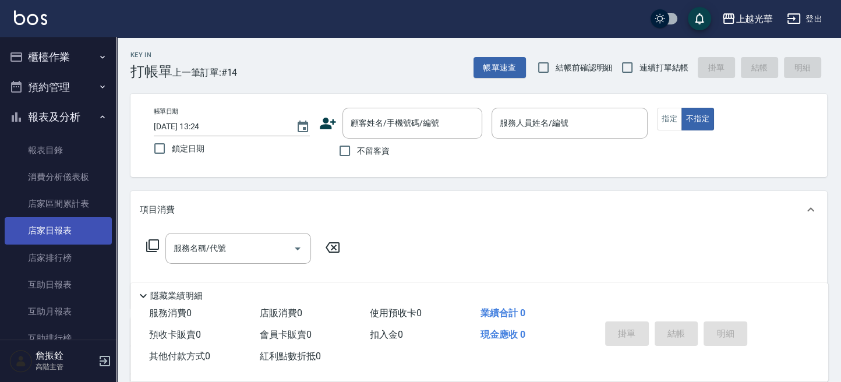
click at [70, 221] on link "店家日報表" at bounding box center [58, 230] width 107 height 27
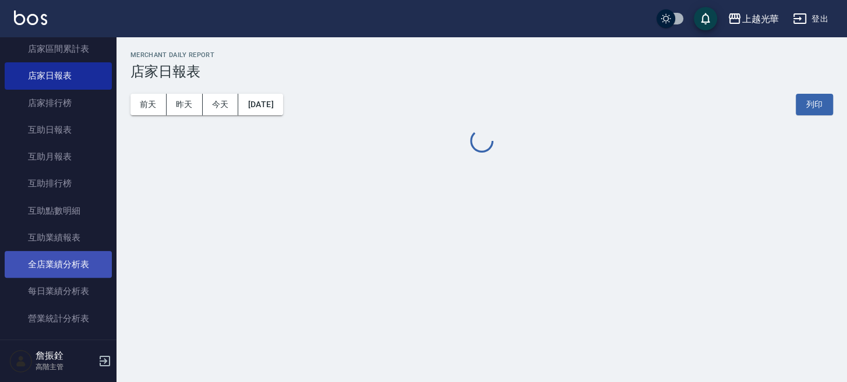
scroll to position [233, 0]
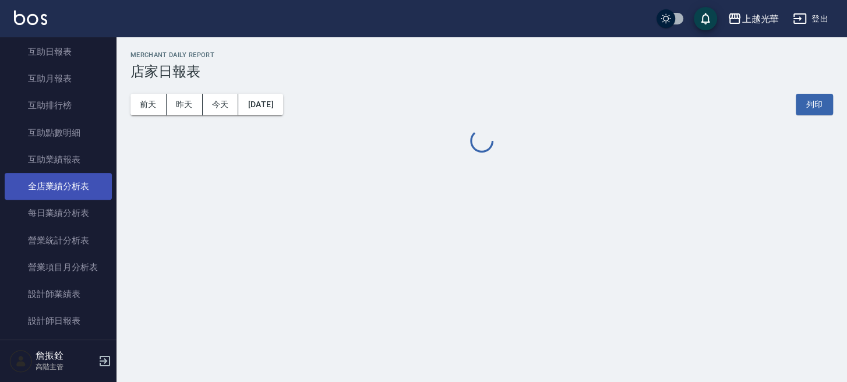
click at [91, 192] on link "全店業績分析表" at bounding box center [58, 186] width 107 height 27
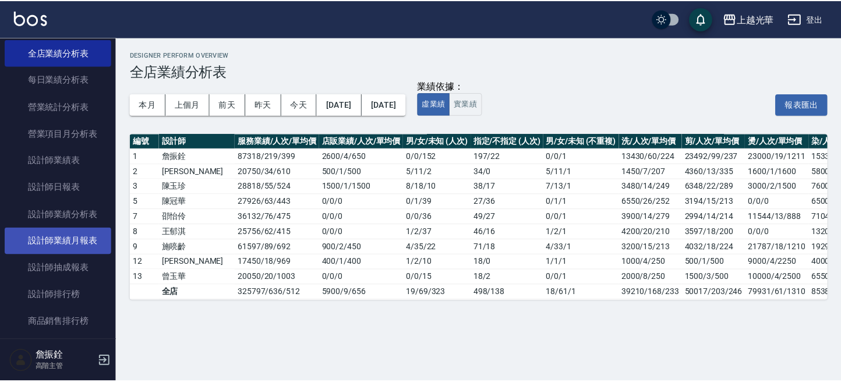
scroll to position [388, 0]
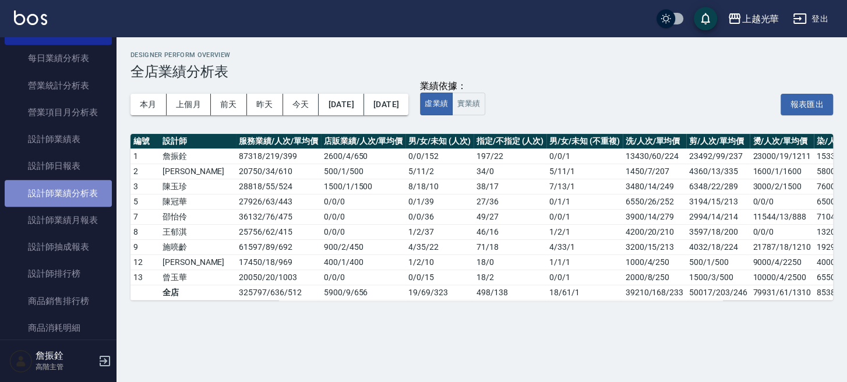
click at [93, 195] on link "設計師業績分析表" at bounding box center [58, 193] width 107 height 27
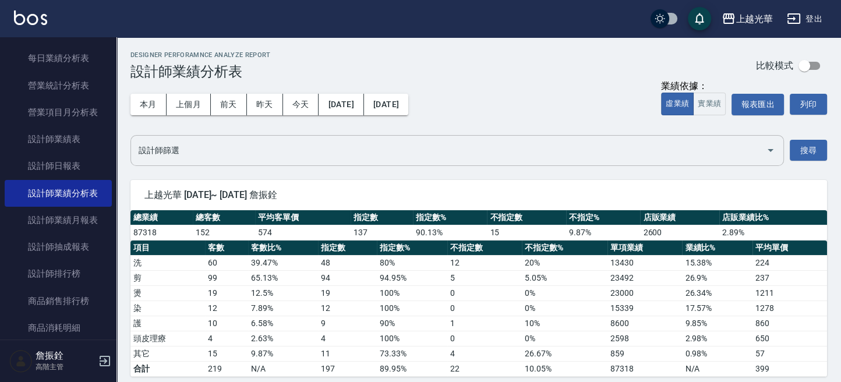
click at [160, 161] on div "設計師篩選" at bounding box center [456, 150] width 653 height 31
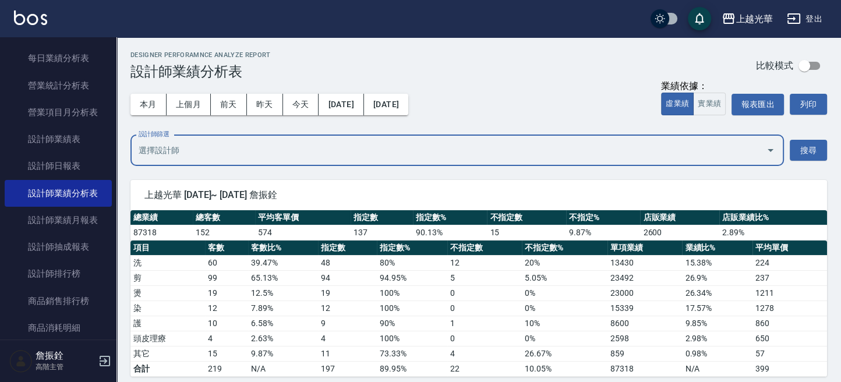
click at [161, 151] on input "設計師篩選" at bounding box center [448, 150] width 625 height 20
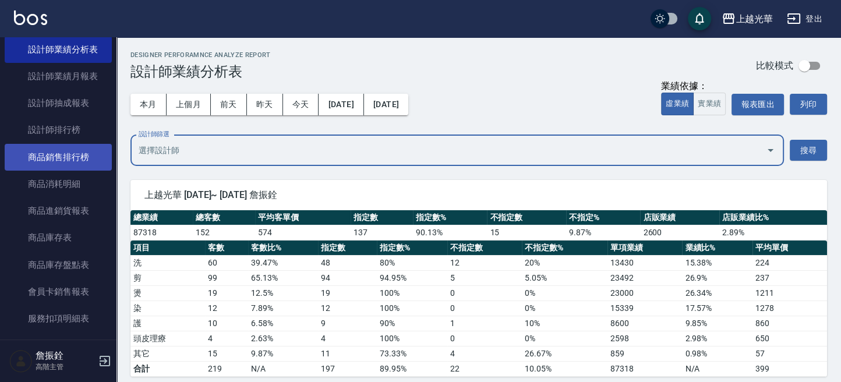
scroll to position [543, 0]
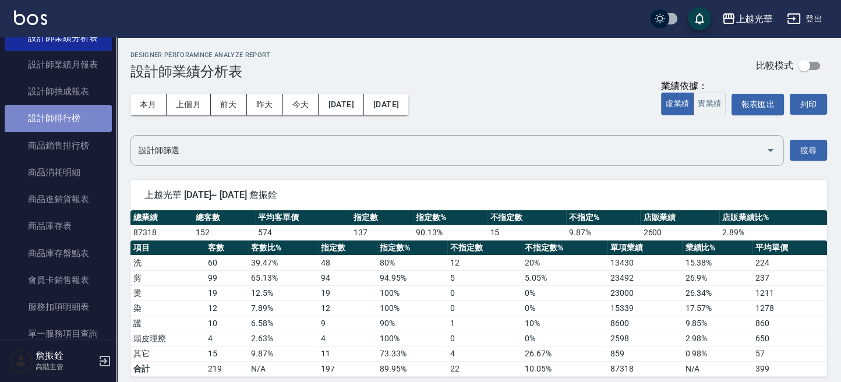
click at [72, 119] on link "設計師排行榜" at bounding box center [58, 118] width 107 height 27
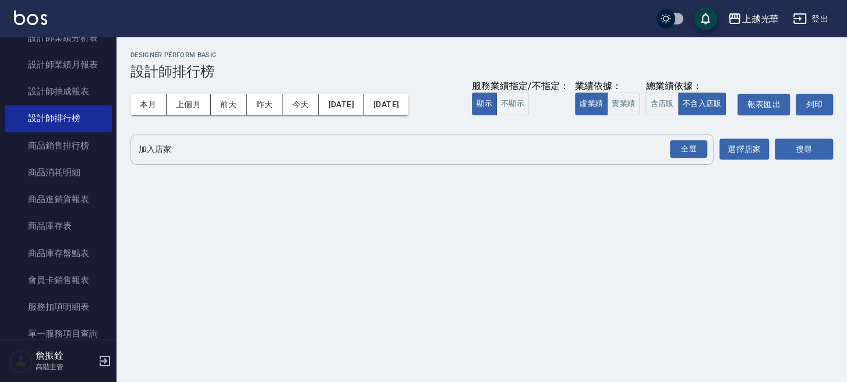
click at [180, 141] on input "加入店家" at bounding box center [413, 149] width 555 height 20
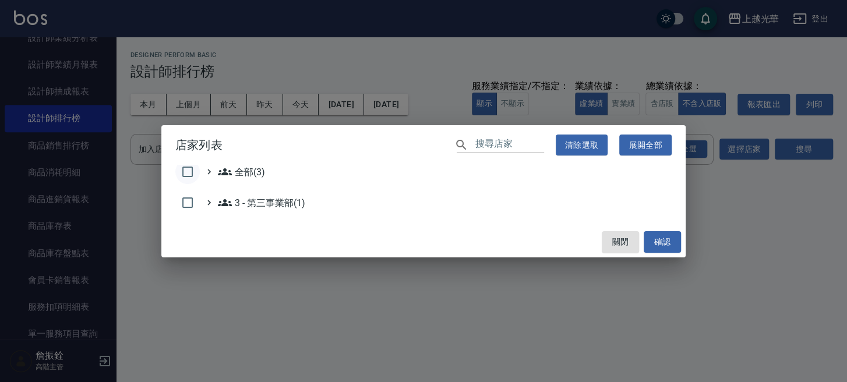
click at [190, 173] on input "checkbox" at bounding box center [187, 172] width 24 height 24
checkbox input "true"
click at [657, 238] on button "確認" at bounding box center [661, 242] width 37 height 22
checkbox input "false"
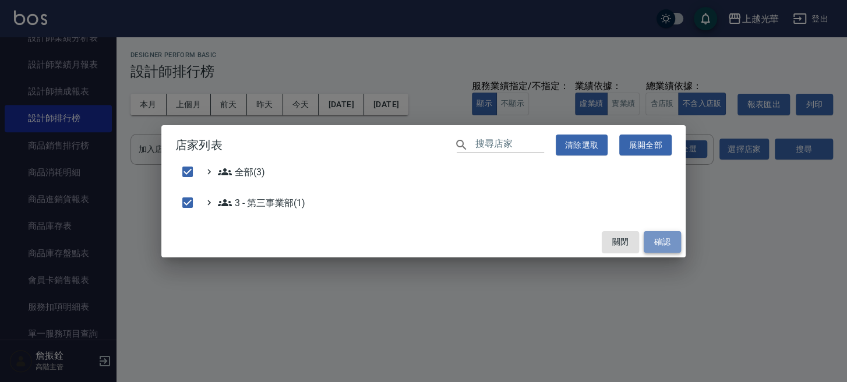
checkbox input "false"
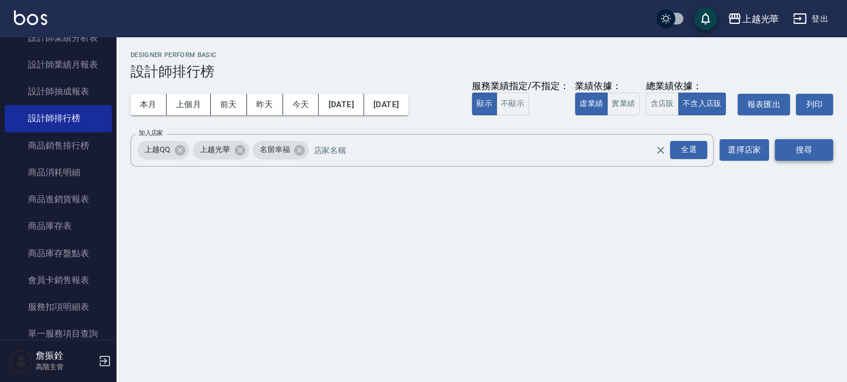
click at [818, 143] on button "搜尋" at bounding box center [803, 150] width 58 height 22
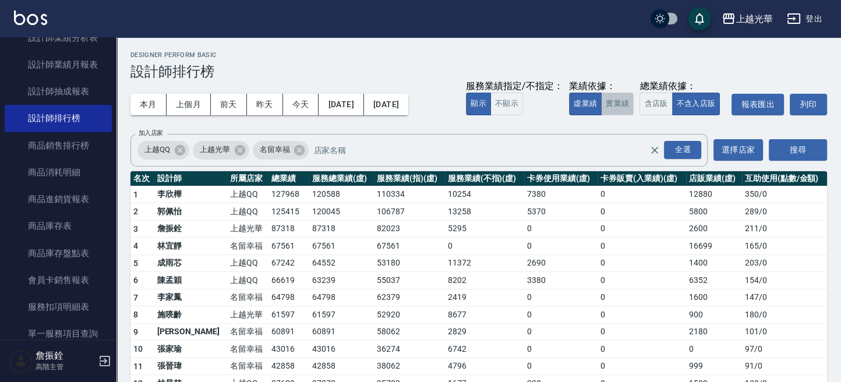
click at [624, 109] on button "實業績" at bounding box center [617, 104] width 33 height 23
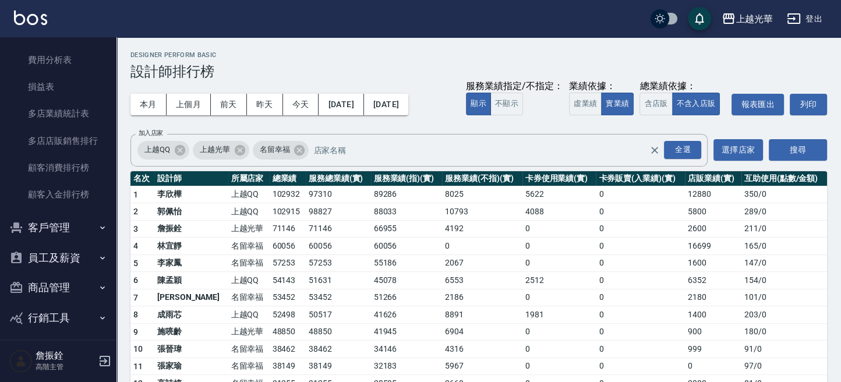
click at [811, 8] on button "登出" at bounding box center [804, 19] width 45 height 22
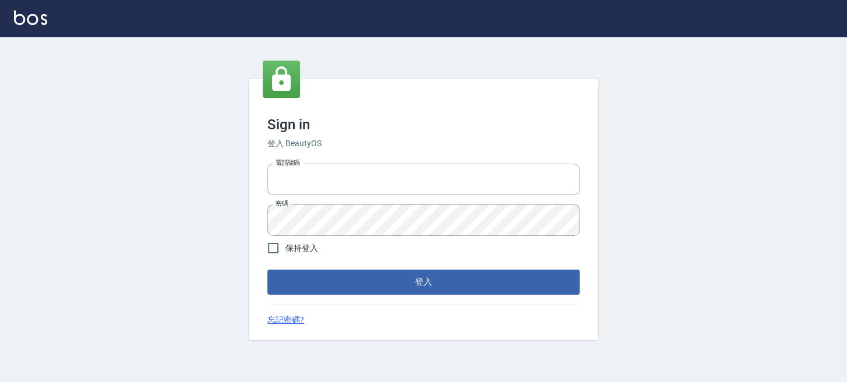
type input "0289832082"
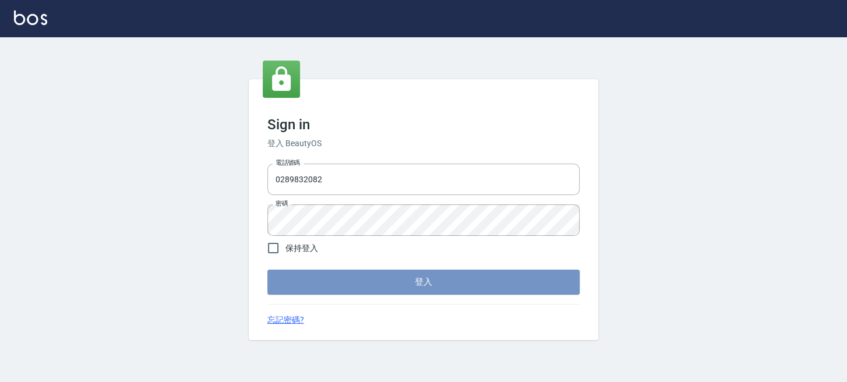
click at [341, 277] on button "登入" at bounding box center [423, 282] width 312 height 24
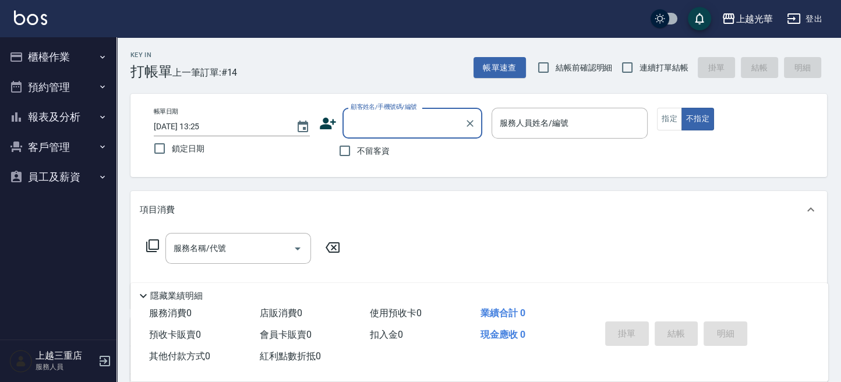
click at [75, 117] on button "報表及分析" at bounding box center [58, 117] width 107 height 30
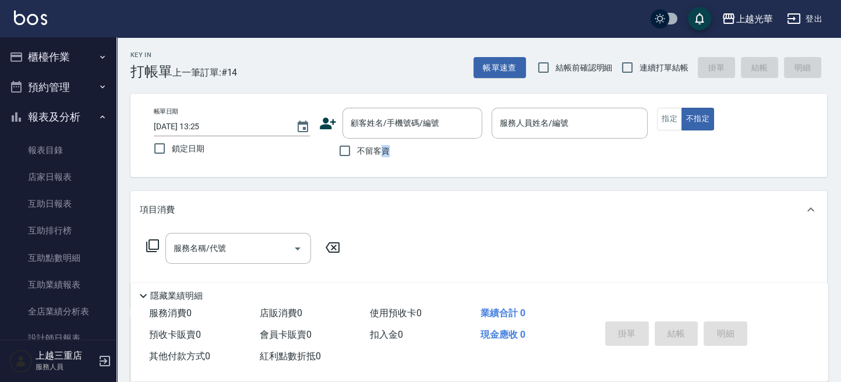
drag, startPoint x: 392, startPoint y: 157, endPoint x: 383, endPoint y: 157, distance: 9.3
click at [383, 157] on div "不留客資" at bounding box center [400, 151] width 163 height 24
click at [381, 156] on span "不留客資" at bounding box center [373, 151] width 33 height 12
click at [357, 156] on input "不留客資" at bounding box center [344, 151] width 24 height 24
checkbox input "true"
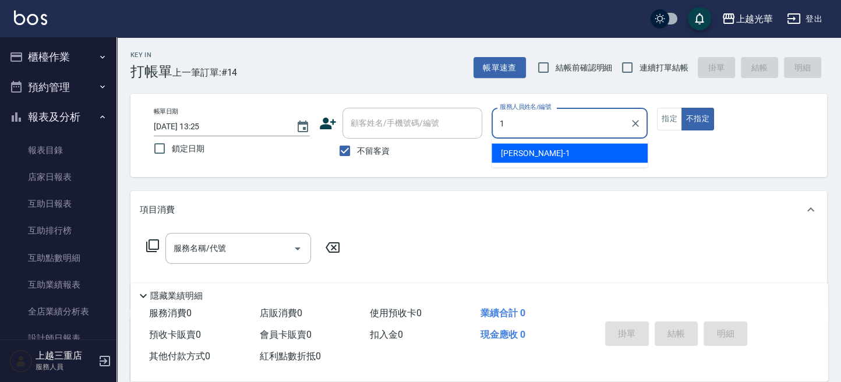
type input "1"
type button "false"
type input "小[PERSON_NAME]-1"
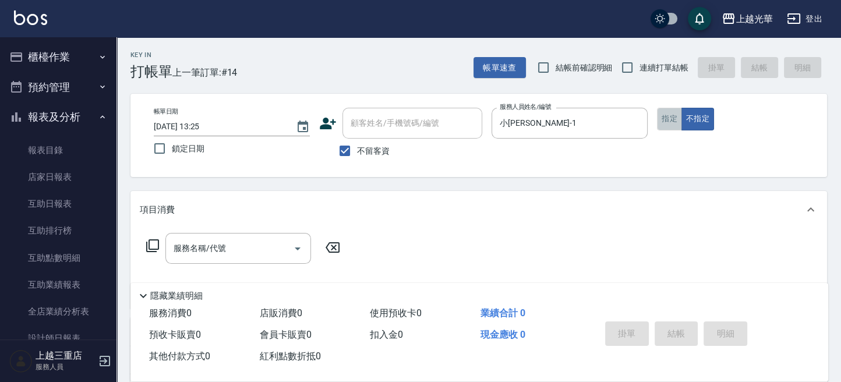
drag, startPoint x: 676, startPoint y: 128, endPoint x: 675, endPoint y: 108, distance: 19.3
click at [675, 123] on button "指定" at bounding box center [669, 119] width 25 height 23
click at [655, 62] on span "連續打單結帳" at bounding box center [663, 68] width 49 height 12
click at [639, 62] on input "連續打單結帳" at bounding box center [627, 67] width 24 height 24
checkbox input "true"
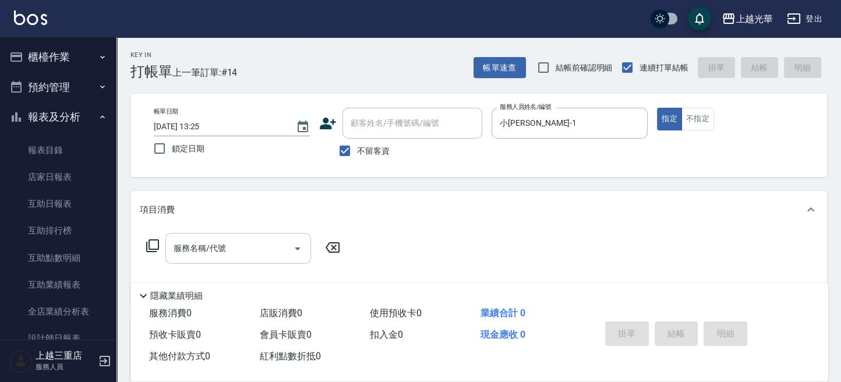
click at [235, 254] on input "服務名稱/代號" at bounding box center [230, 248] width 118 height 20
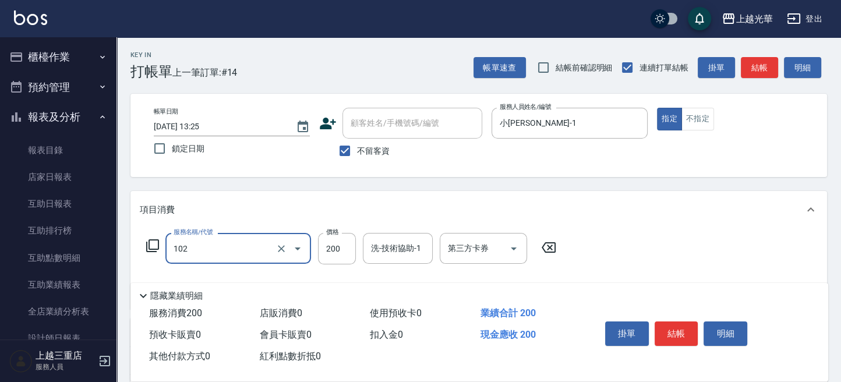
type input "指定洗髮(102)"
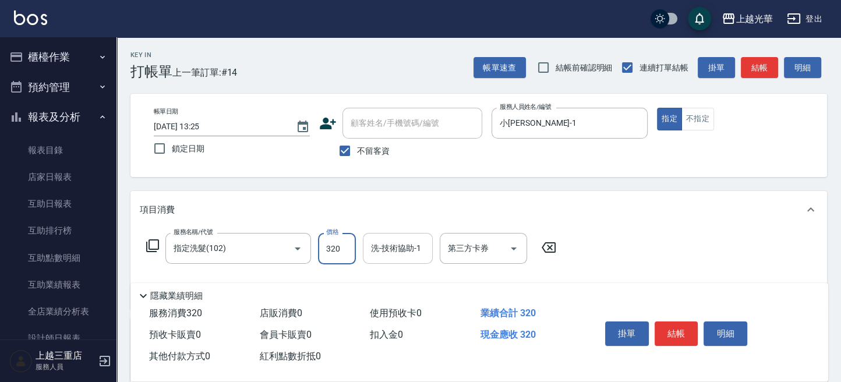
type input "320"
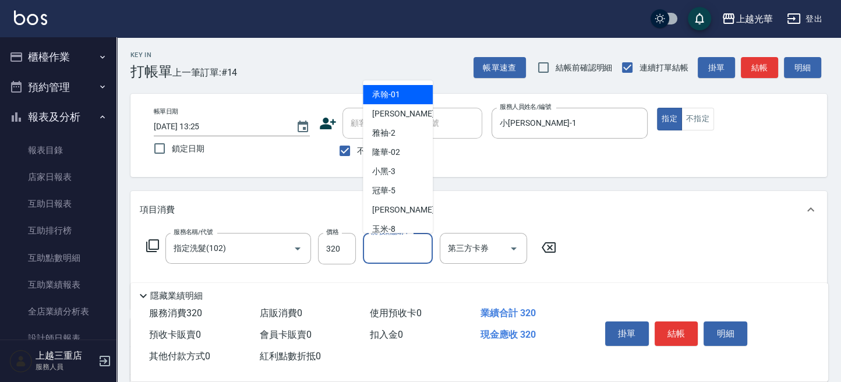
click at [388, 250] on input "洗-技術協助-1" at bounding box center [397, 248] width 59 height 20
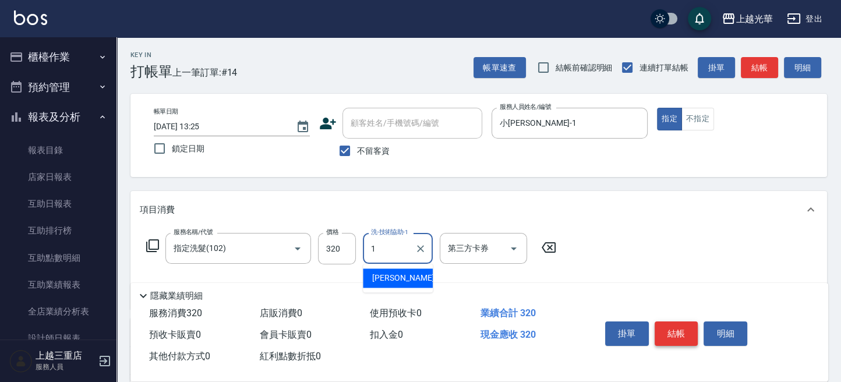
type input "小[PERSON_NAME]-1"
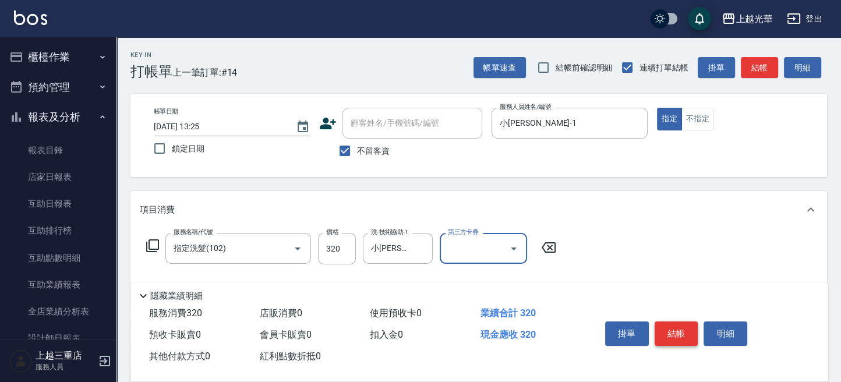
click at [682, 332] on button "結帳" at bounding box center [676, 333] width 44 height 24
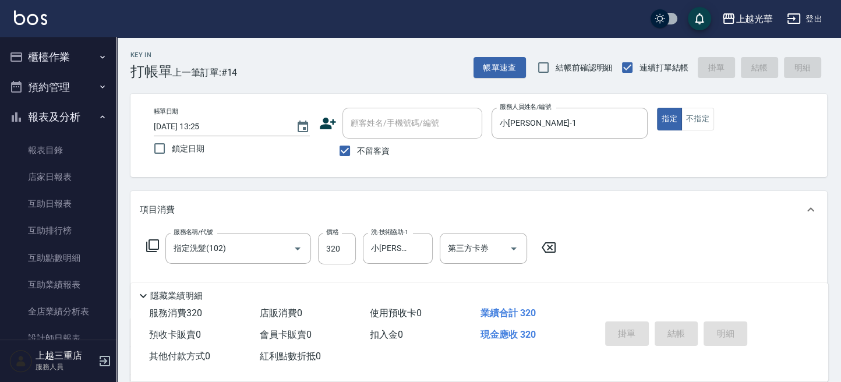
type input "2025/09/14 14:08"
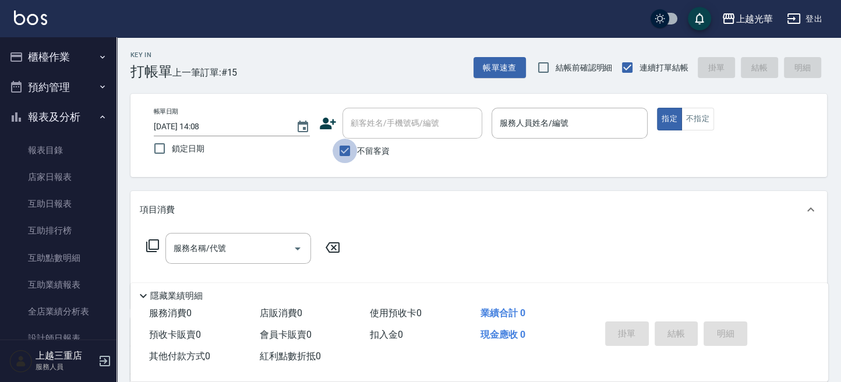
click at [337, 150] on input "不留客資" at bounding box center [344, 151] width 24 height 24
checkbox input "false"
click at [370, 121] on input "顧客姓名/手機號碼/編號" at bounding box center [404, 123] width 112 height 20
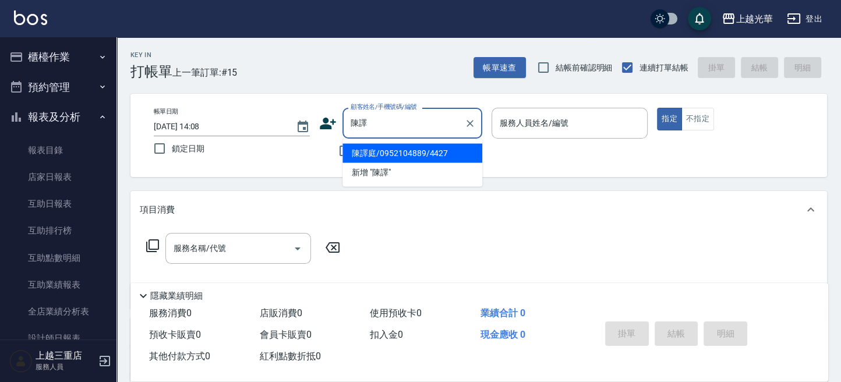
click at [438, 154] on li "陳譯庭/0952104889/4427" at bounding box center [412, 152] width 140 height 19
type input "陳譯庭/0952104889/4427"
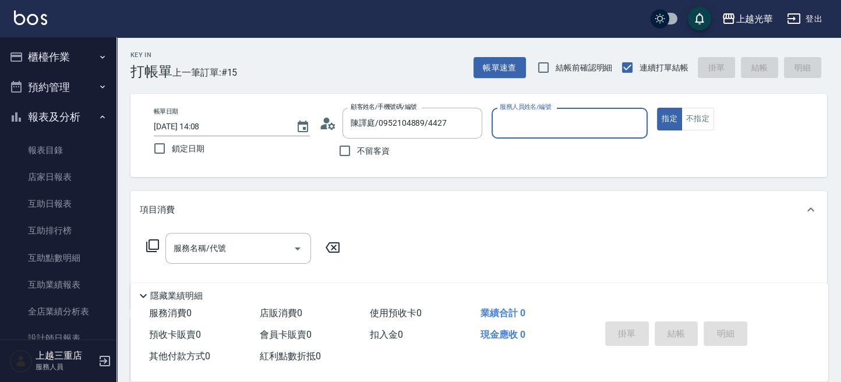
type input "雅袖-2"
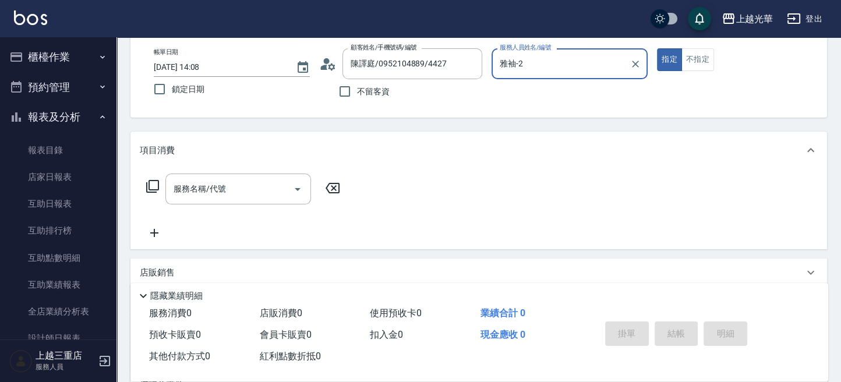
scroll to position [77, 0]
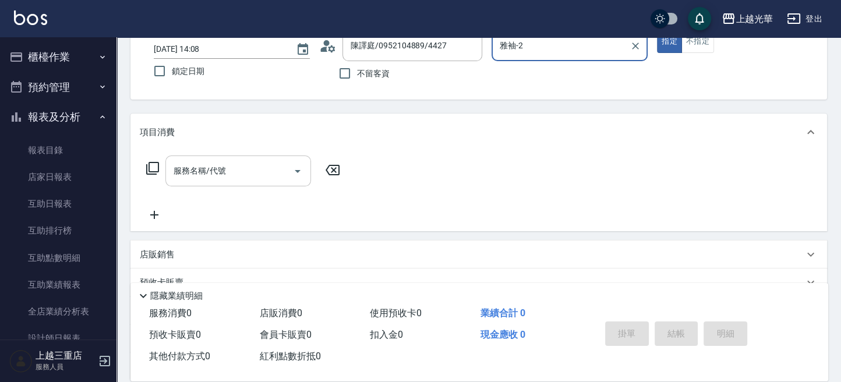
click at [196, 159] on div "服務名稱/代號" at bounding box center [238, 170] width 146 height 31
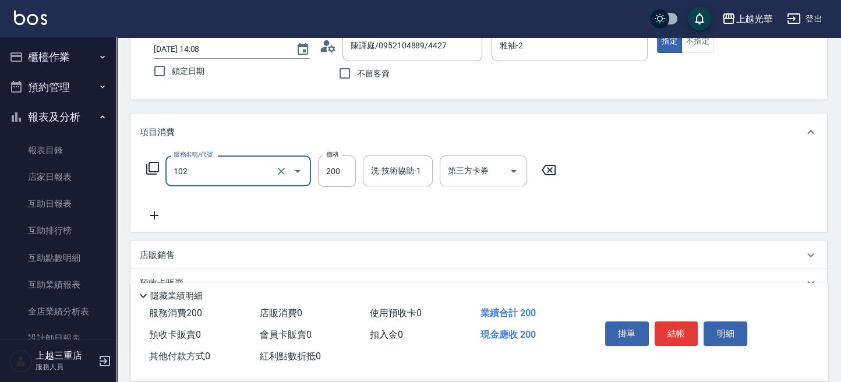
type input "指定洗髮(102)"
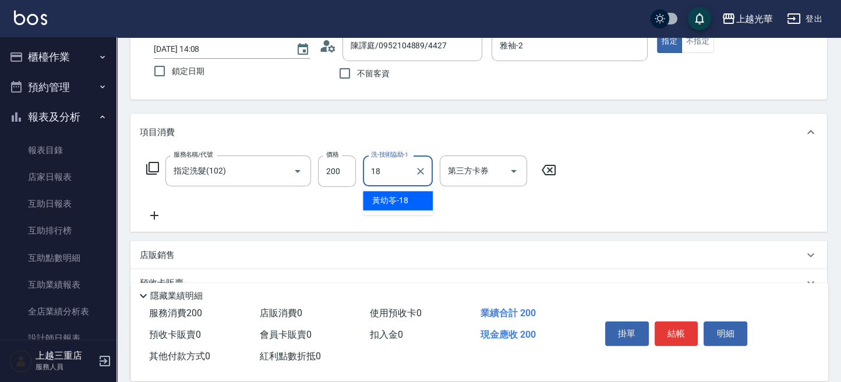
type input "[PERSON_NAME]-18"
click at [152, 215] on icon at bounding box center [154, 215] width 8 height 8
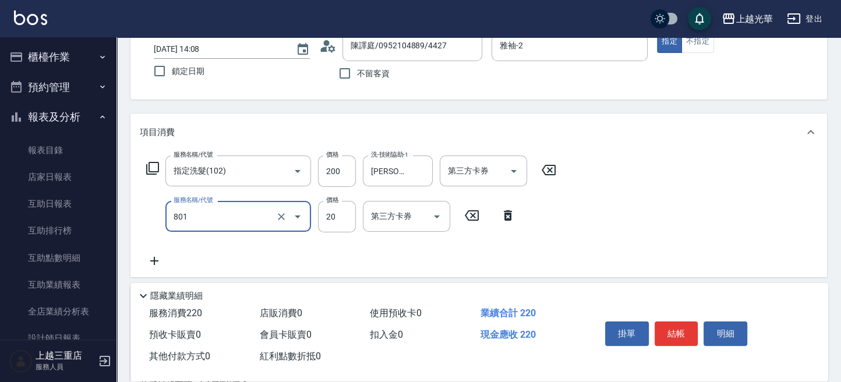
type input "潤絲(801)"
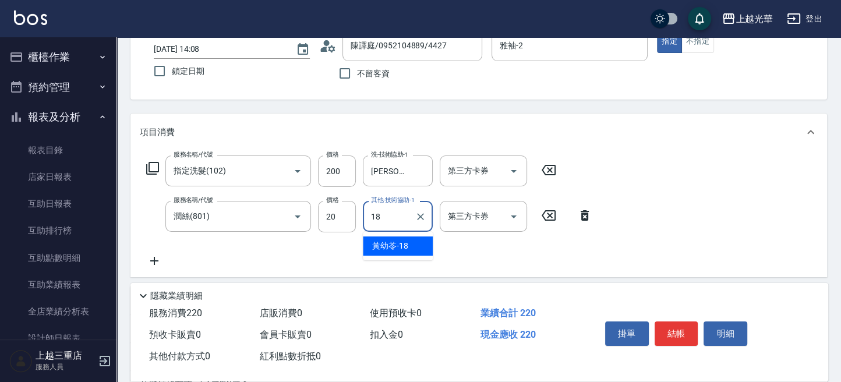
type input "[PERSON_NAME]-18"
click at [153, 259] on icon at bounding box center [154, 261] width 29 height 14
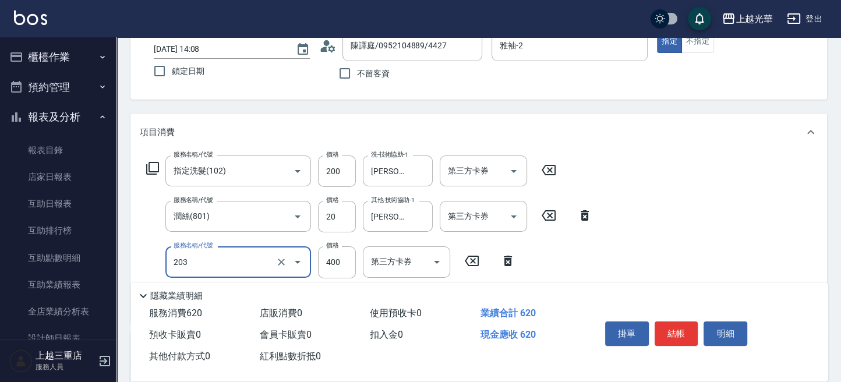
type input "指定單剪(203)"
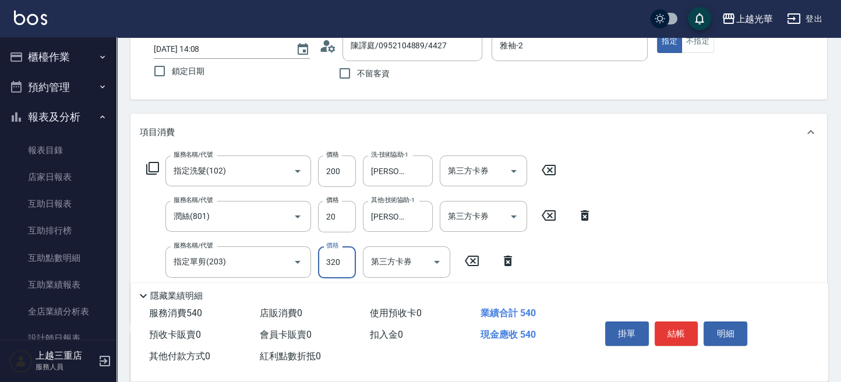
type input "320"
click at [670, 323] on button "結帳" at bounding box center [676, 333] width 44 height 24
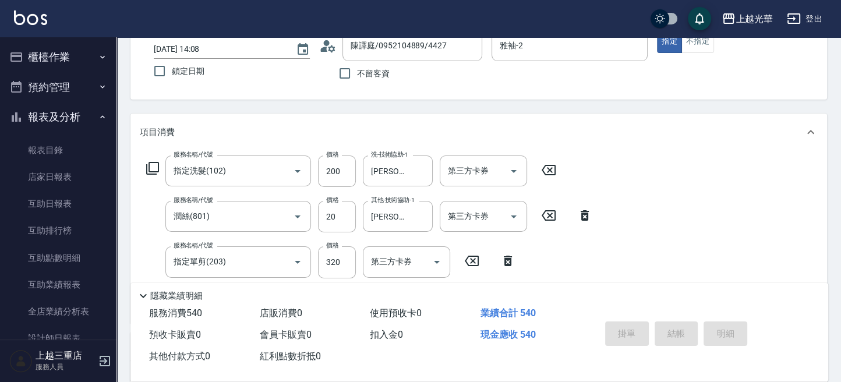
type input "2025/09/14 14:16"
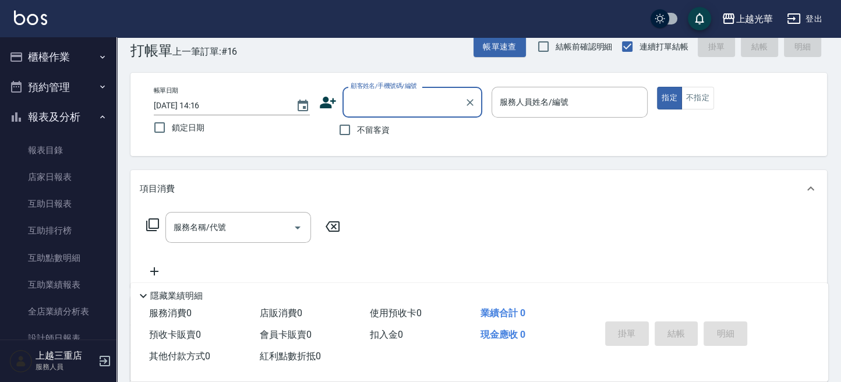
scroll to position [0, 0]
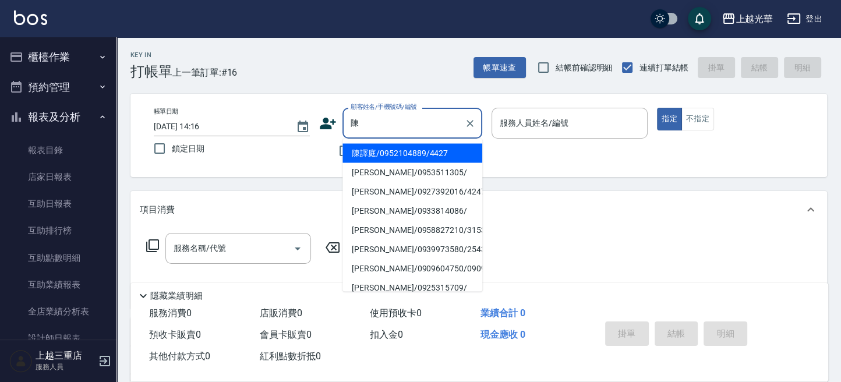
click at [421, 156] on li "陳譯庭/0952104889/4427" at bounding box center [412, 152] width 140 height 19
type input "陳譯庭/0952104889/4427"
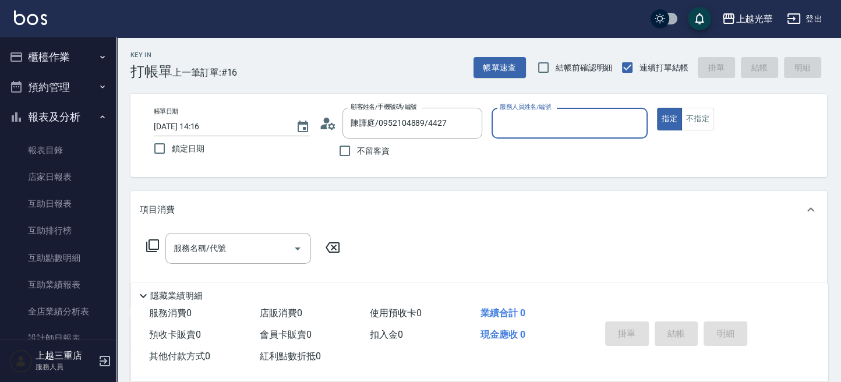
type input "雅袖-2"
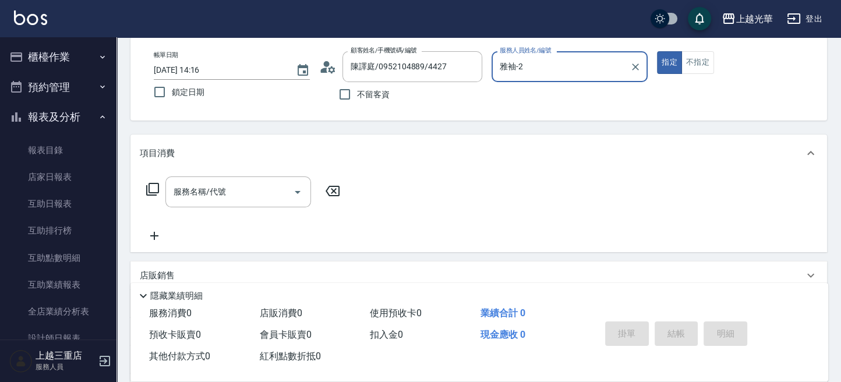
scroll to position [77, 0]
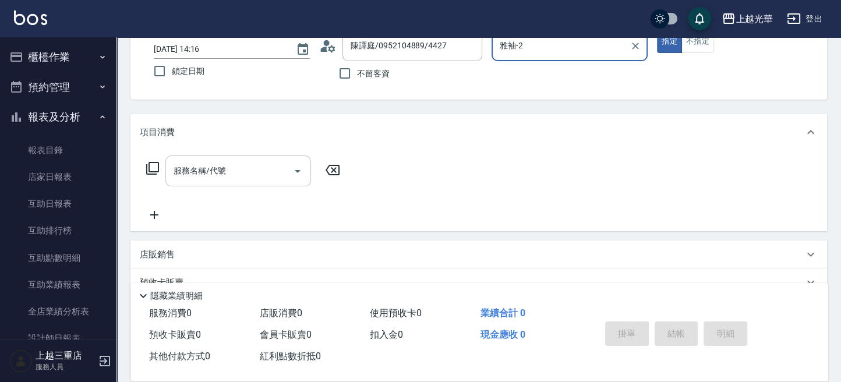
drag, startPoint x: 186, startPoint y: 177, endPoint x: 165, endPoint y: 178, distance: 21.6
click at [177, 177] on input "服務名稱/代號" at bounding box center [230, 171] width 118 height 20
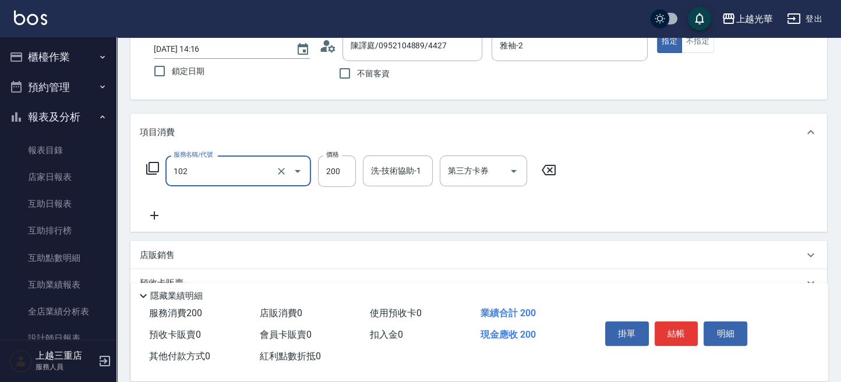
type input "指定洗髮(102)"
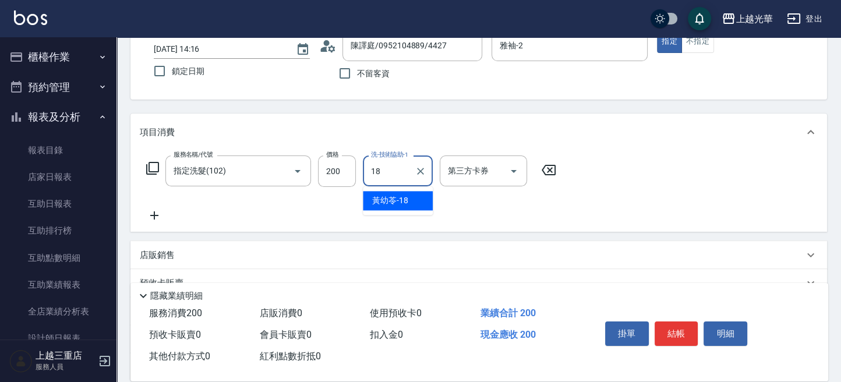
type input "[PERSON_NAME]-18"
click at [156, 214] on icon at bounding box center [154, 215] width 29 height 14
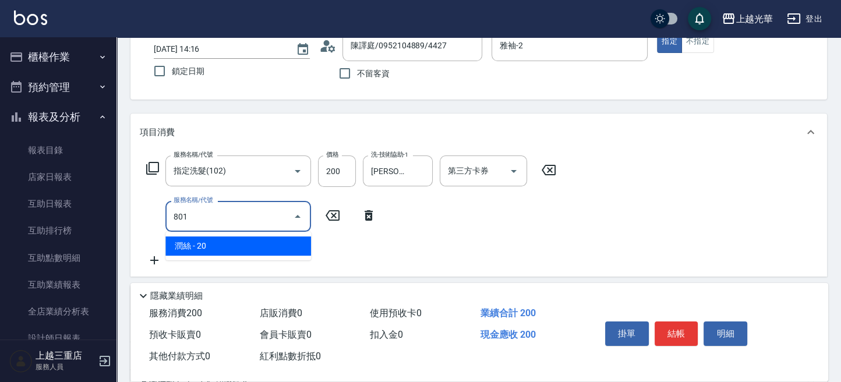
type input "潤絲(801)"
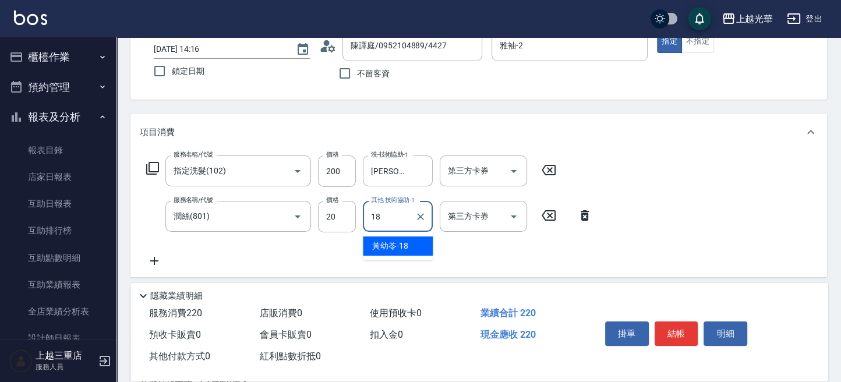
type input "[PERSON_NAME]-18"
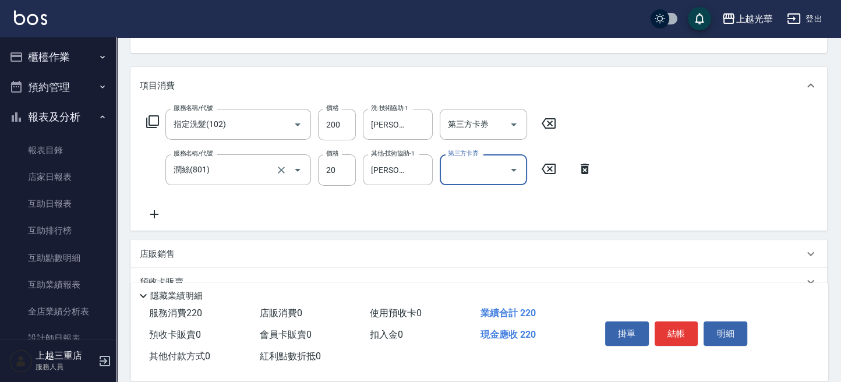
scroll to position [155, 0]
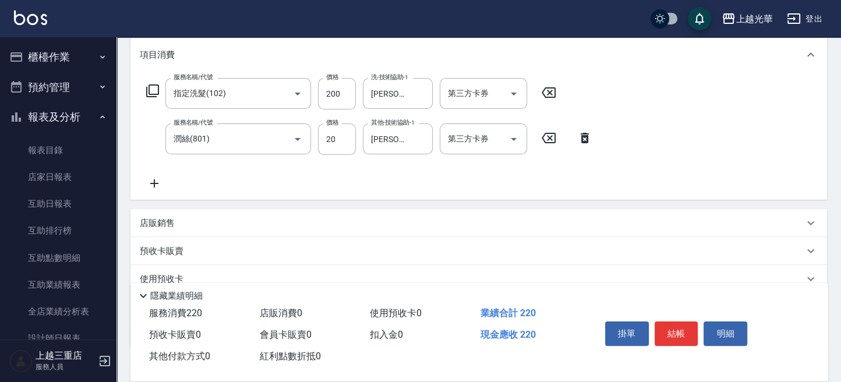
click at [156, 177] on icon at bounding box center [154, 183] width 29 height 14
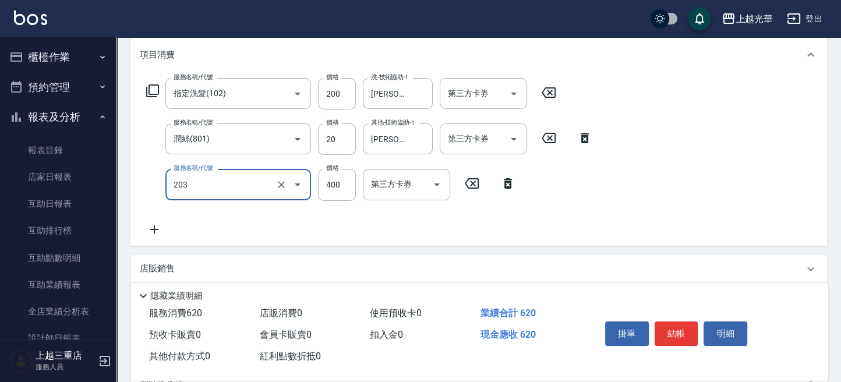
type input "指定單剪(203)"
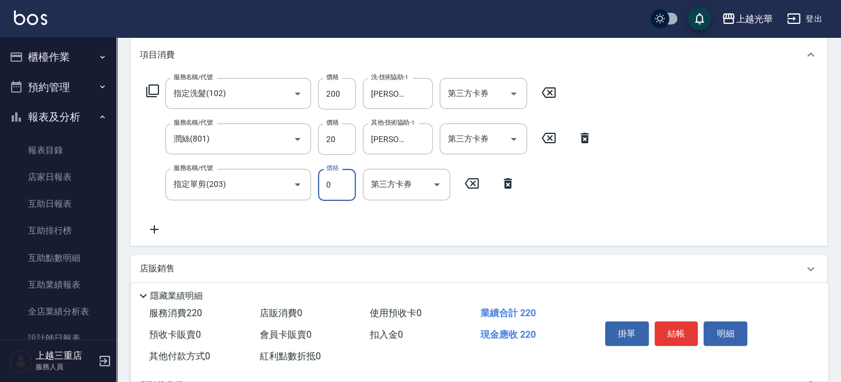
click at [325, 185] on input "0" at bounding box center [337, 184] width 38 height 31
type input "250"
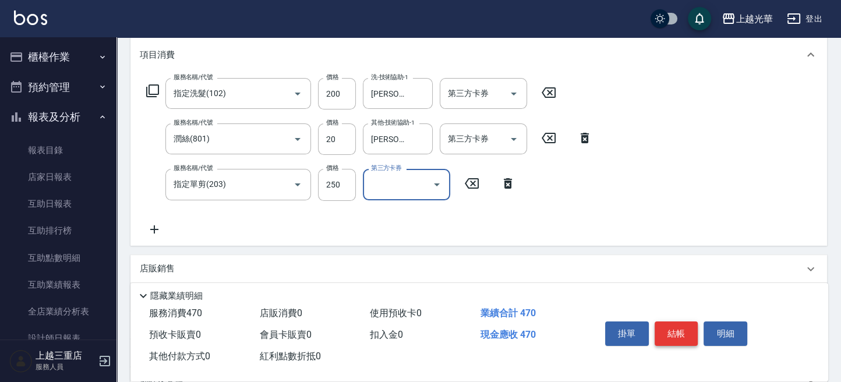
click at [670, 330] on button "結帳" at bounding box center [676, 333] width 44 height 24
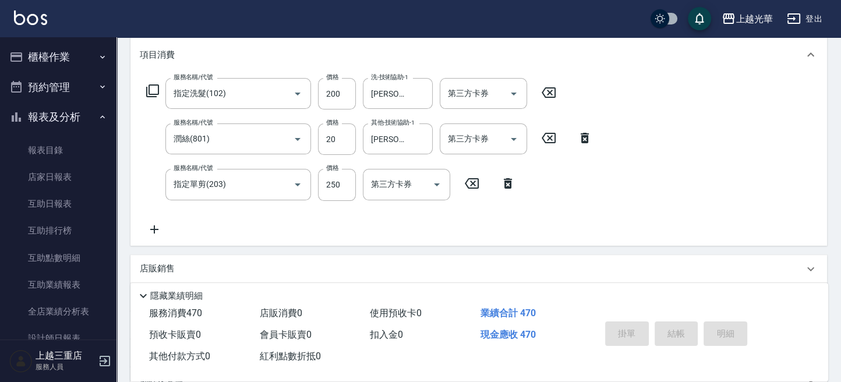
type input "2025/09/14 14:17"
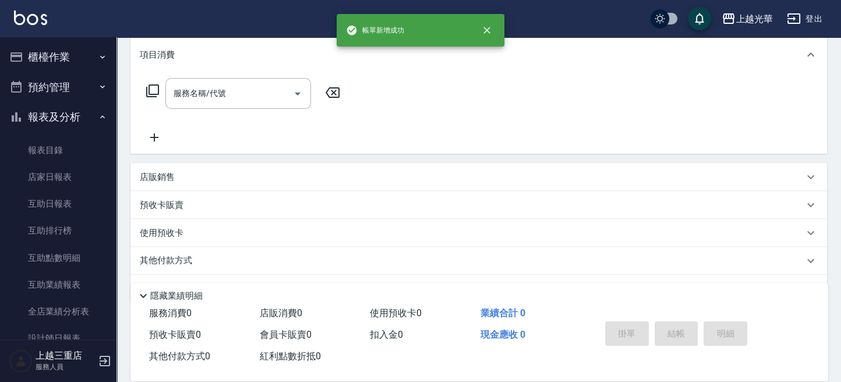
scroll to position [0, 0]
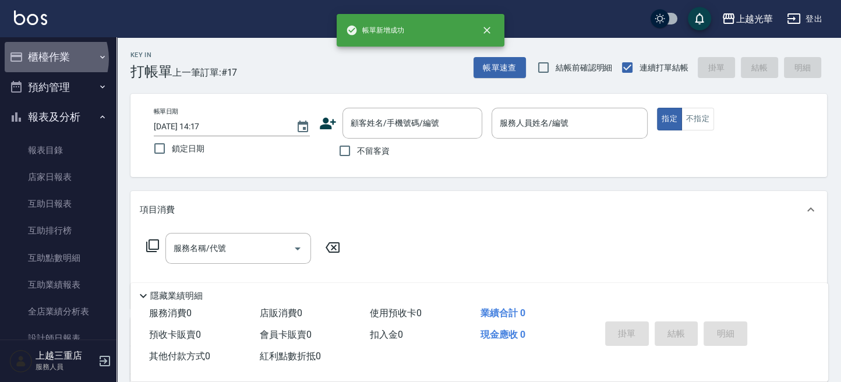
click at [45, 59] on button "櫃檯作業" at bounding box center [58, 57] width 107 height 30
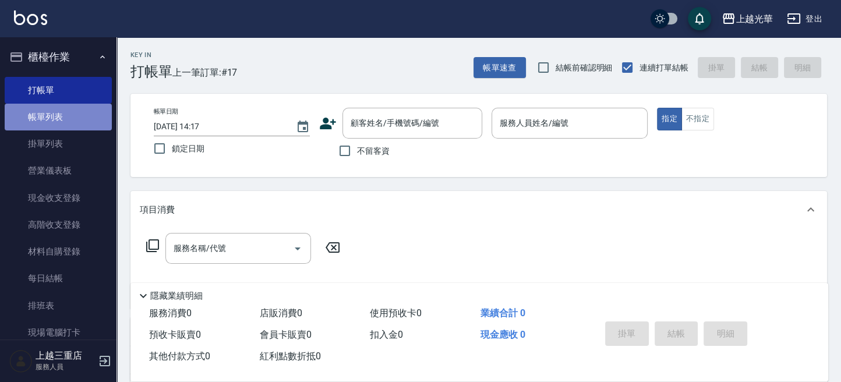
click at [65, 116] on link "帳單列表" at bounding box center [58, 117] width 107 height 27
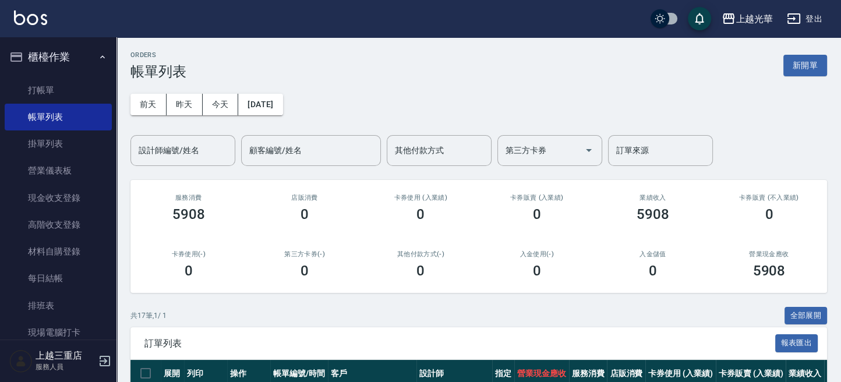
click at [168, 154] on input "設計師編號/姓名" at bounding box center [183, 150] width 94 height 20
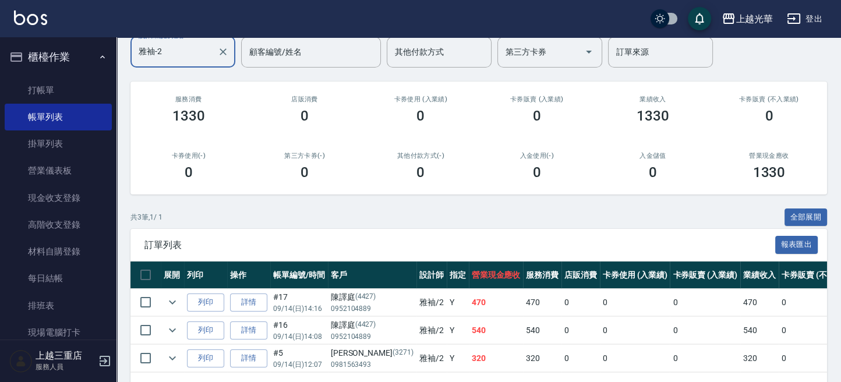
scroll to position [145, 0]
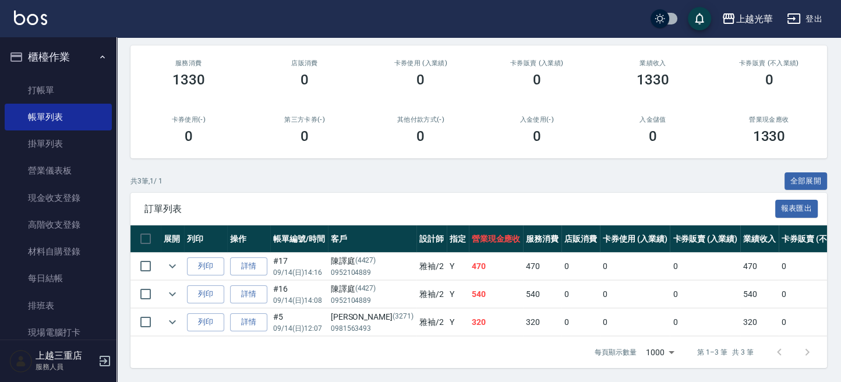
type input "雅袖-2"
click at [30, 20] on img at bounding box center [30, 17] width 33 height 15
